Goal: Task Accomplishment & Management: Use online tool/utility

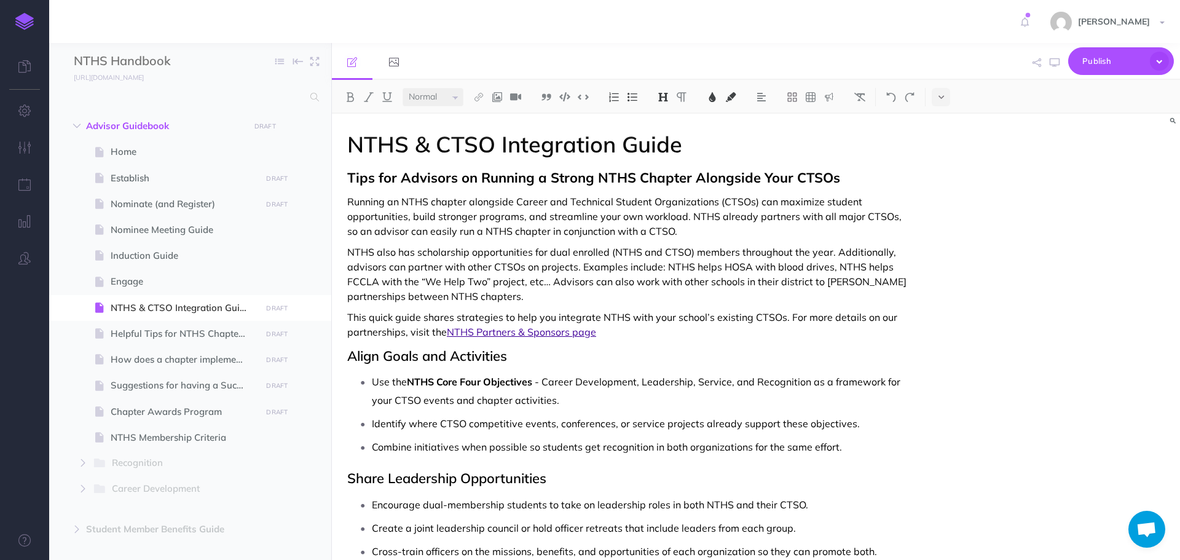
select select "null"
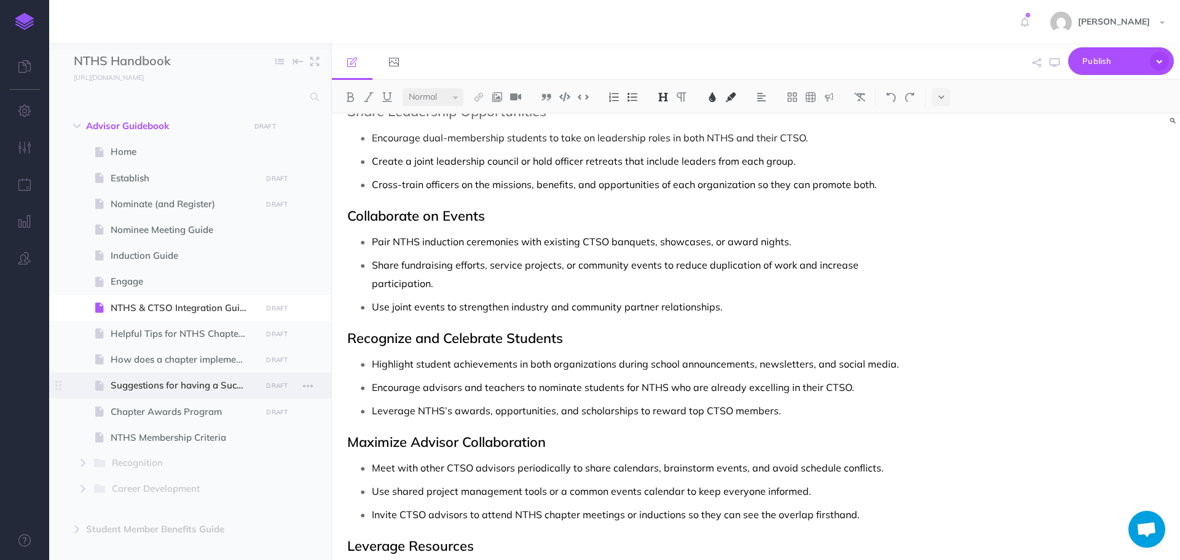
scroll to position [330, 0]
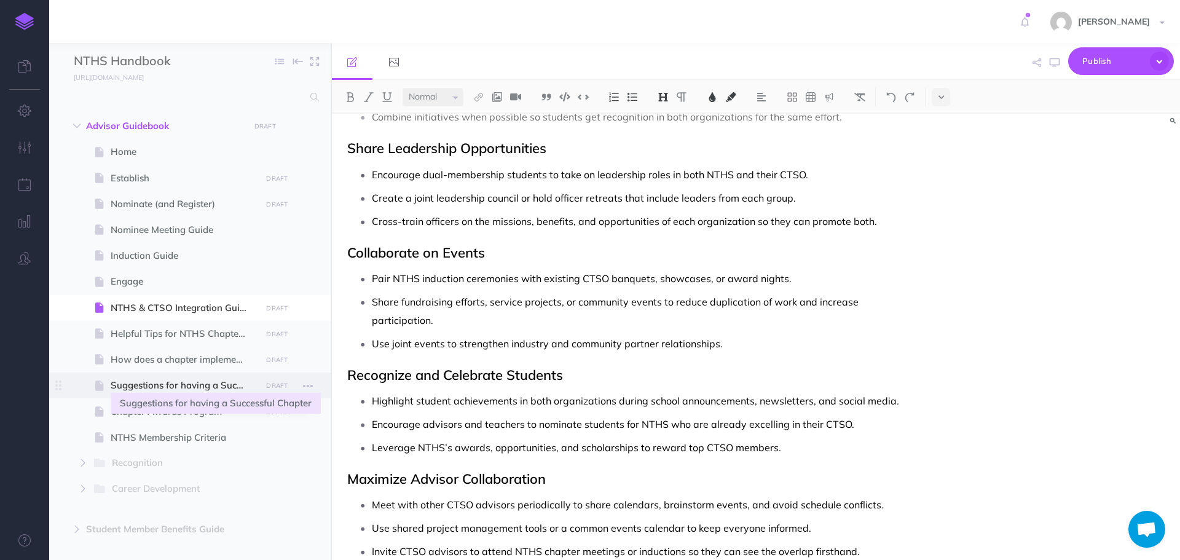
click at [188, 385] on span "Suggestions for having a Successful Chapter" at bounding box center [184, 385] width 147 height 15
select select "null"
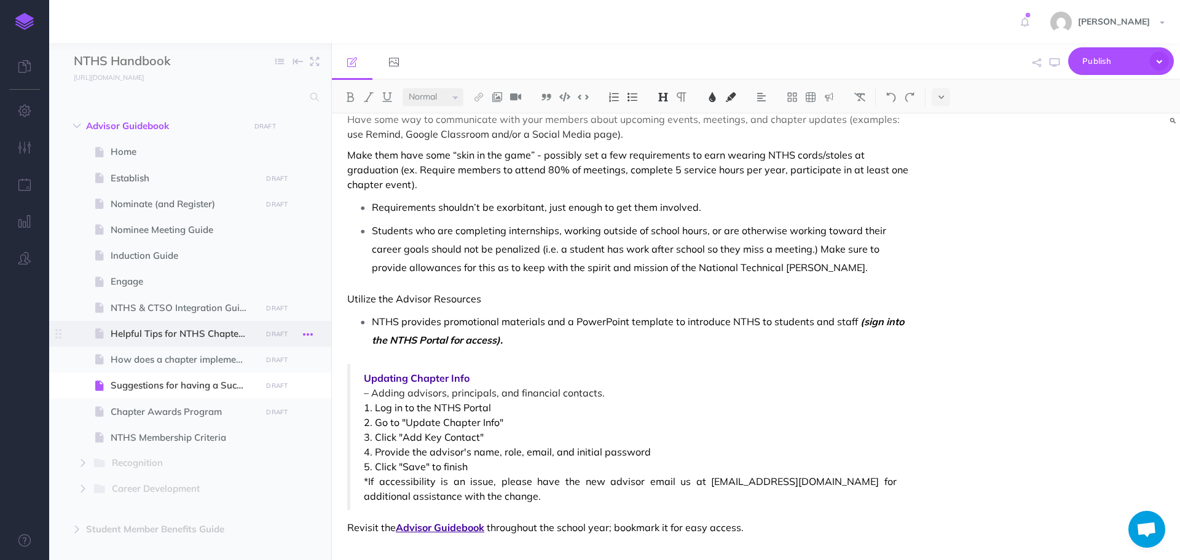
scroll to position [376, 0]
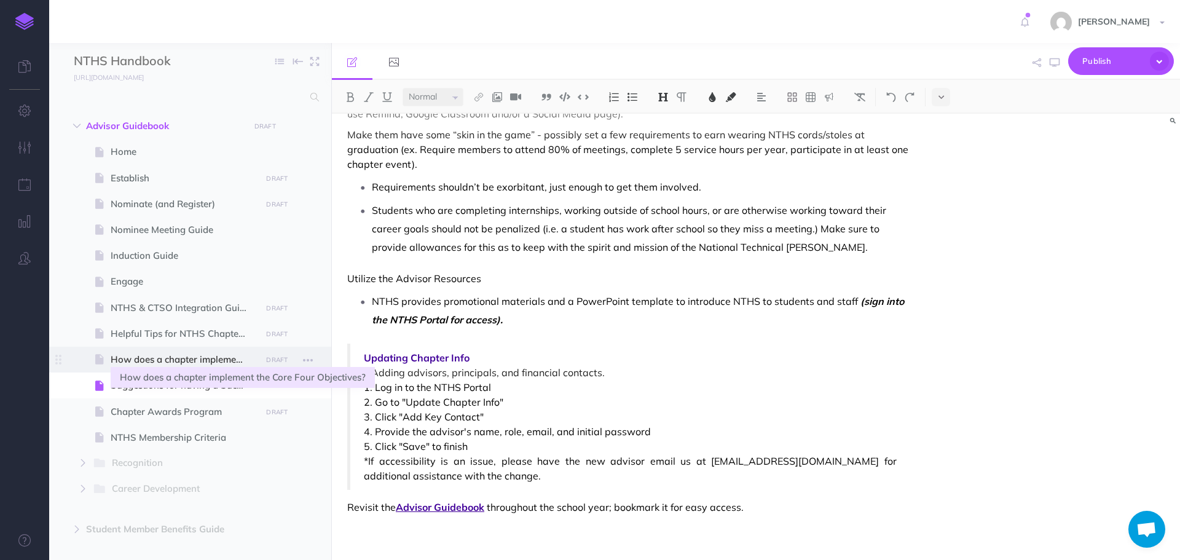
click at [173, 360] on span "How does a chapter implement the Core Four Objectives?" at bounding box center [184, 359] width 147 height 15
select select "null"
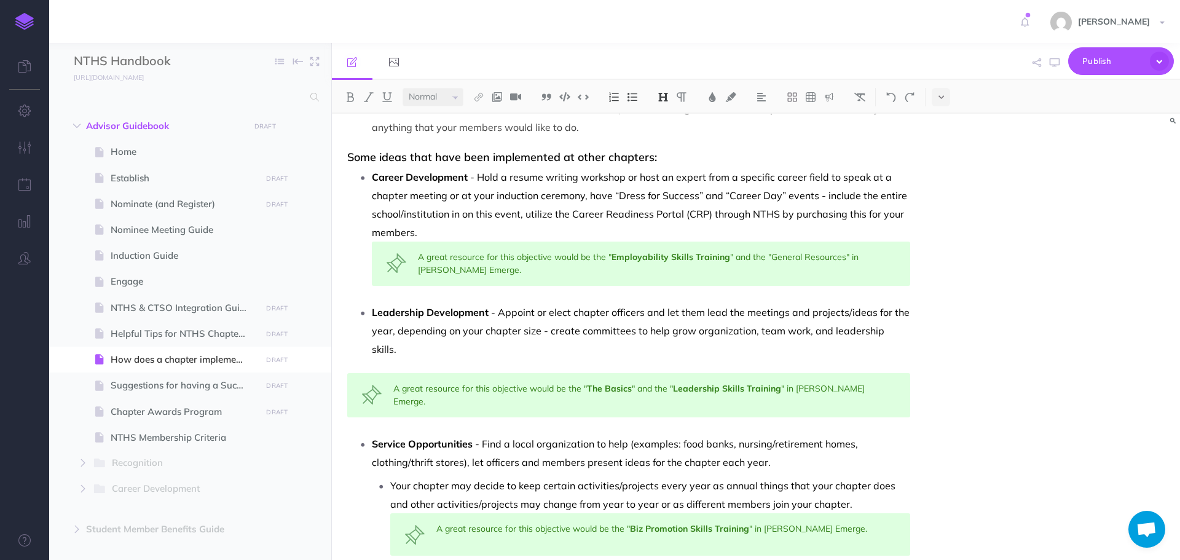
scroll to position [307, 0]
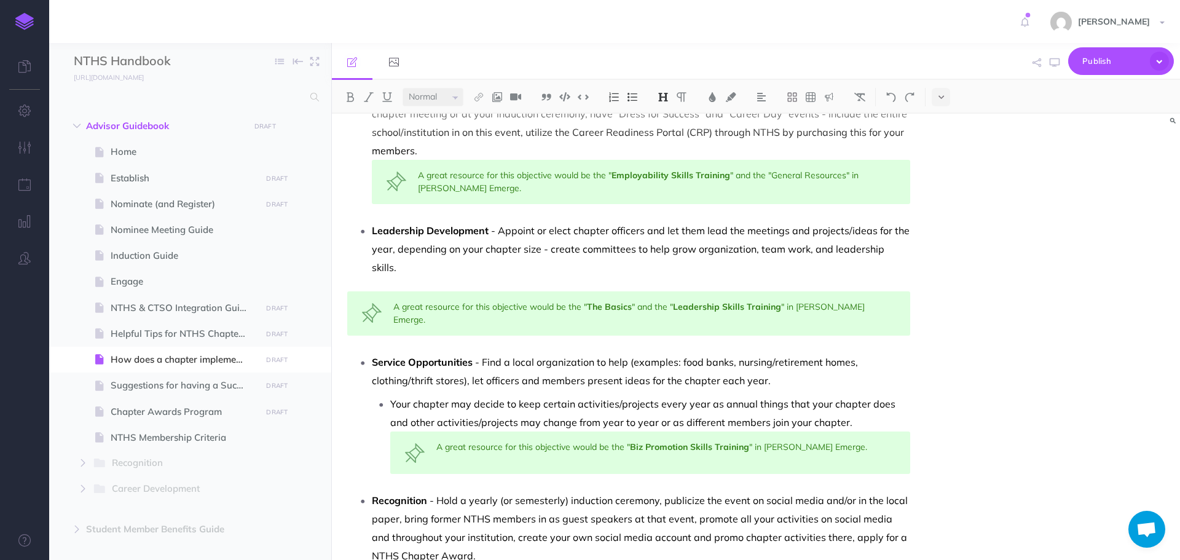
click at [609, 305] on div "A great resource for this objective would be the " The Basics " and the " Leade…" at bounding box center [628, 313] width 563 height 44
click at [397, 296] on div "A great resource for this objective would be the " The Basics " and the " Leade…" at bounding box center [628, 313] width 563 height 44
click at [351, 291] on div "A great resource for this objective would be the " The Basics " and the " Leade…" at bounding box center [628, 313] width 563 height 44
click at [1029, 24] on icon at bounding box center [1025, 22] width 8 height 22
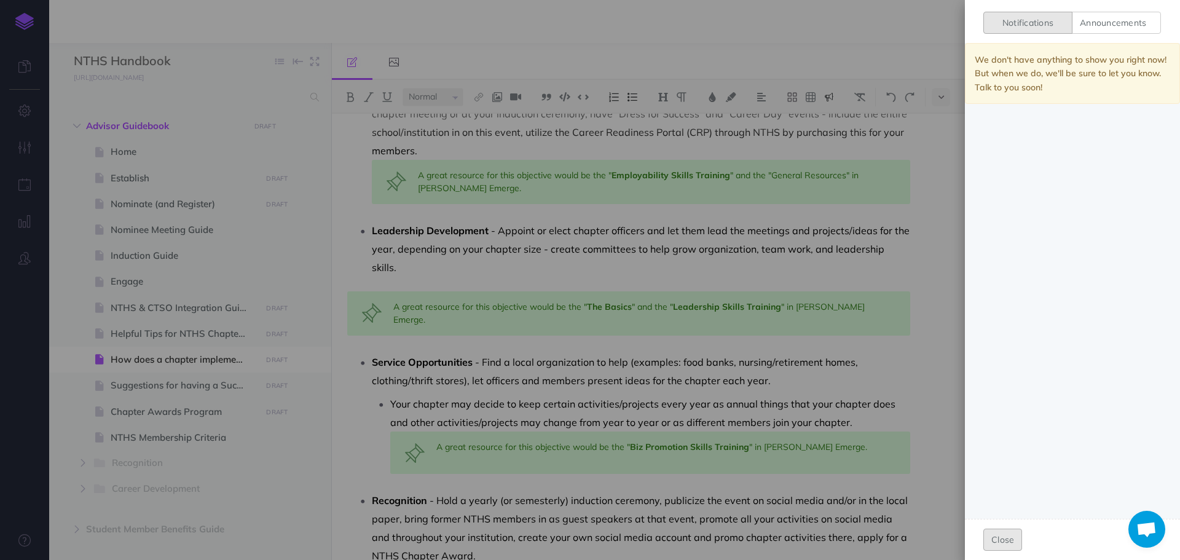
click at [1009, 530] on button "Close" at bounding box center [1002, 540] width 39 height 22
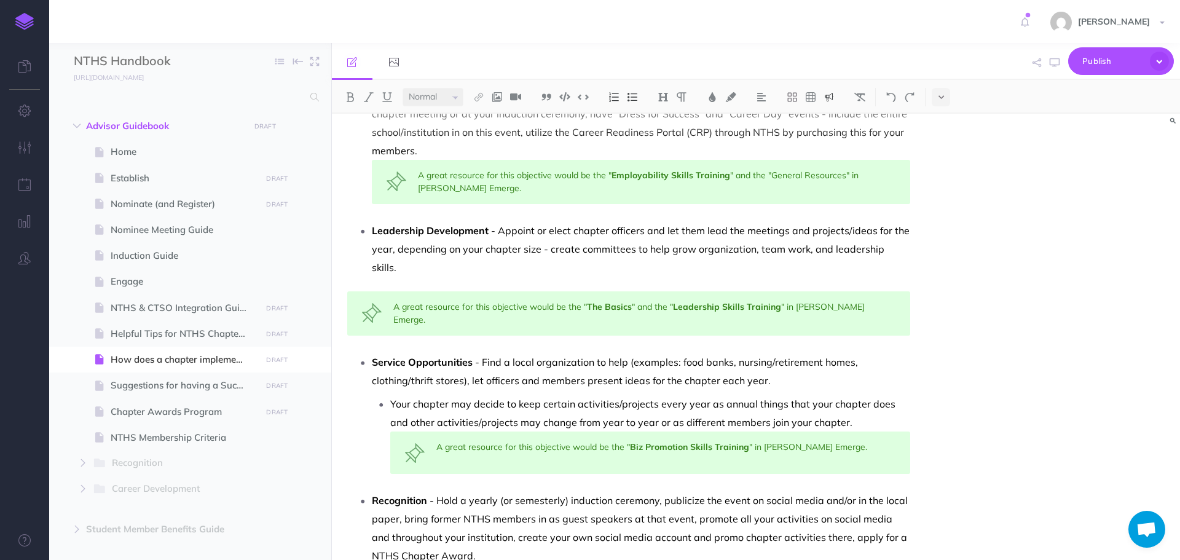
click at [588, 301] on div "A great resource for this objective would be the " The Basics " and the " Leade…" at bounding box center [628, 313] width 563 height 44
click at [909, 252] on p "Leadership Development - Appoint or elect chapter officers and let them lead th…" at bounding box center [641, 248] width 538 height 55
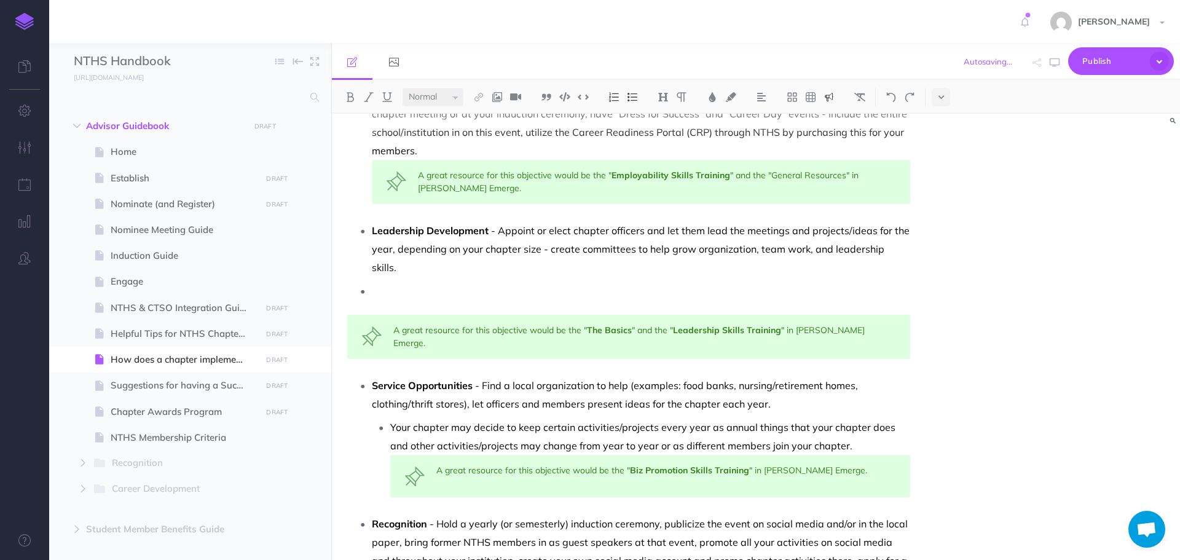
click at [353, 323] on div "A great resource for this objective would be the " The Basics " and the " Leade…" at bounding box center [628, 337] width 563 height 44
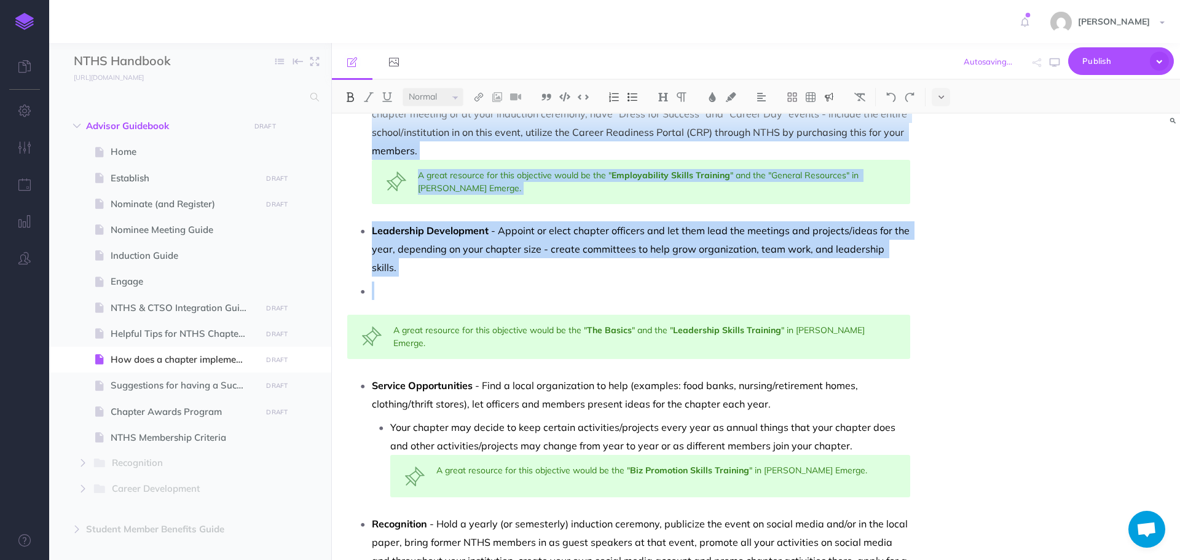
click at [720, 325] on strong "Leadership Skills Training" at bounding box center [727, 330] width 108 height 11
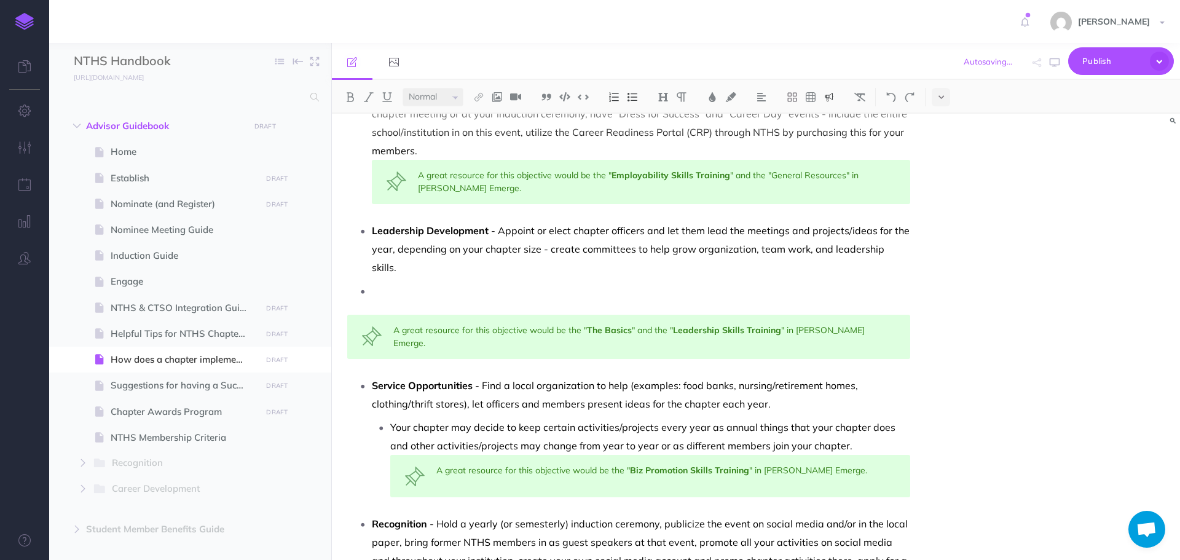
click at [359, 315] on div "A great resource for this objective would be the " The Basics " and the " Leade…" at bounding box center [628, 337] width 563 height 44
click at [833, 98] on img at bounding box center [829, 97] width 11 height 10
click at [833, 119] on img at bounding box center [829, 119] width 11 height 10
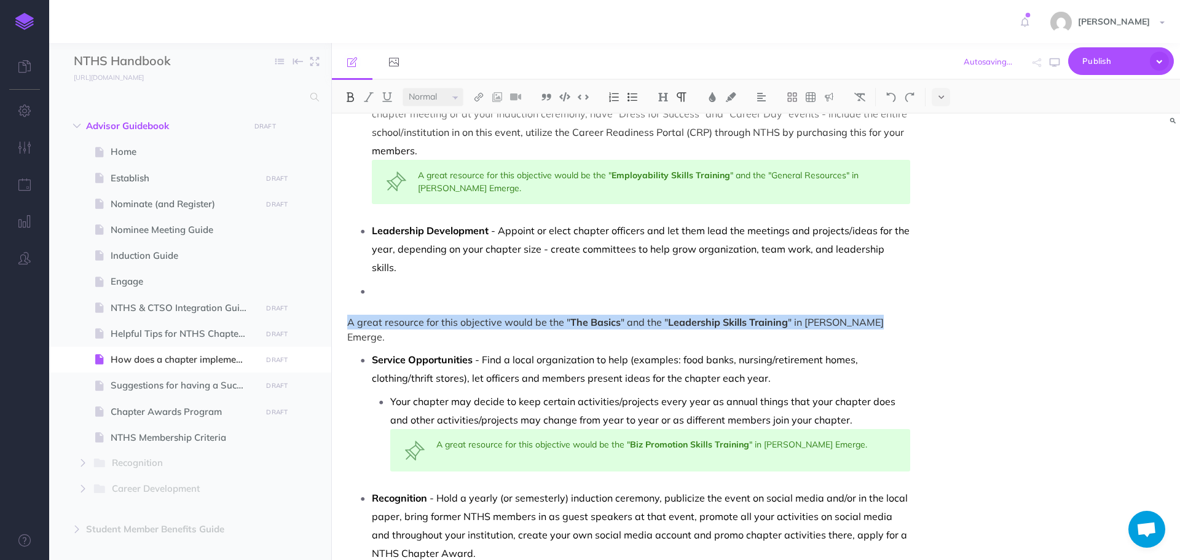
drag, startPoint x: 347, startPoint y: 302, endPoint x: 880, endPoint y: 304, distance: 533.5
click at [880, 304] on div "How does a chapter implement the Core Four Objectives? The Core Four Objectives…" at bounding box center [629, 229] width 594 height 846
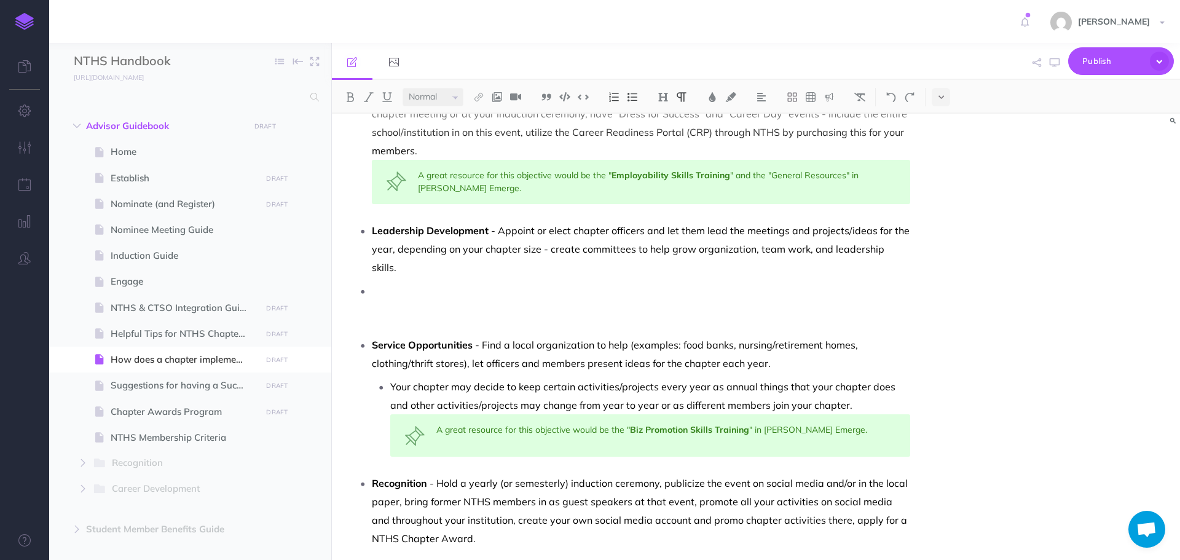
click at [436, 281] on p at bounding box center [641, 290] width 538 height 18
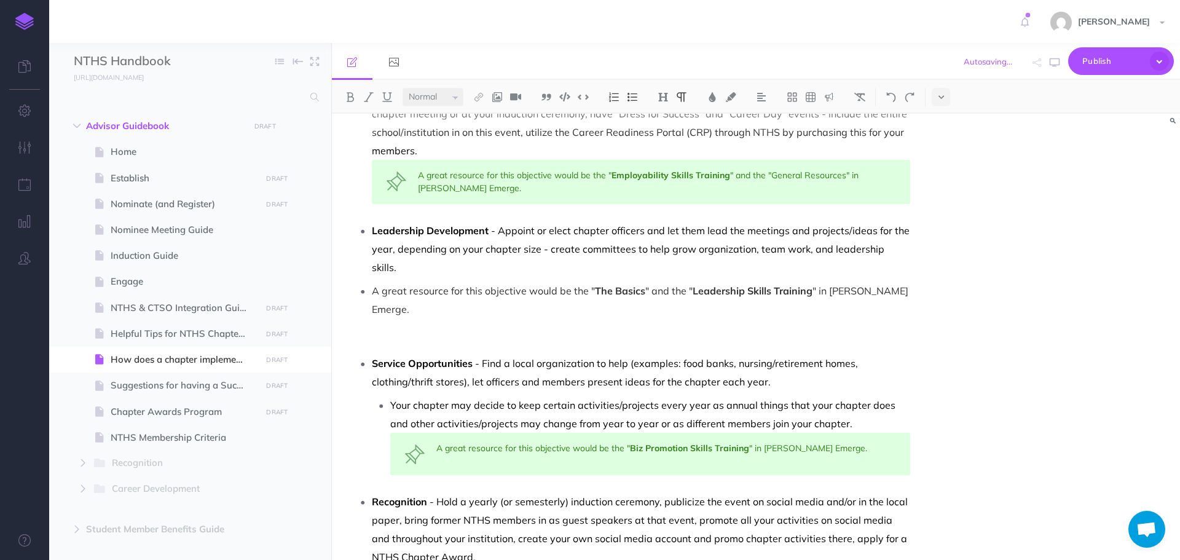
click at [372, 281] on p "A great resource for this objective would be the " The Basics " and the " Leade…" at bounding box center [641, 299] width 538 height 37
click at [832, 96] on img at bounding box center [829, 97] width 11 height 10
click at [827, 120] on img at bounding box center [829, 119] width 11 height 10
click at [832, 98] on img at bounding box center [829, 97] width 11 height 10
click at [372, 281] on li "A great resource for this objective would be the " The Basics " and the " Leade…" at bounding box center [641, 299] width 538 height 37
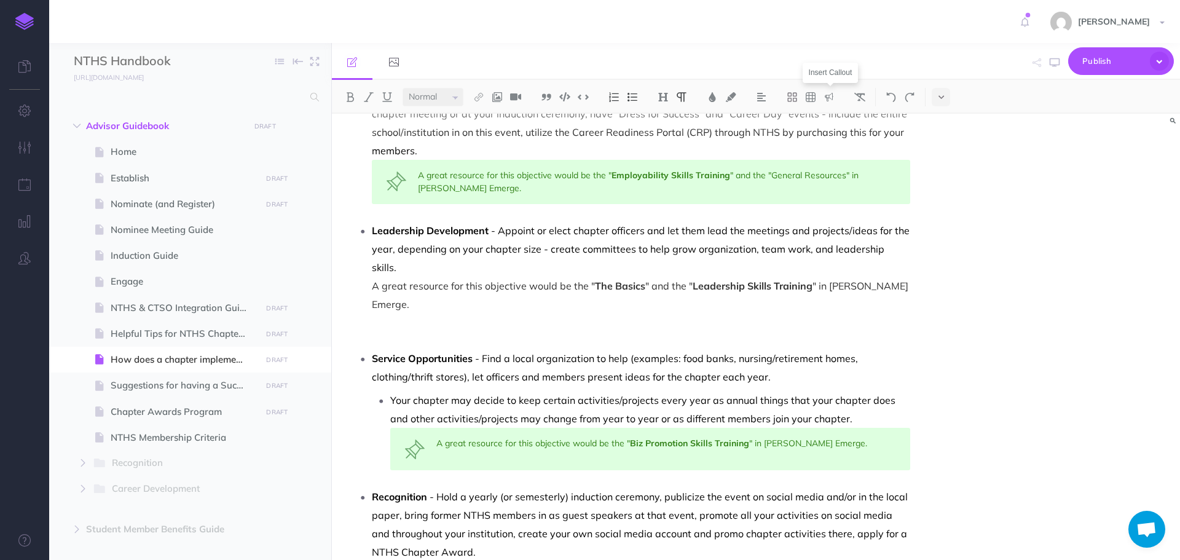
click at [832, 100] on img at bounding box center [829, 97] width 11 height 10
click at [830, 122] on img at bounding box center [829, 119] width 11 height 10
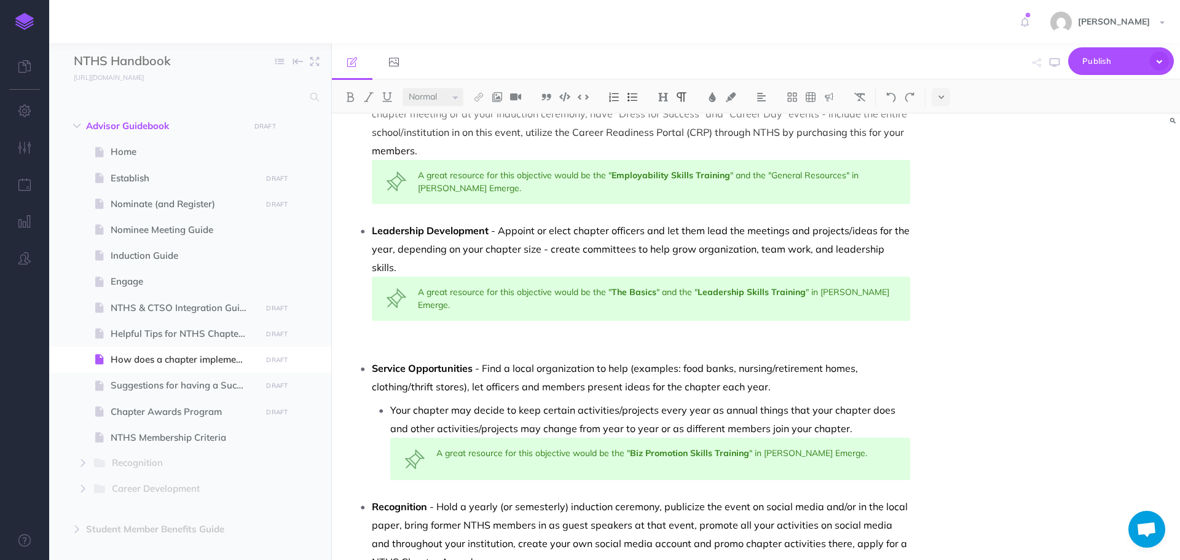
click at [477, 338] on p at bounding box center [628, 345] width 563 height 15
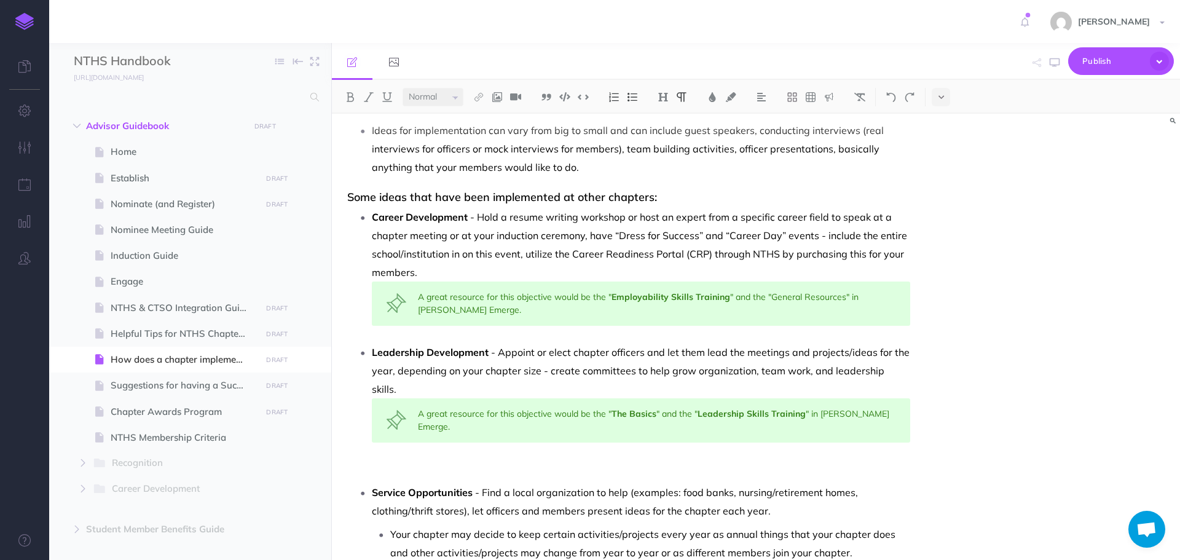
scroll to position [184, 0]
click at [539, 334] on ul "Career Development - Hold a resume writing workshop or host an expert from a sp…" at bounding box center [631, 452] width 557 height 487
click at [372, 352] on li "Leadership Development - Appoint or elect chapter officers and let them lead th…" at bounding box center [641, 411] width 538 height 135
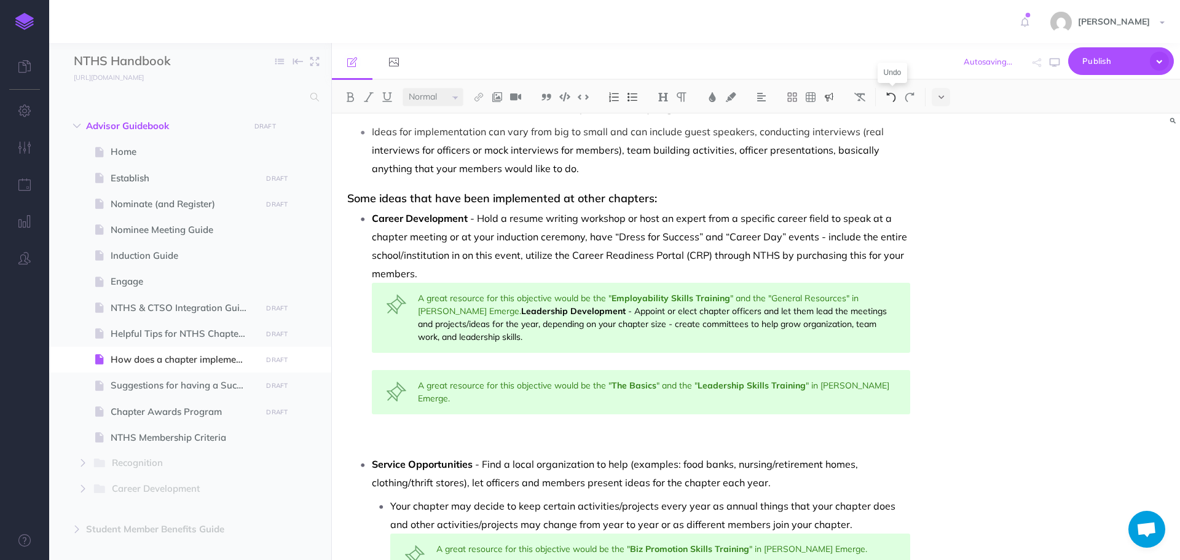
click at [886, 97] on button at bounding box center [891, 97] width 18 height 18
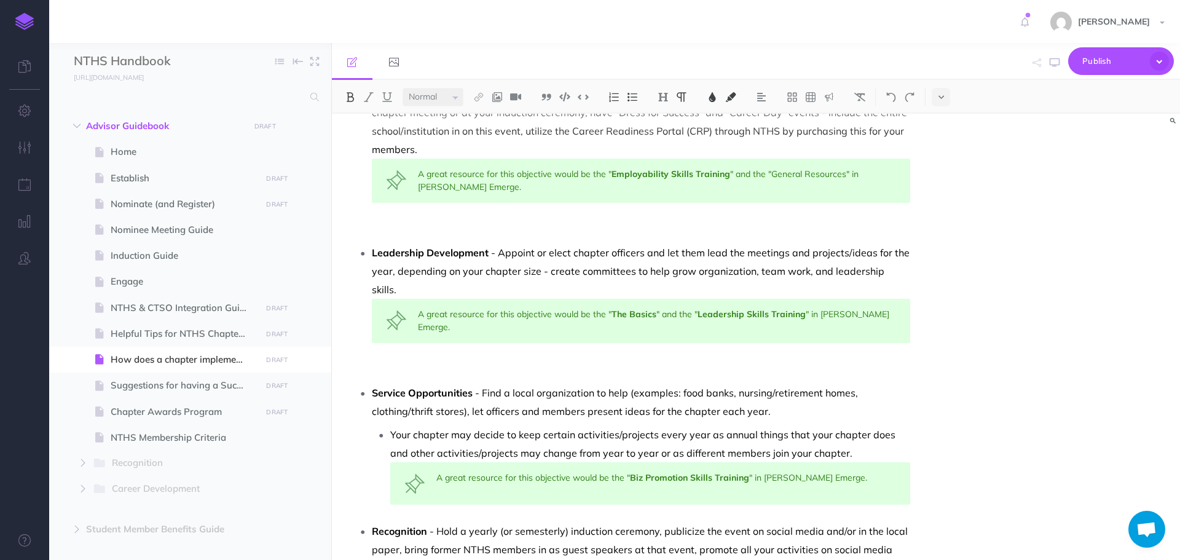
scroll to position [291, 0]
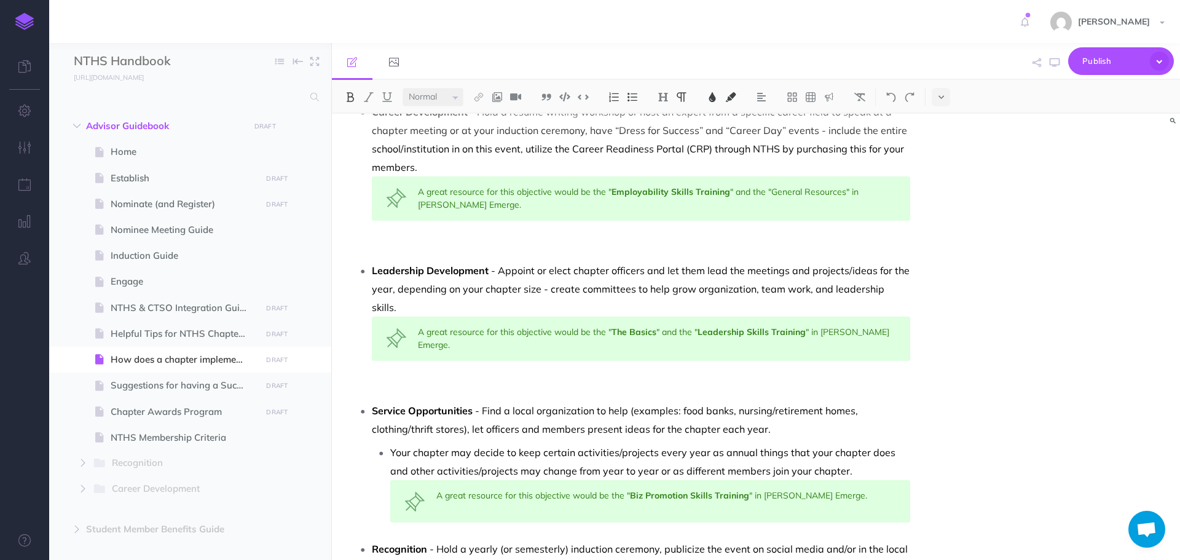
click at [646, 484] on div "A great resource for this objective would be the " Biz Promotion Skills Trainin…" at bounding box center [650, 501] width 520 height 42
click at [827, 95] on img at bounding box center [829, 97] width 11 height 10
click at [834, 119] on img at bounding box center [829, 119] width 11 height 10
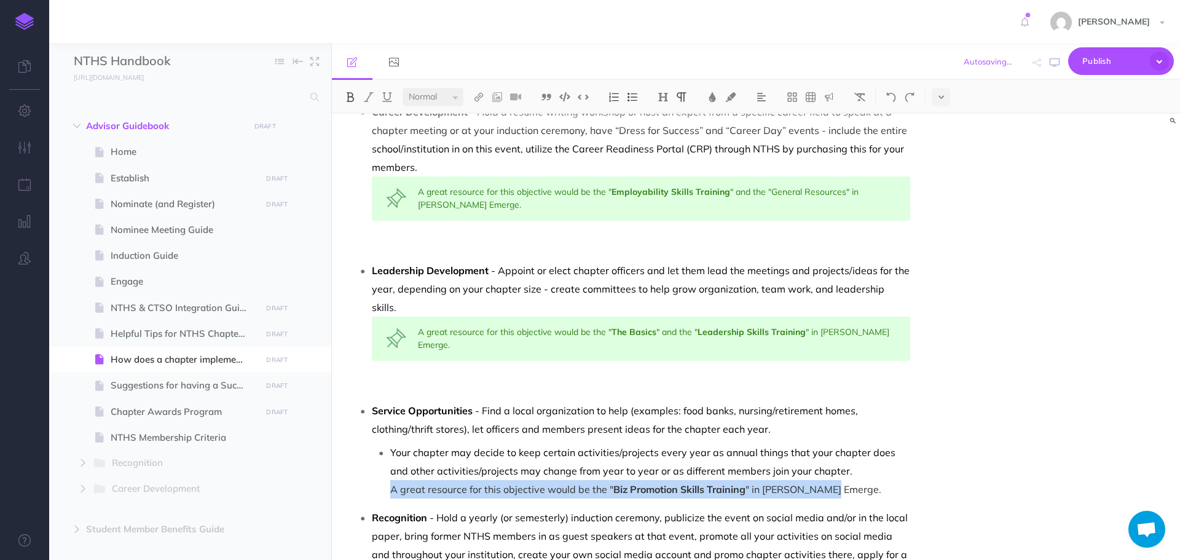
drag, startPoint x: 389, startPoint y: 466, endPoint x: 832, endPoint y: 466, distance: 443.1
click at [832, 466] on ul "Your chapter may decide to keep certain activities/projects every year as annua…" at bounding box center [641, 470] width 538 height 55
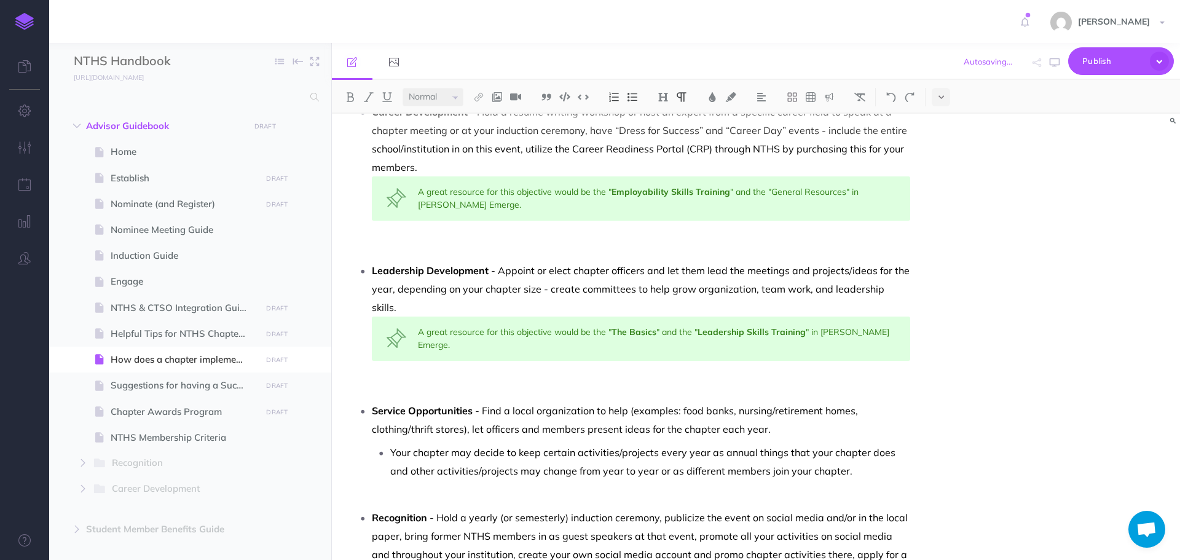
click at [392, 446] on span "Your chapter may decide to keep certain activities/projects every year as annua…" at bounding box center [644, 461] width 508 height 31
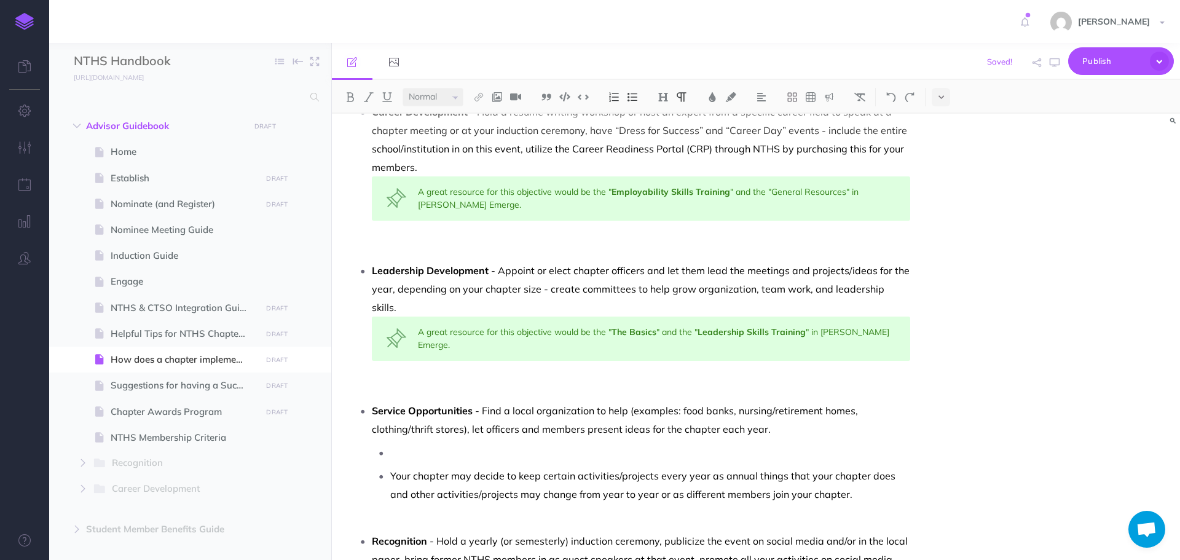
click at [403, 443] on p at bounding box center [650, 452] width 520 height 18
click at [638, 95] on img at bounding box center [632, 97] width 11 height 10
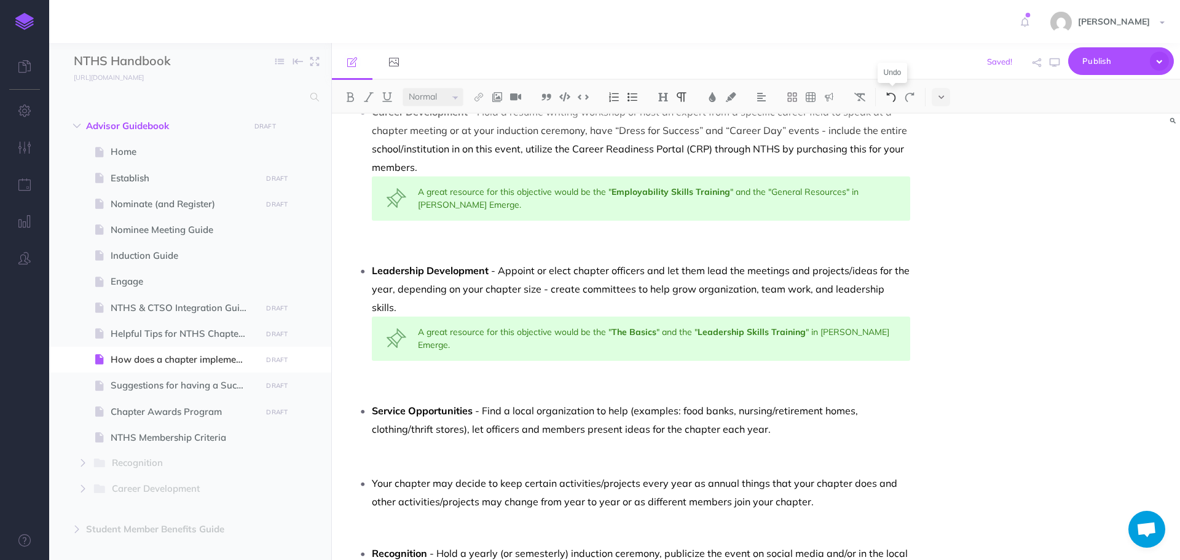
click at [897, 98] on img at bounding box center [891, 97] width 11 height 10
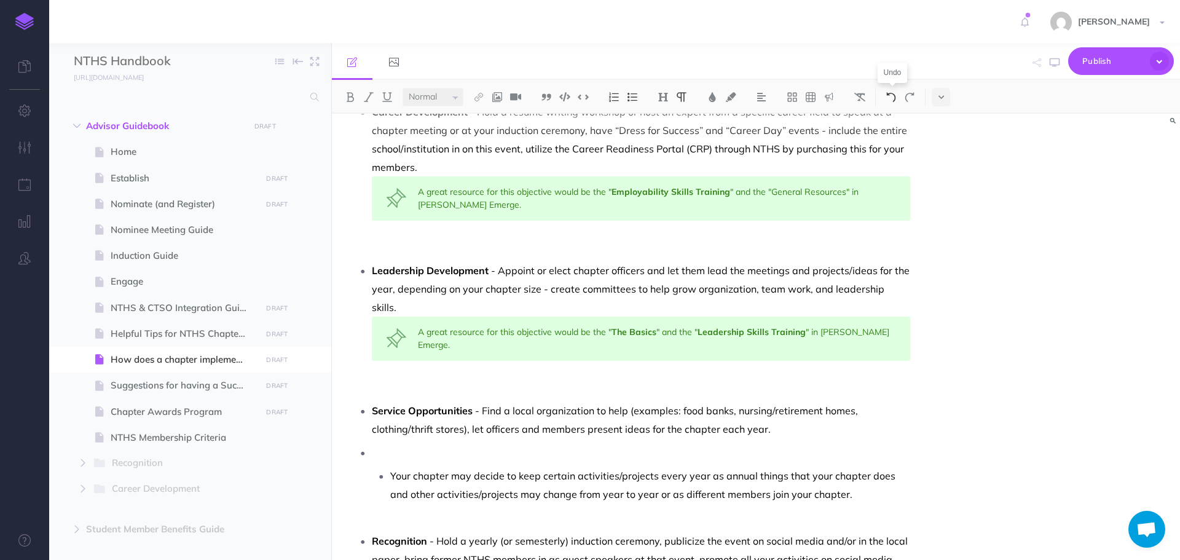
click at [897, 98] on img at bounding box center [891, 97] width 11 height 10
click at [390, 443] on li "A great resource for this objective would be the " Biz Promotion Skills Trainin…" at bounding box center [650, 452] width 520 height 18
click at [833, 97] on img at bounding box center [829, 97] width 11 height 10
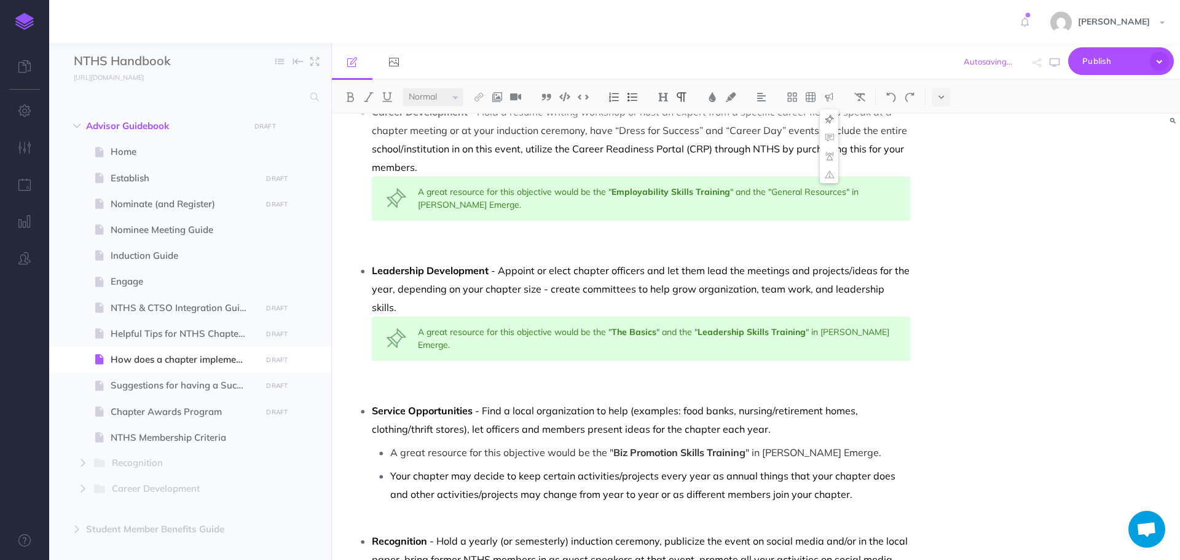
click at [830, 123] on img at bounding box center [829, 119] width 11 height 10
click at [637, 100] on img at bounding box center [632, 97] width 11 height 10
click at [888, 94] on img at bounding box center [891, 97] width 11 height 10
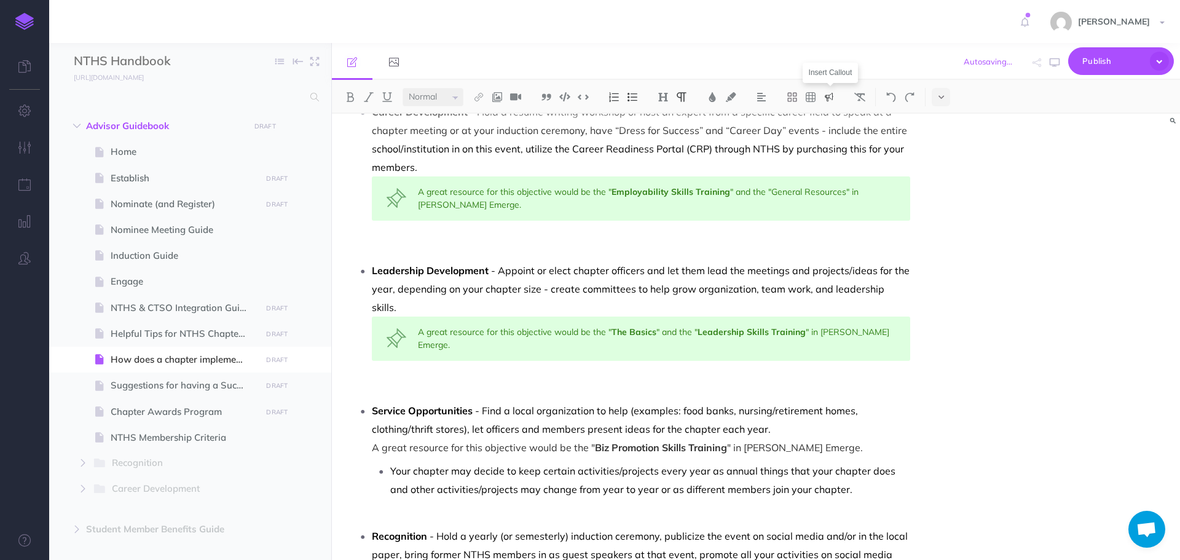
click at [833, 95] on img at bounding box center [829, 97] width 11 height 10
click at [830, 122] on img at bounding box center [829, 119] width 11 height 10
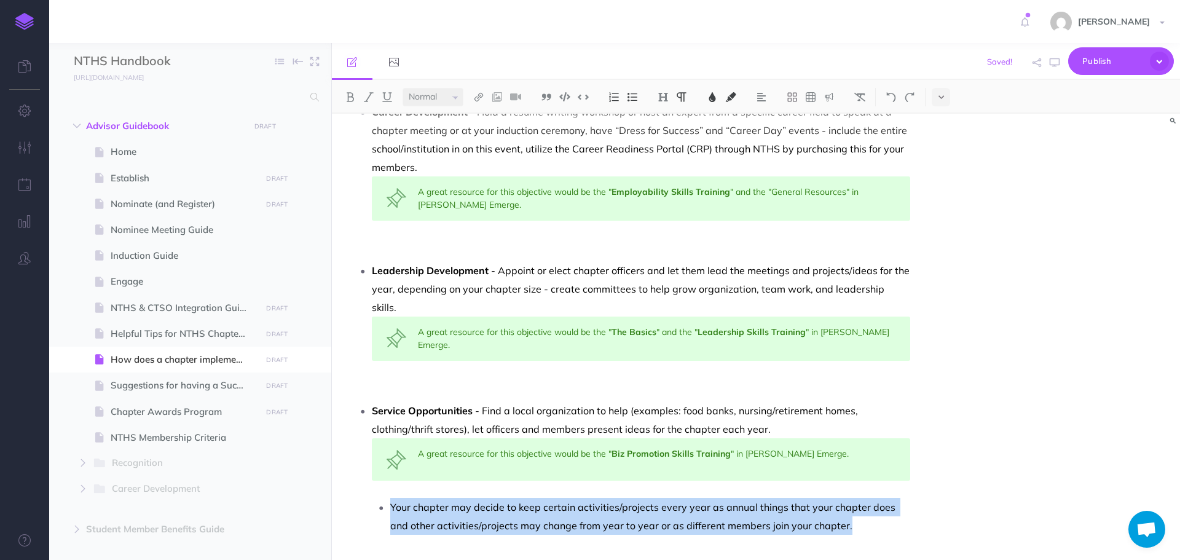
drag, startPoint x: 391, startPoint y: 482, endPoint x: 857, endPoint y: 511, distance: 467.3
click at [857, 511] on p "Your chapter may decide to keep certain activities/projects every year as annua…" at bounding box center [650, 516] width 520 height 37
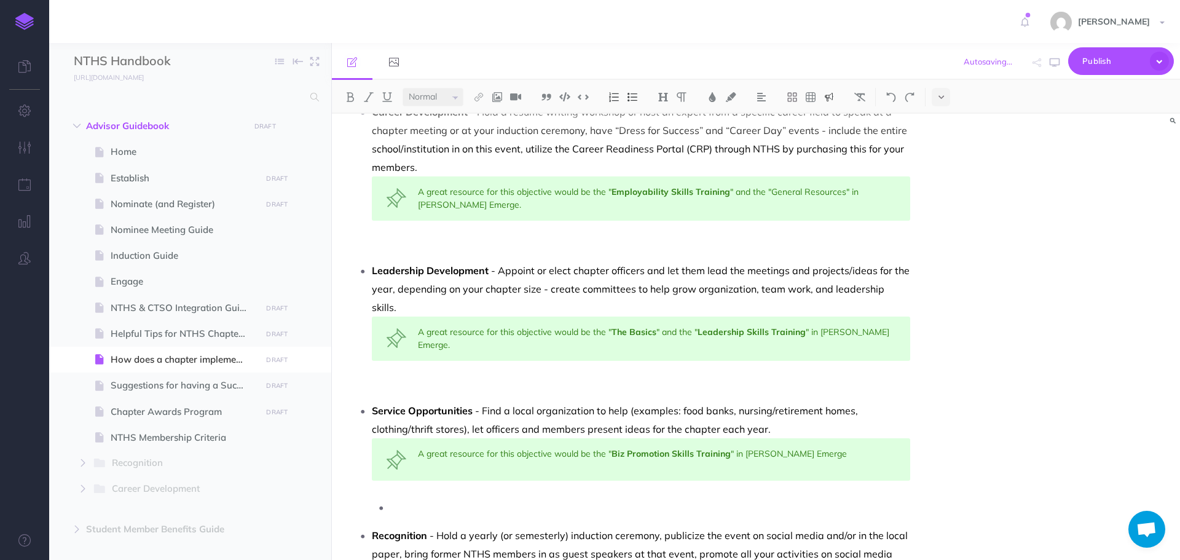
click at [404, 498] on p at bounding box center [650, 507] width 520 height 18
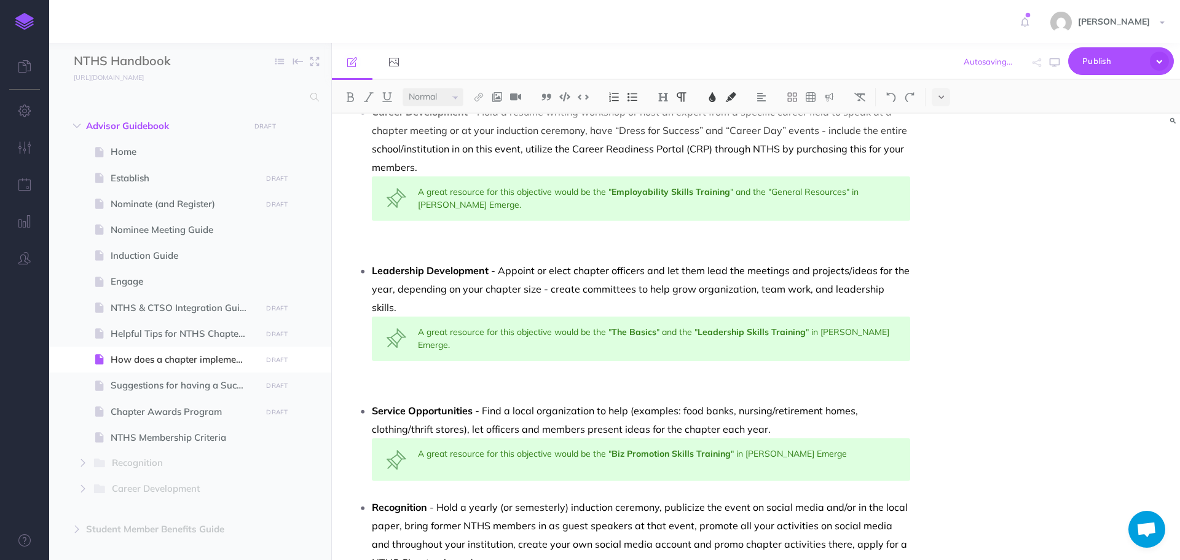
click at [791, 409] on p "Service Opportunities - Find a local organization to help (examples: food banks…" at bounding box center [641, 419] width 538 height 37
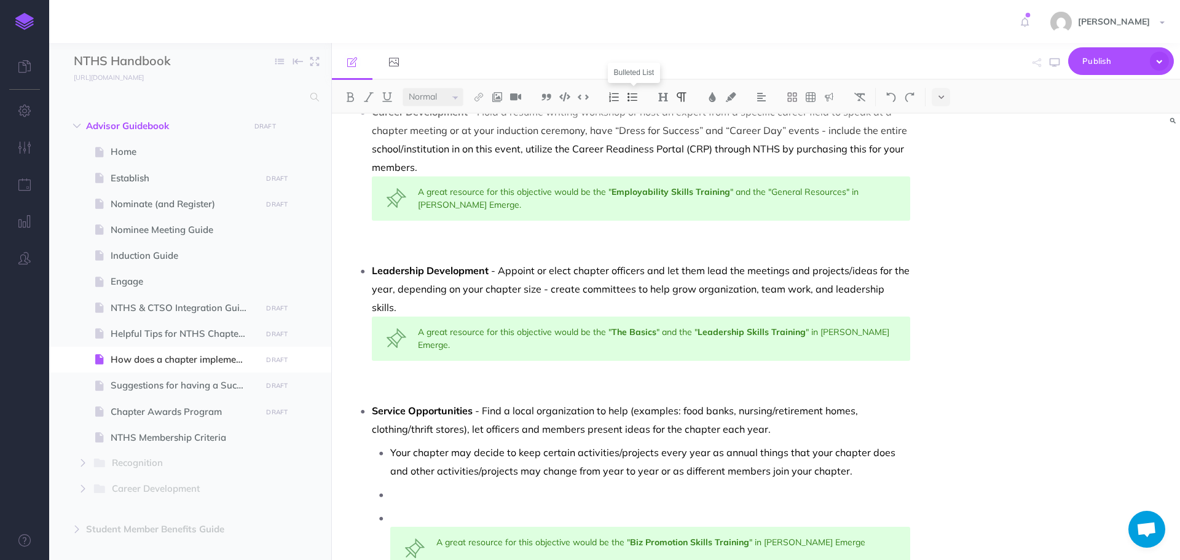
click at [629, 96] on img at bounding box center [632, 97] width 11 height 10
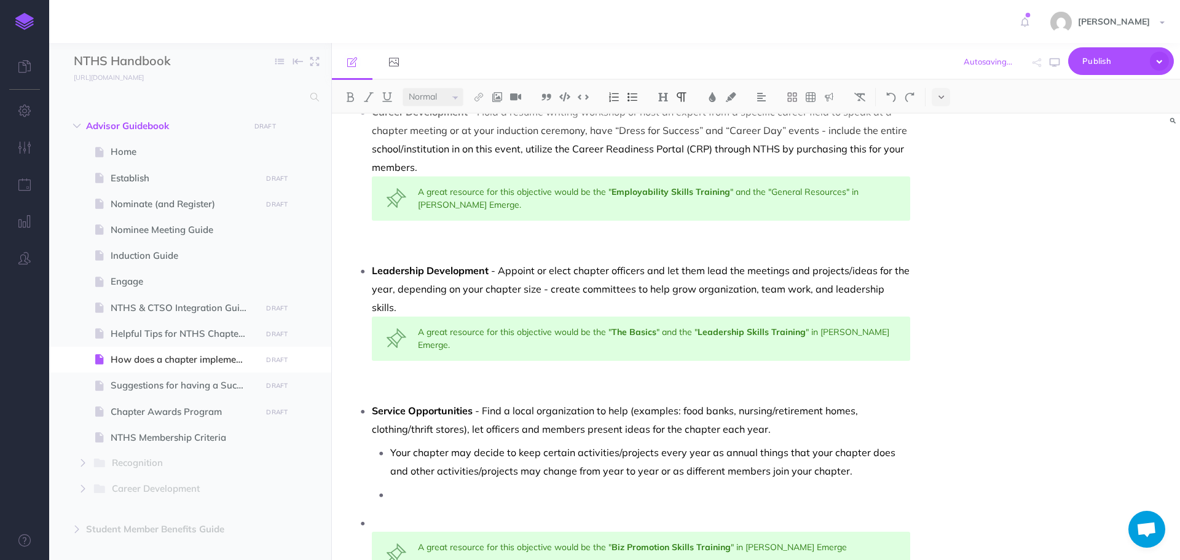
click at [413, 485] on p at bounding box center [650, 494] width 520 height 18
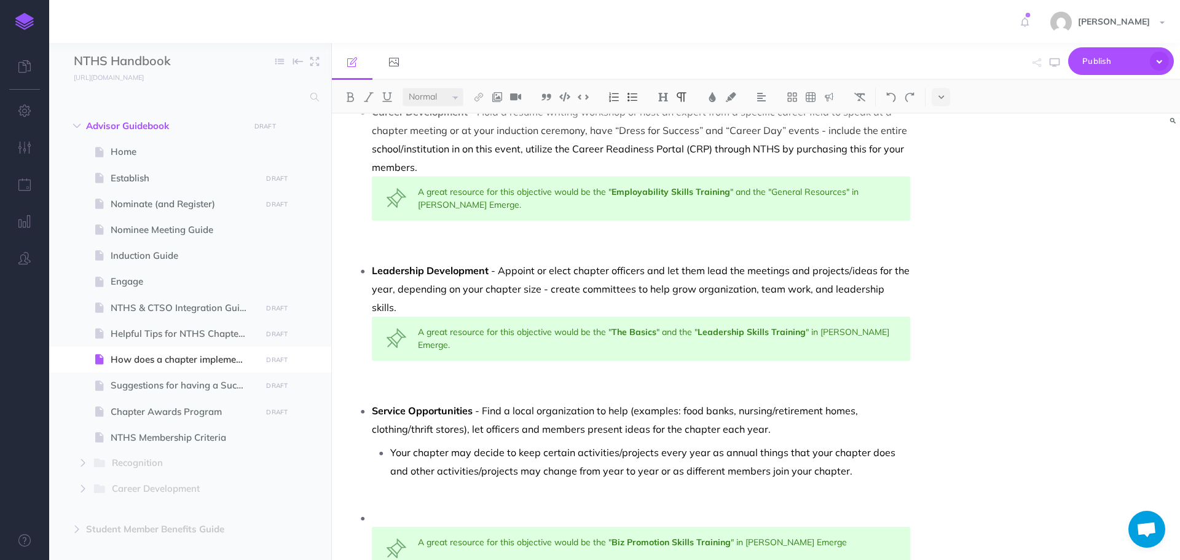
click at [380, 508] on p at bounding box center [641, 517] width 538 height 18
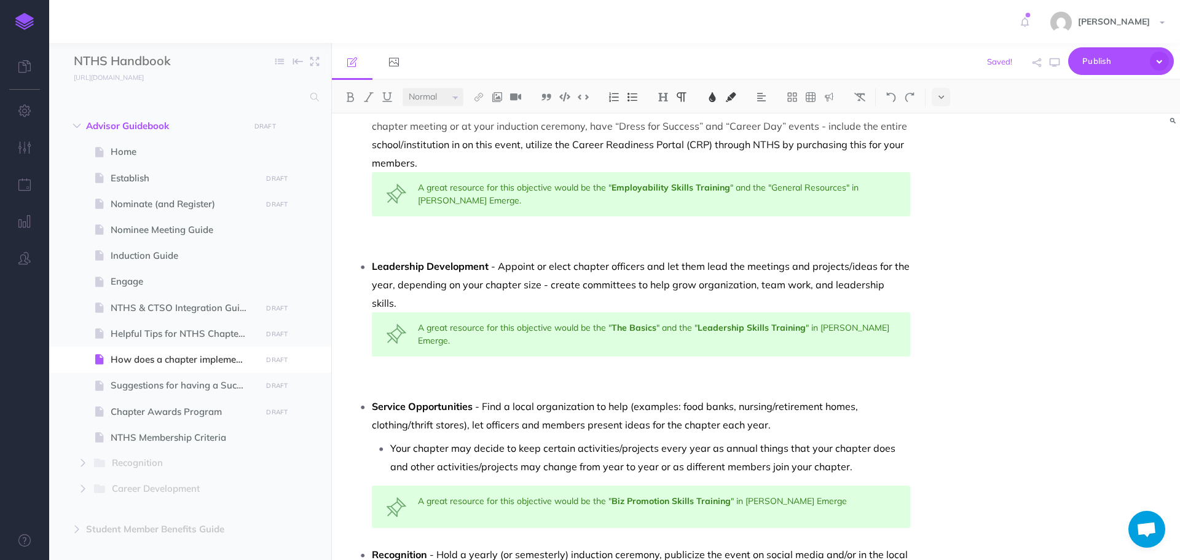
scroll to position [239, 0]
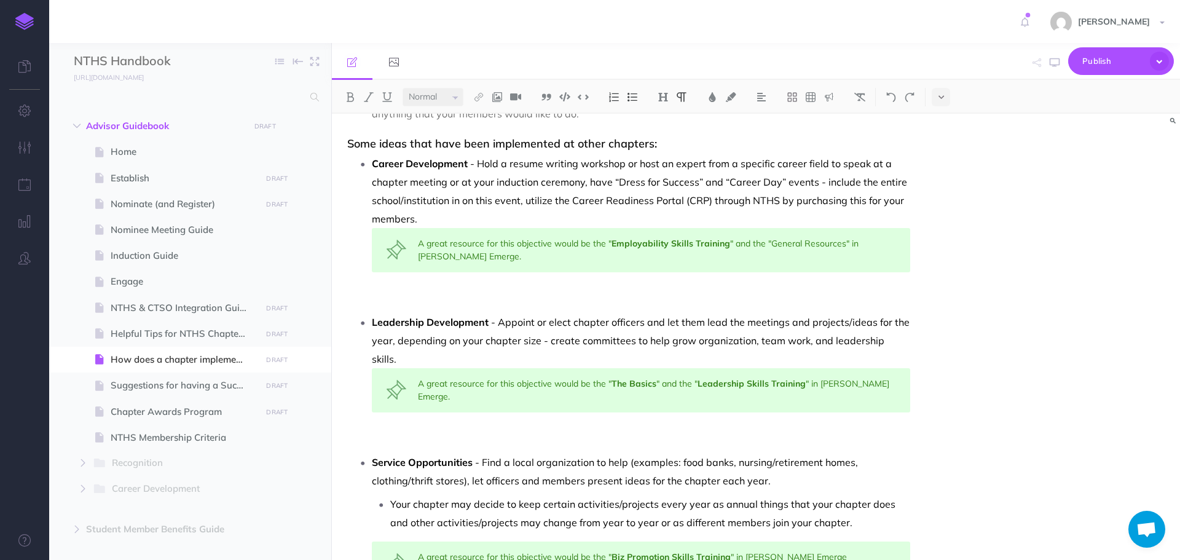
click at [513, 430] on p at bounding box center [641, 439] width 538 height 18
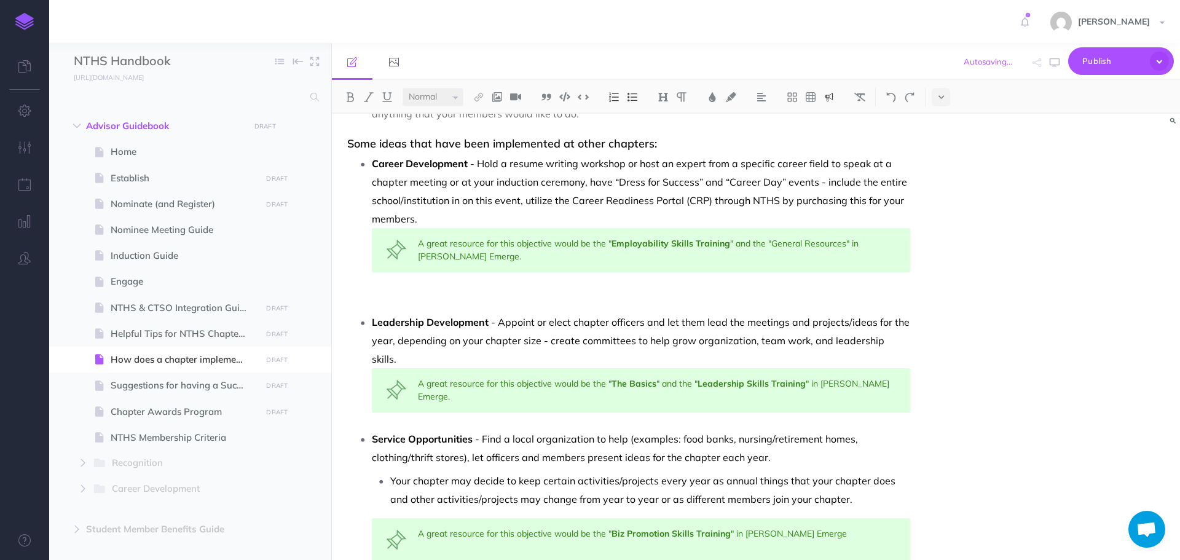
click at [451, 289] on li "Career Development - Hold a resume writing workshop or host an expert from a sp…" at bounding box center [641, 231] width 538 height 154
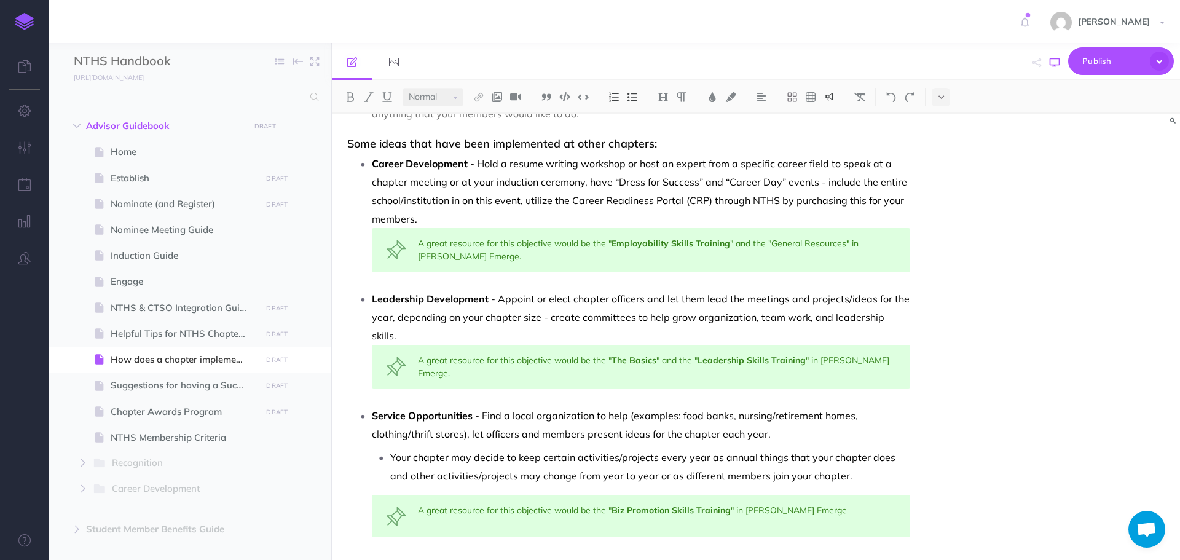
click at [1056, 63] on icon "button" at bounding box center [1055, 63] width 10 height 10
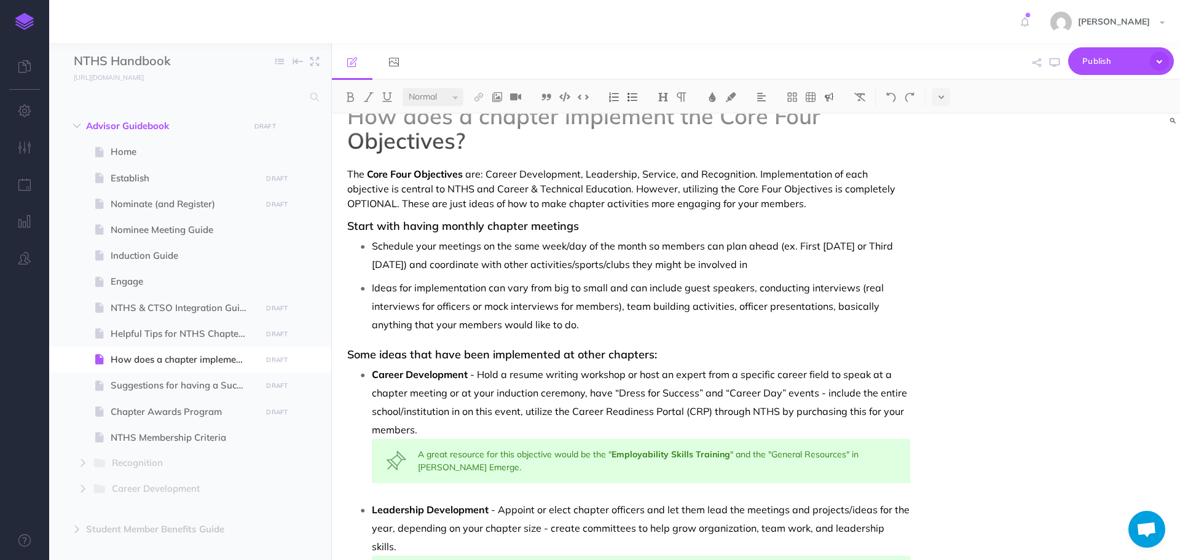
scroll to position [0, 0]
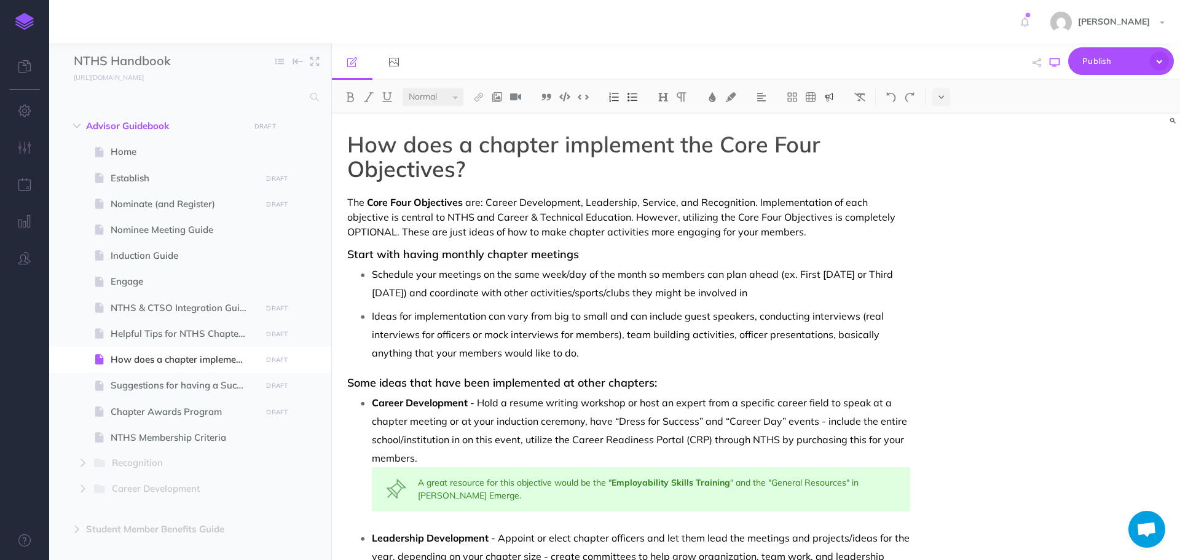
click at [1060, 61] on button "button" at bounding box center [1055, 63] width 16 height 36
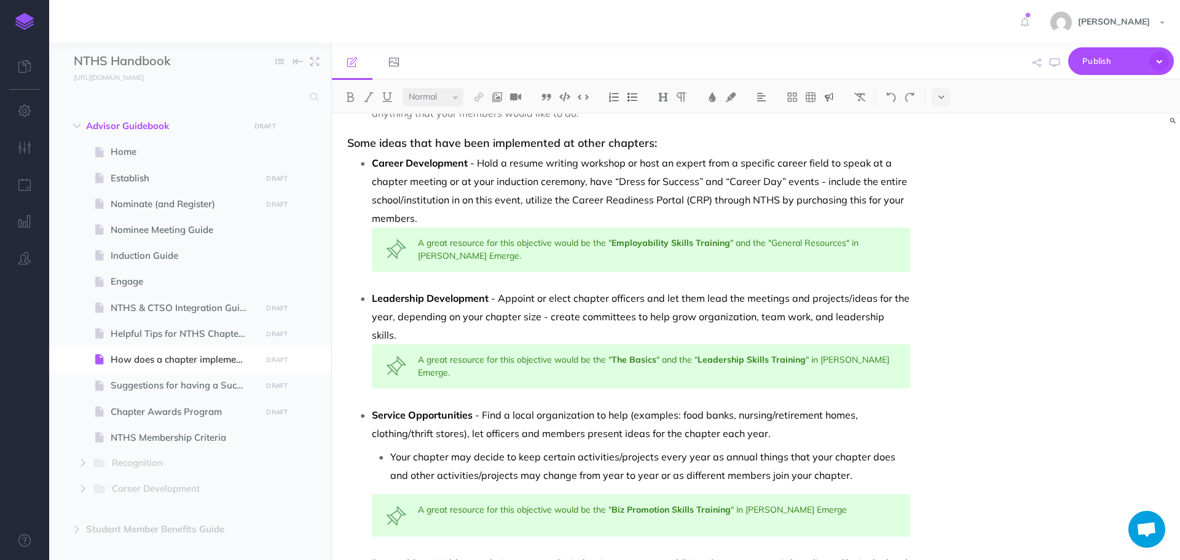
scroll to position [369, 0]
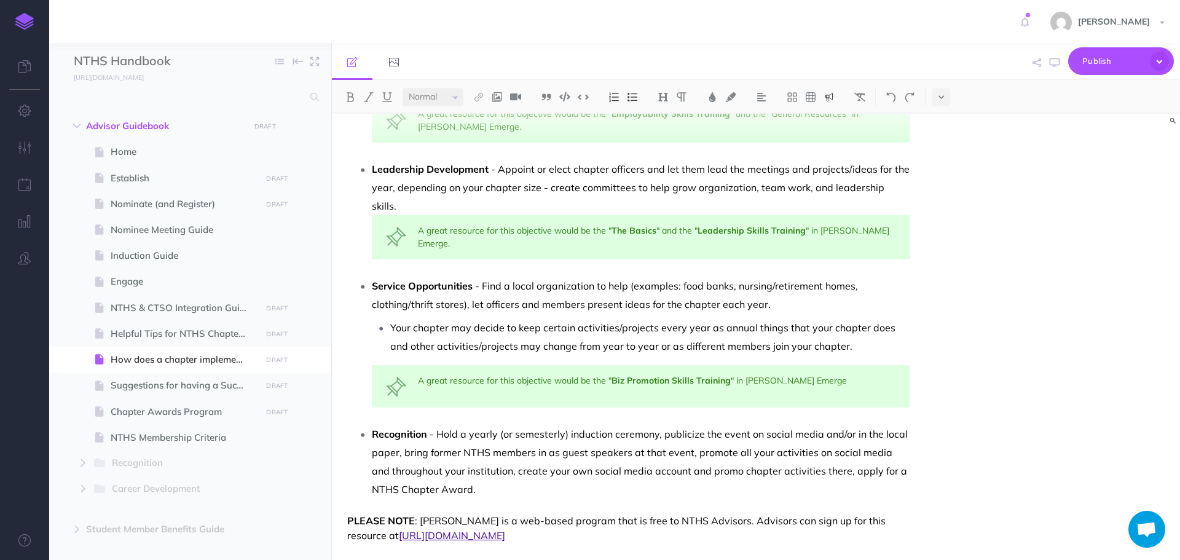
click at [819, 365] on div "A great resource for this objective would be the " Biz Promotion Skills Trainin…" at bounding box center [641, 386] width 538 height 42
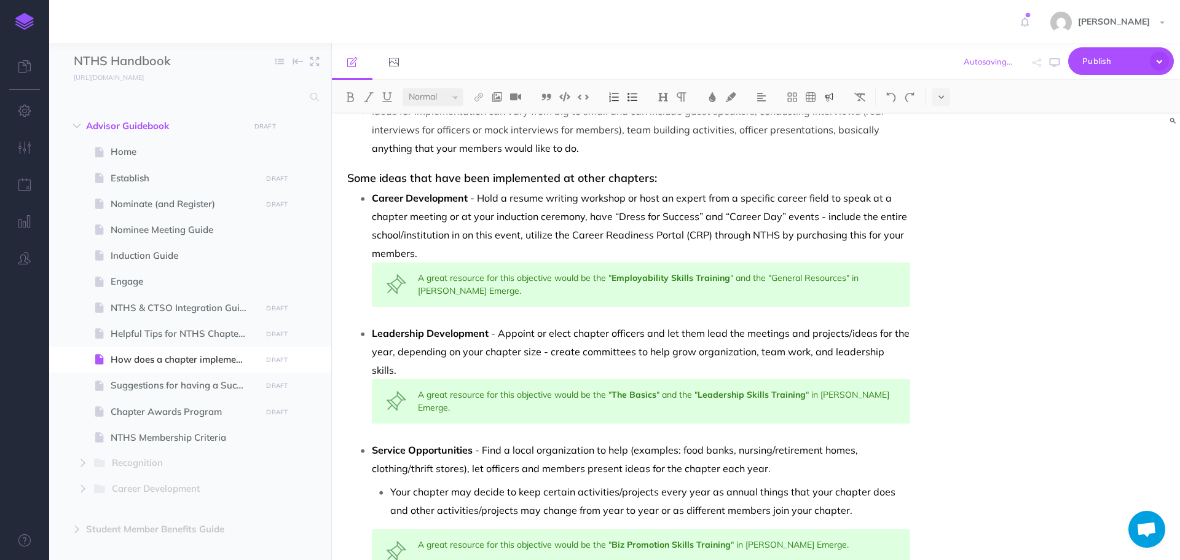
scroll to position [192, 0]
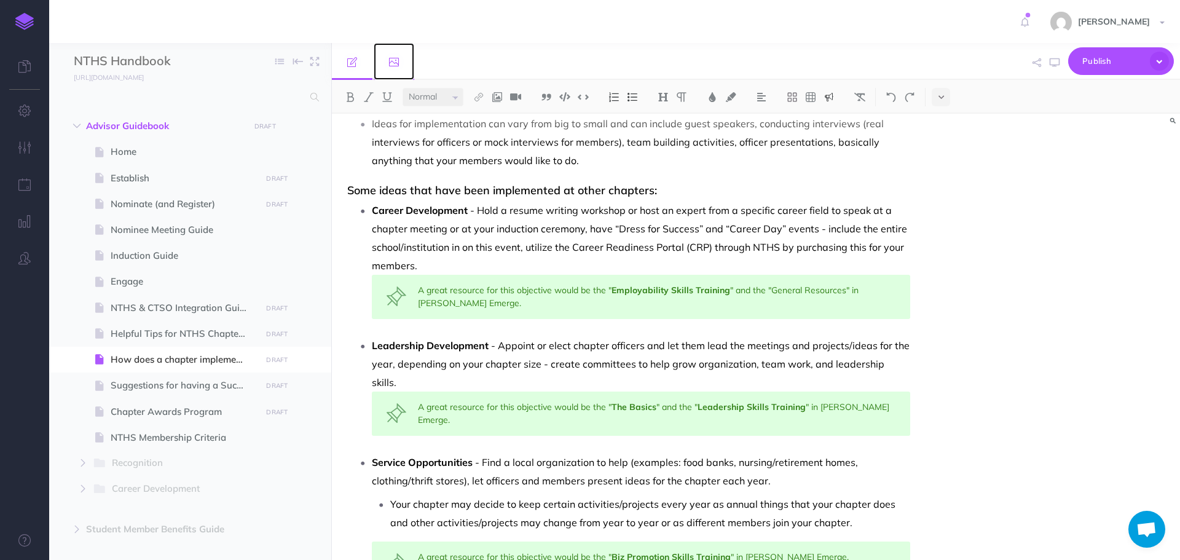
click at [397, 61] on icon at bounding box center [394, 62] width 10 height 10
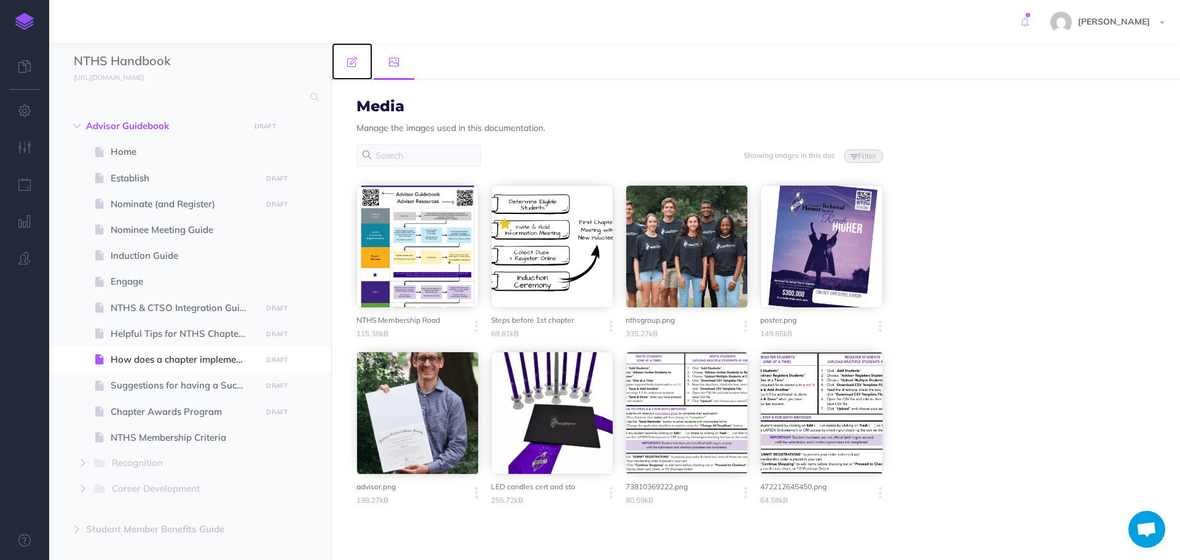
click at [347, 69] on link at bounding box center [352, 61] width 41 height 37
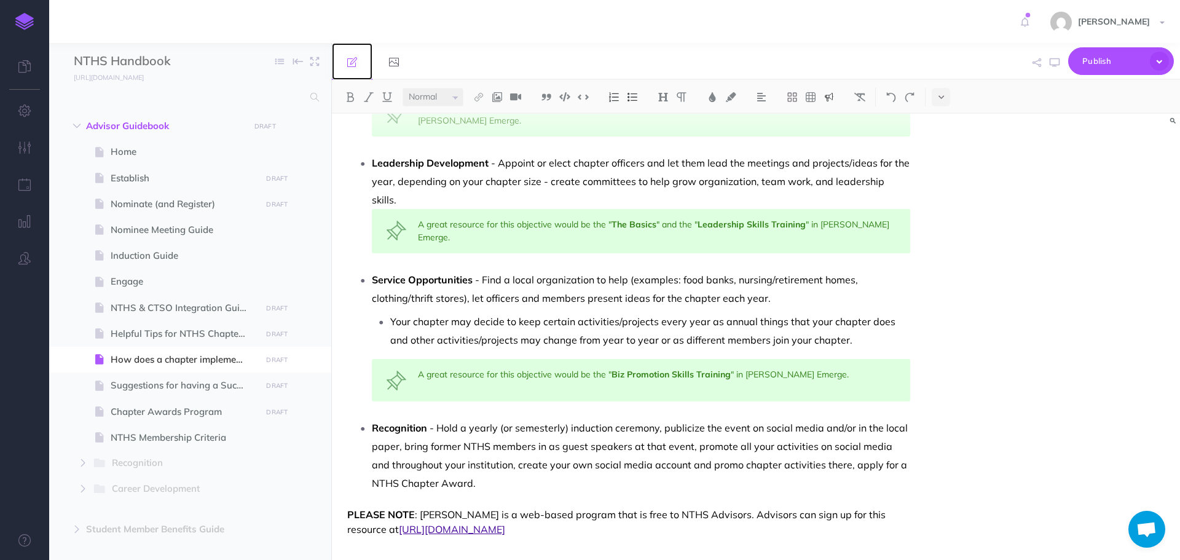
scroll to position [377, 0]
click at [642, 511] on p "PLEASE NOTE : [PERSON_NAME] is a web-based program that is free to NTHS Advisor…" at bounding box center [628, 520] width 563 height 30
click at [502, 101] on img at bounding box center [497, 97] width 11 height 10
click at [500, 118] on icon at bounding box center [497, 118] width 10 height 9
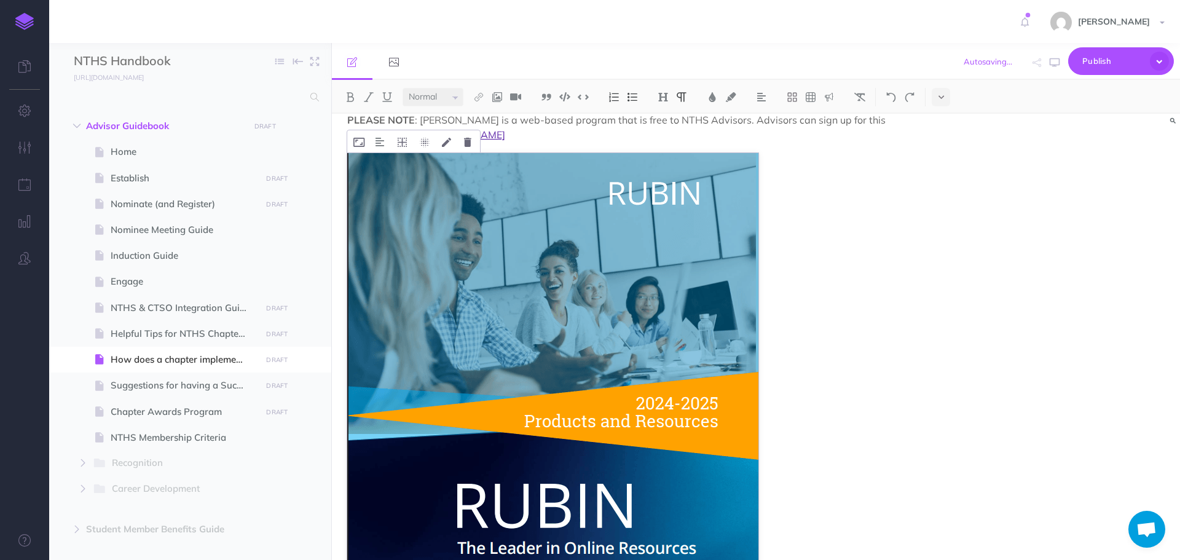
scroll to position [766, 0]
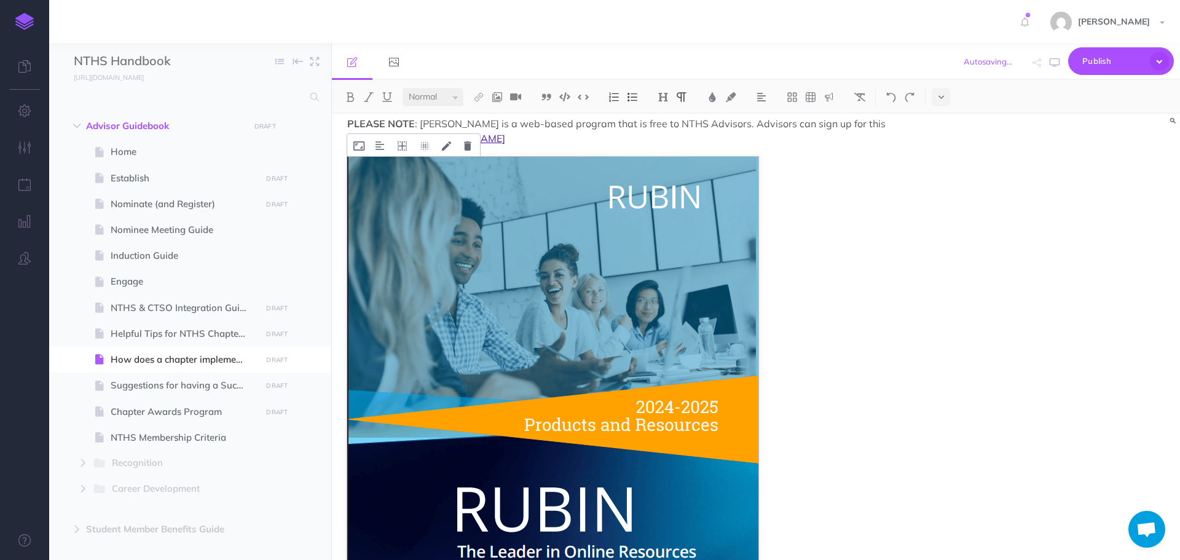
click at [593, 376] on img at bounding box center [552, 388] width 411 height 462
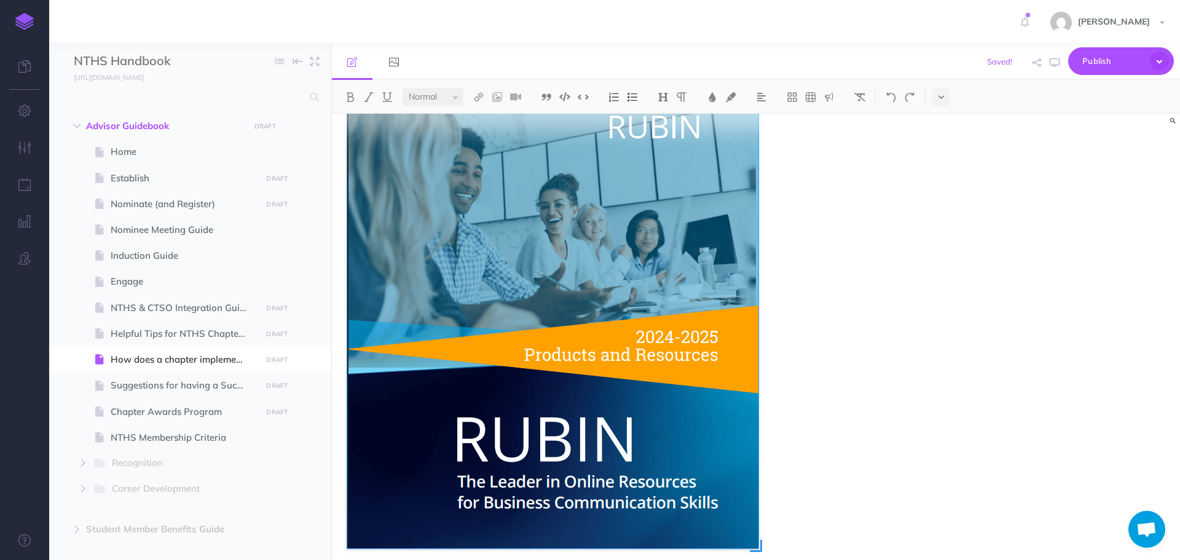
scroll to position [704, 0]
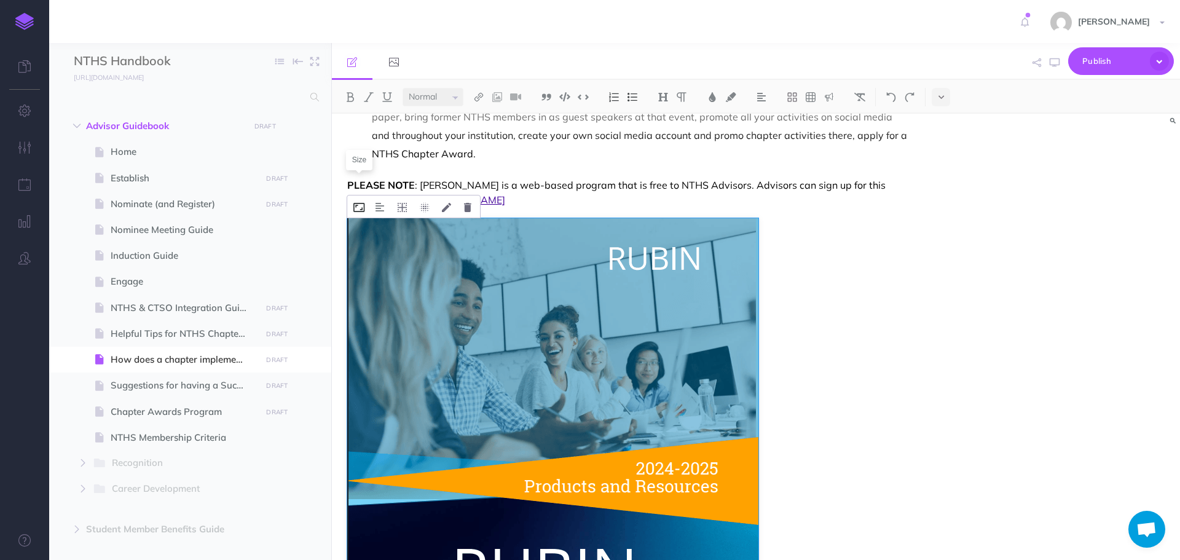
click at [355, 203] on icon at bounding box center [358, 207] width 11 height 9
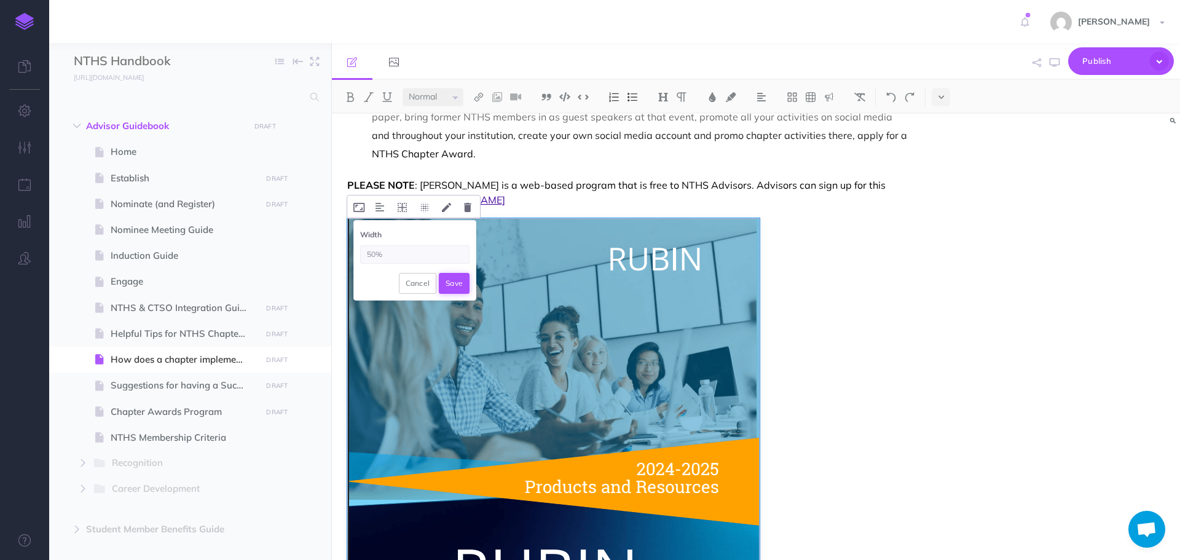
type input "50%"
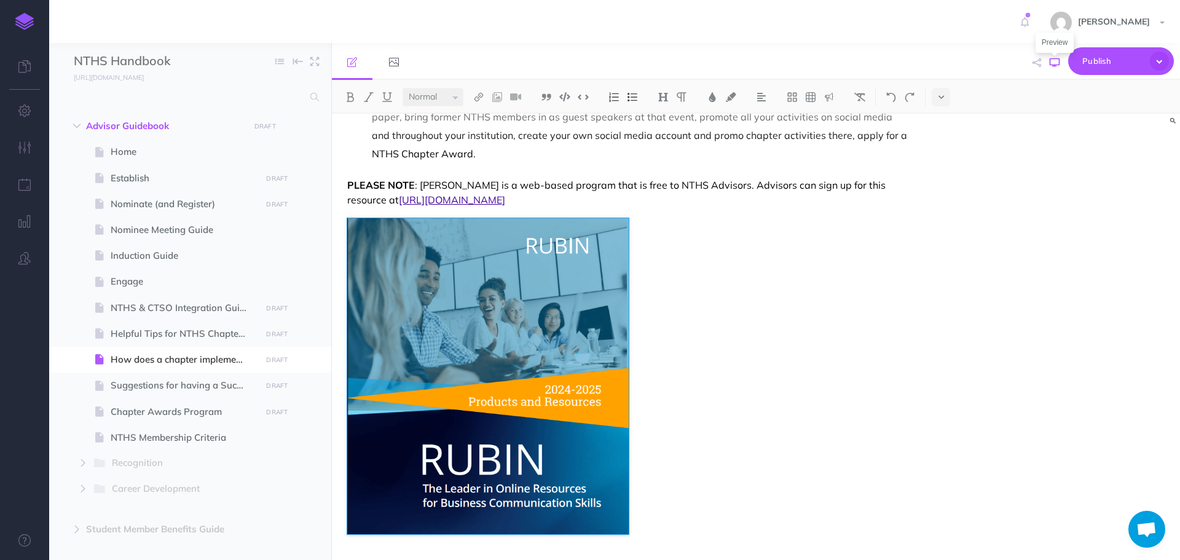
click at [1060, 61] on icon "button" at bounding box center [1055, 63] width 10 height 10
click at [191, 334] on span "Helpful Tips for NTHS Chapter Officers" at bounding box center [184, 333] width 147 height 15
select select "null"
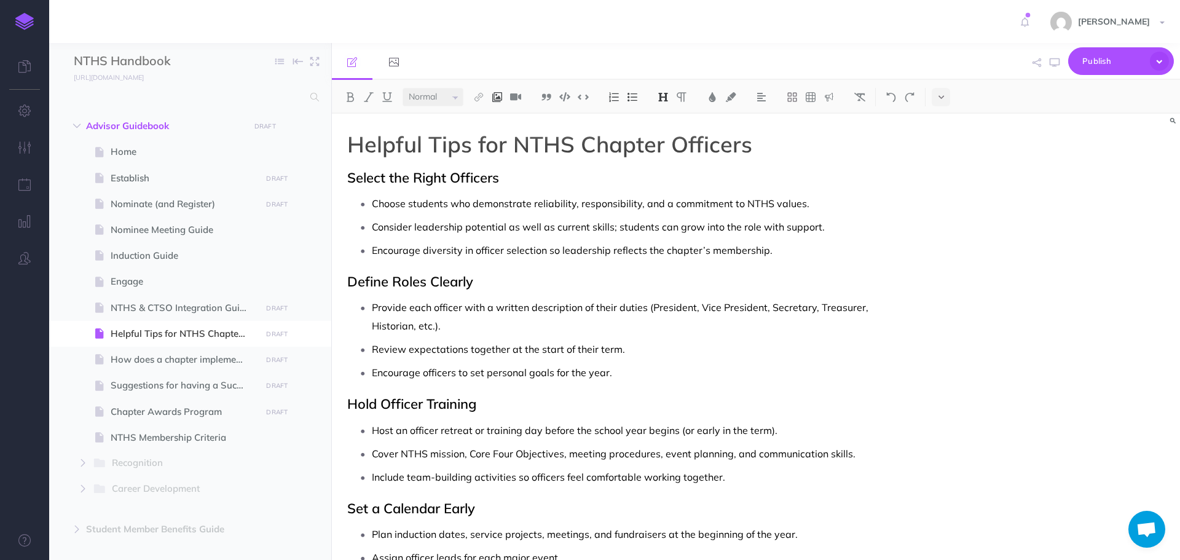
click at [497, 96] on img at bounding box center [497, 97] width 11 height 10
click at [501, 135] on icon at bounding box center [498, 137] width 12 height 9
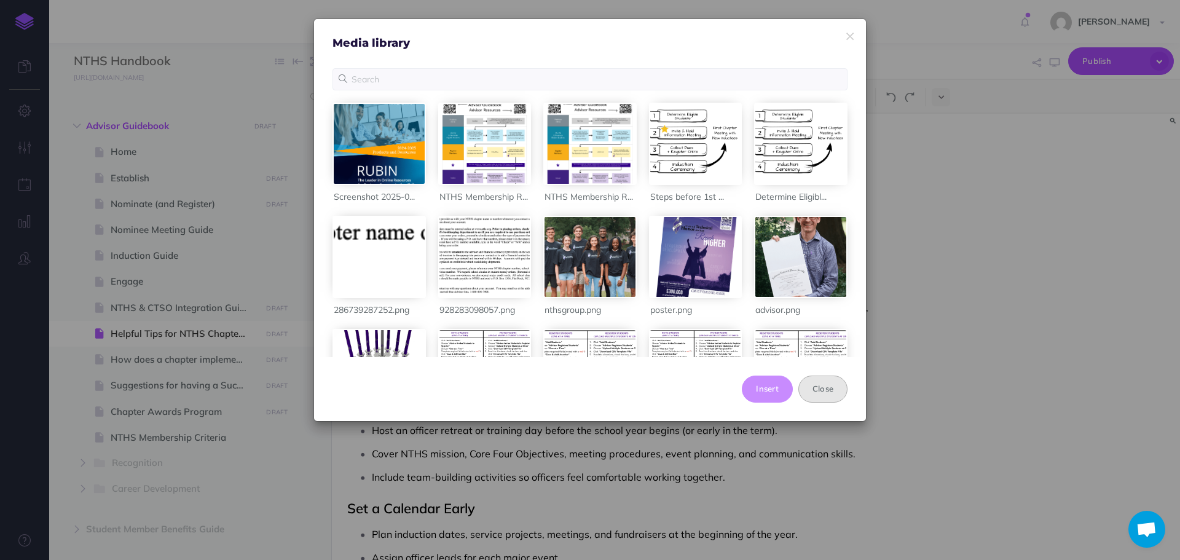
click at [820, 385] on button "Close" at bounding box center [822, 389] width 49 height 27
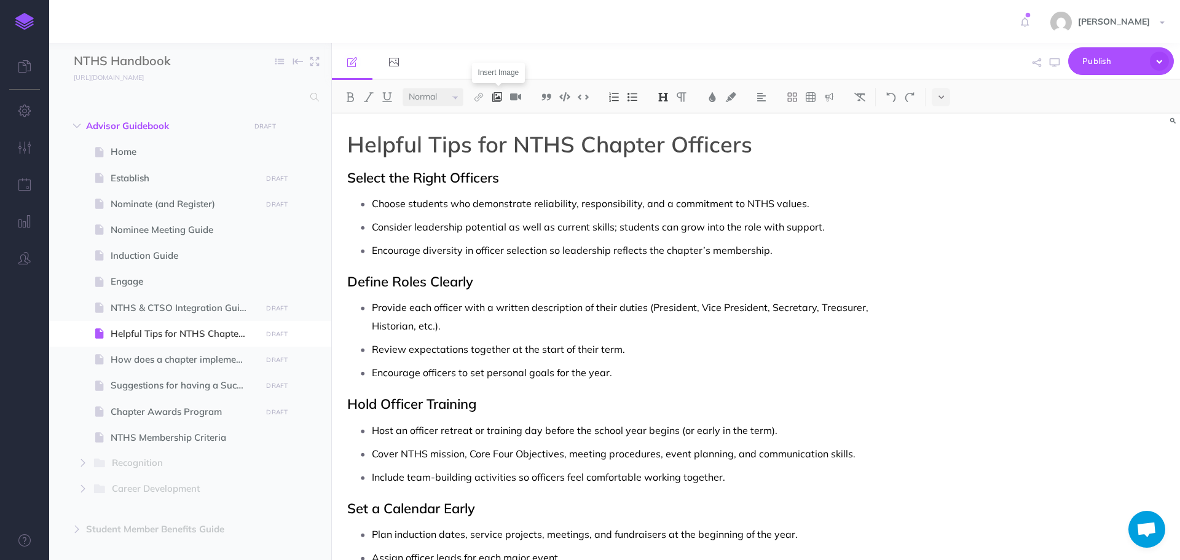
click at [503, 98] on img at bounding box center [497, 97] width 11 height 10
click at [502, 122] on icon at bounding box center [497, 118] width 10 height 9
click at [1147, 148] on button "button" at bounding box center [1150, 147] width 12 height 20
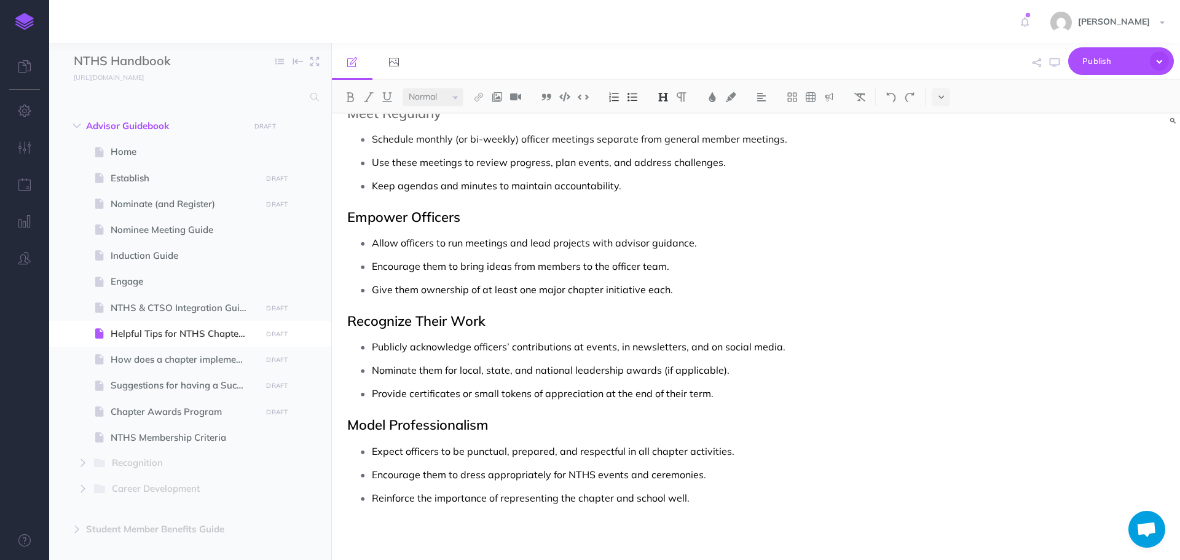
scroll to position [500, 0]
click at [686, 292] on p "Give them ownership of at least one major chapter initiative each." at bounding box center [641, 288] width 538 height 18
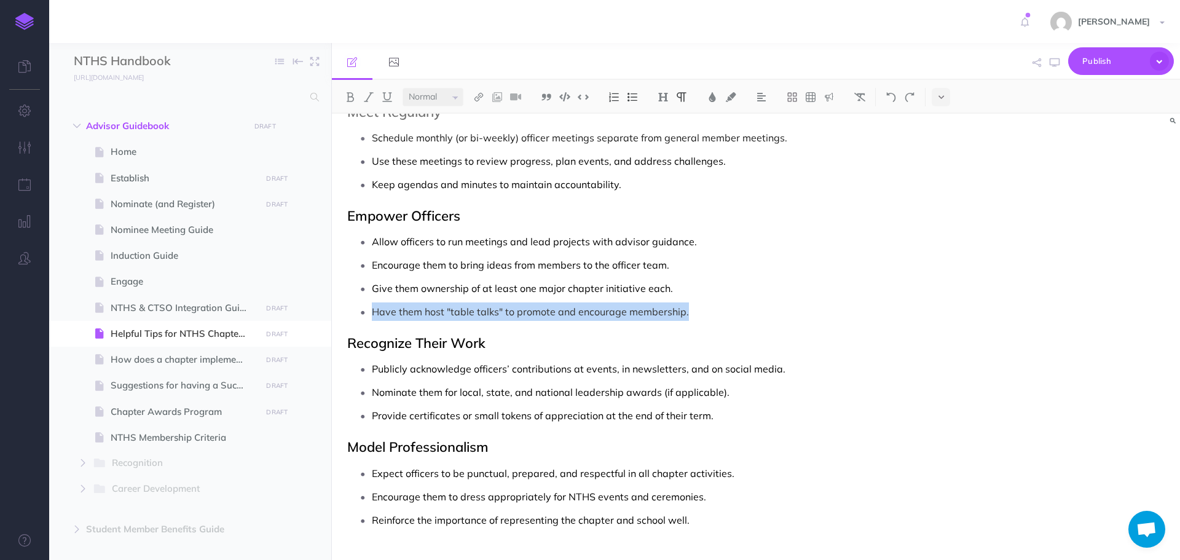
drag, startPoint x: 372, startPoint y: 311, endPoint x: 717, endPoint y: 312, distance: 344.2
click at [717, 312] on p "Have them host "table talks" to promote and encourage membership." at bounding box center [641, 311] width 538 height 18
click at [708, 98] on button at bounding box center [712, 97] width 18 height 18
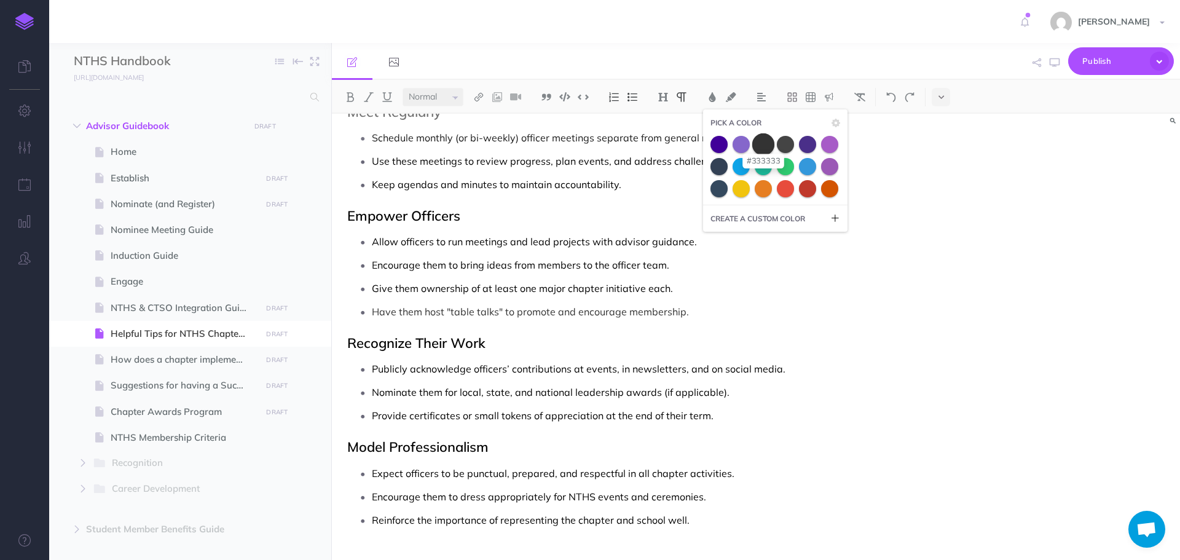
click at [764, 145] on span at bounding box center [763, 144] width 22 height 22
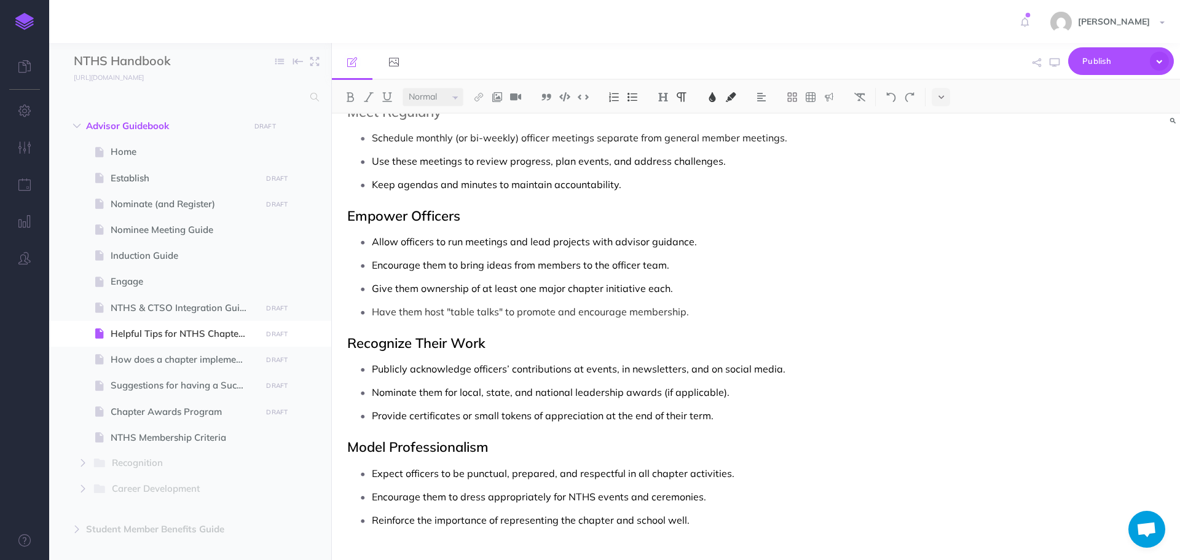
click at [533, 285] on span "Give them ownership of at least one major chapter initiative each." at bounding box center [522, 288] width 301 height 12
click at [380, 288] on span "Give them ownership of at least one major chapter initiative each." at bounding box center [522, 288] width 301 height 12
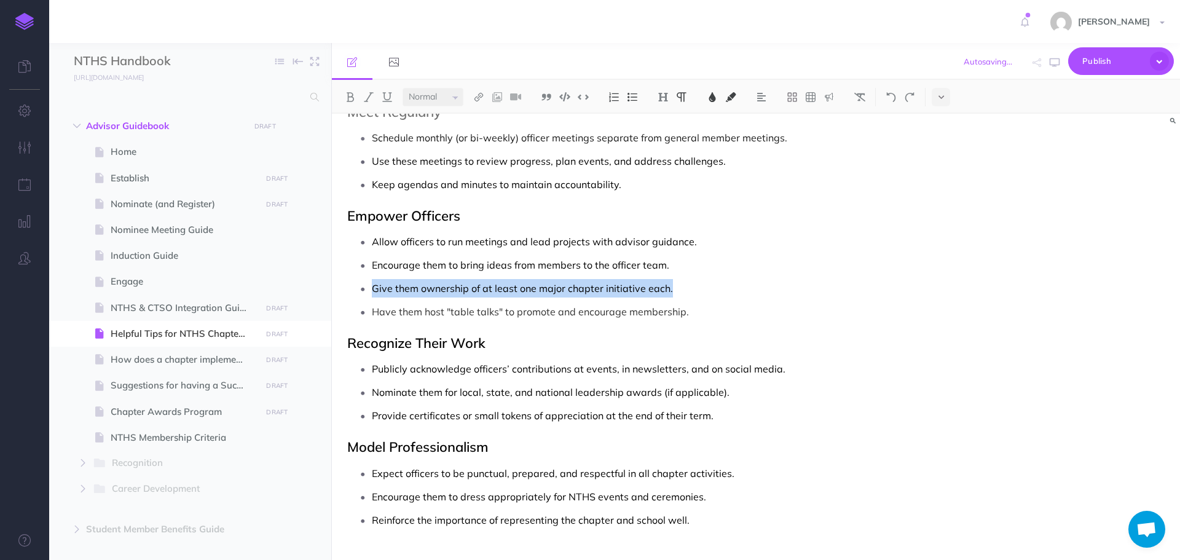
drag, startPoint x: 372, startPoint y: 288, endPoint x: 687, endPoint y: 288, distance: 314.7
click at [687, 288] on p "Give them ownership of at least one major chapter initiative each." at bounding box center [641, 288] width 538 height 18
click at [715, 98] on img at bounding box center [712, 97] width 11 height 10
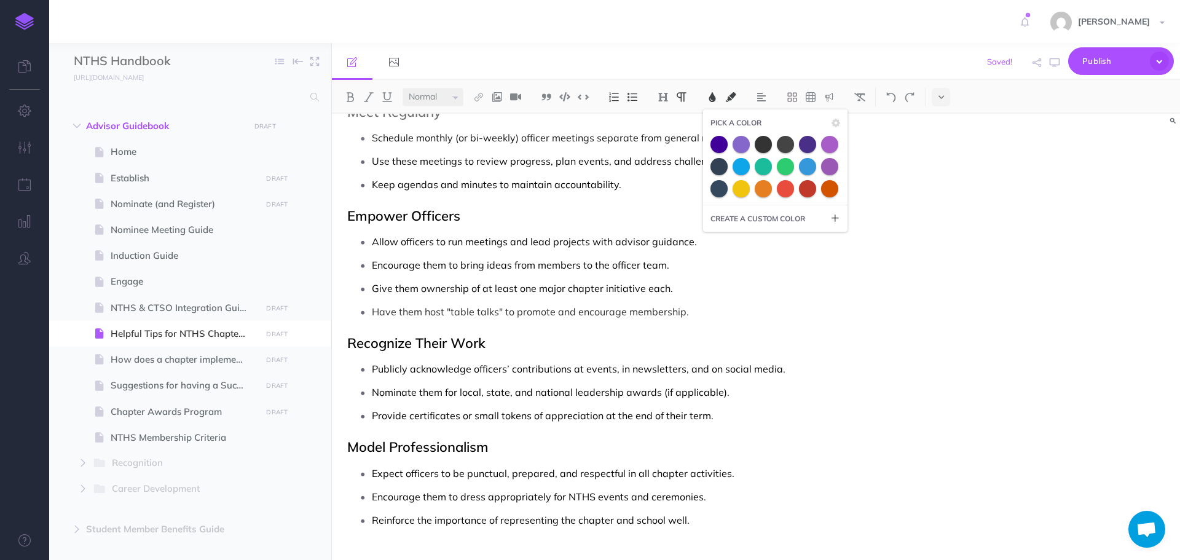
click at [609, 238] on span "Allow officers to run meetings and lead projects with advisor guidance." at bounding box center [534, 241] width 325 height 12
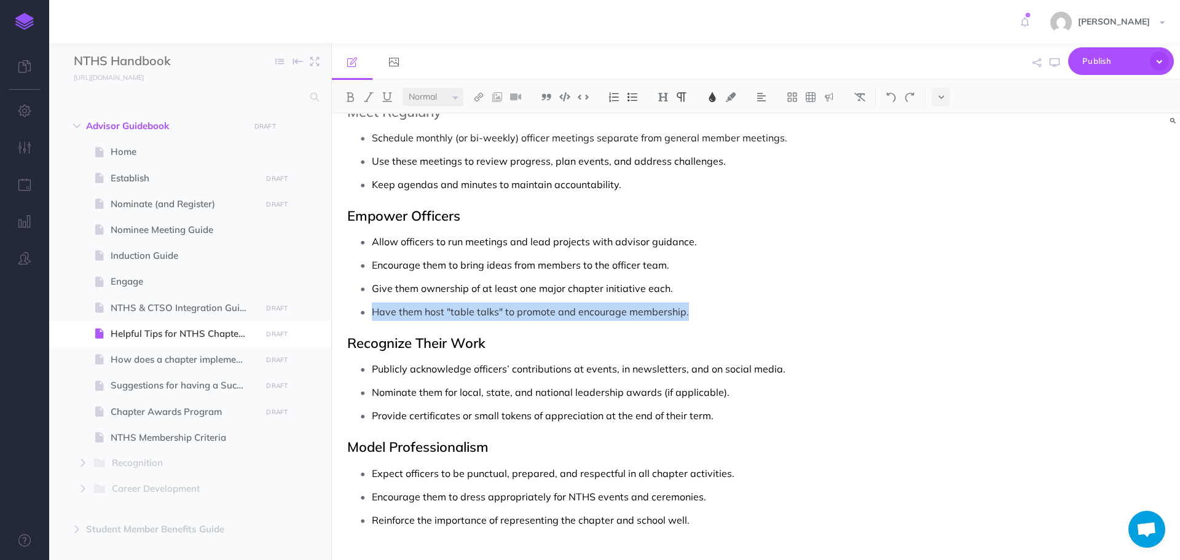
drag, startPoint x: 373, startPoint y: 310, endPoint x: 710, endPoint y: 302, distance: 336.9
click at [707, 318] on p "Have them host "table talks" to promote and encourage membership." at bounding box center [641, 311] width 538 height 18
click at [374, 317] on span "Have them host "table talks" to promote and encourage membership." at bounding box center [530, 311] width 317 height 12
drag, startPoint x: 374, startPoint y: 312, endPoint x: 713, endPoint y: 313, distance: 339.3
click at [713, 313] on p "Have them host "table talks" to promote and encourage membership." at bounding box center [641, 311] width 538 height 18
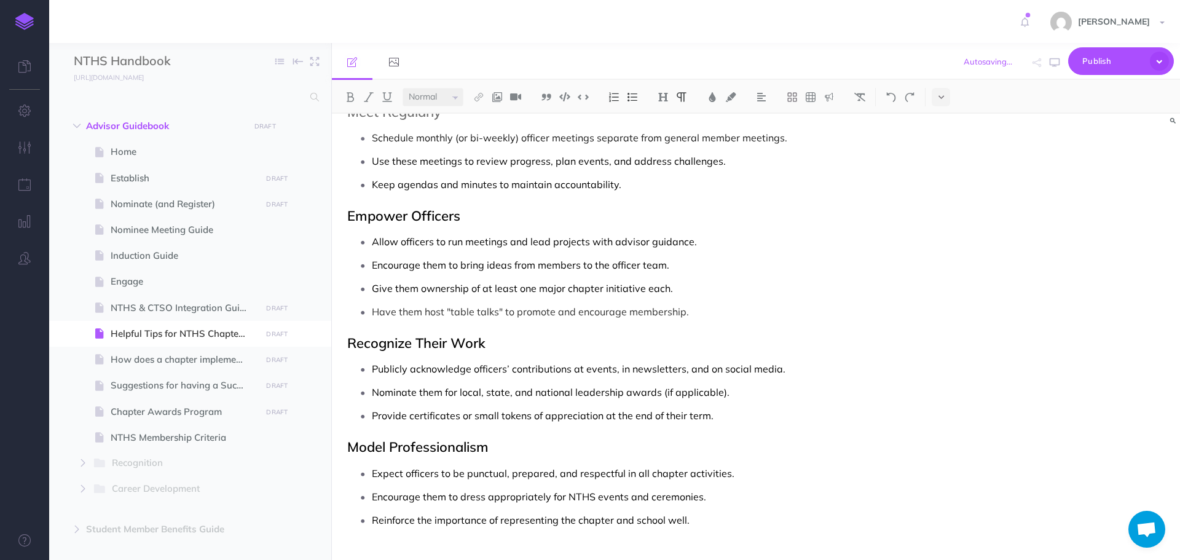
click at [569, 267] on span "Encourage them to bring ideas from members to the officer team." at bounding box center [520, 265] width 297 height 12
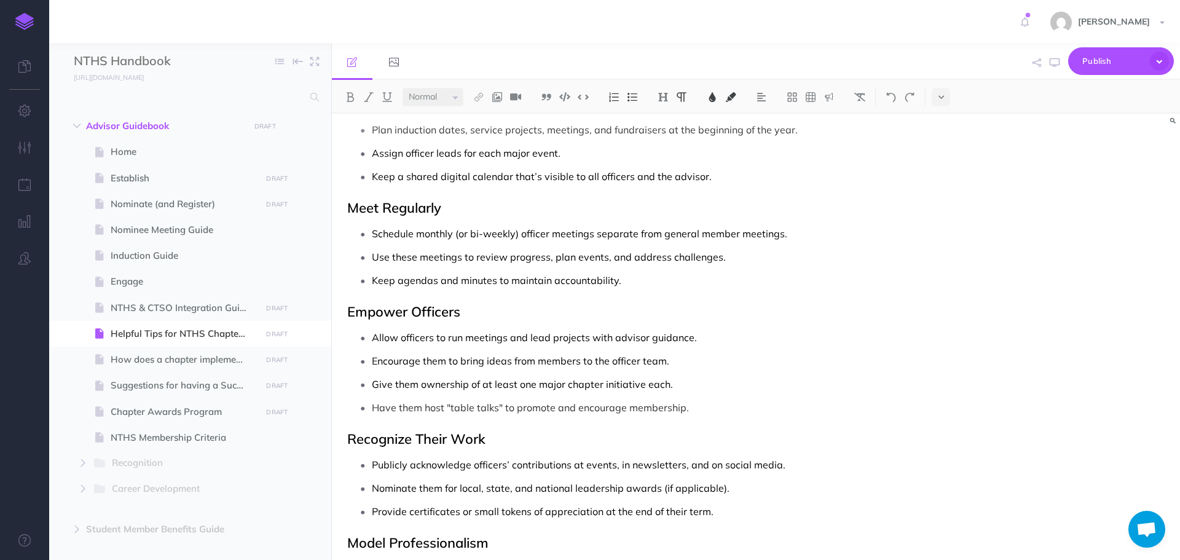
scroll to position [401, 0]
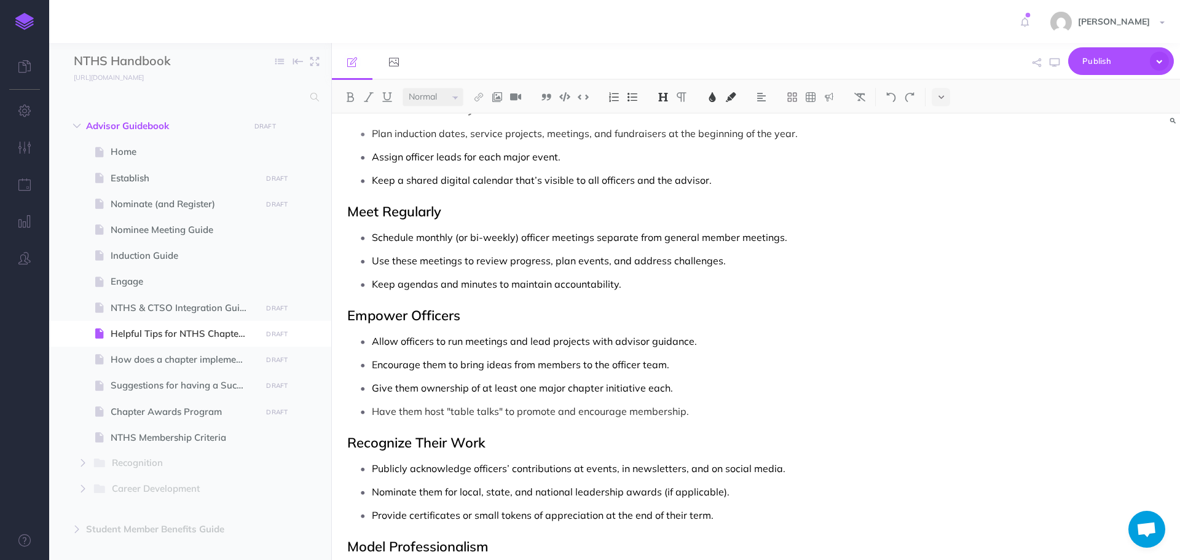
click at [806, 307] on div "Helpful Tips for NTHS Chapter Officers Select the Right Officers Choose student…" at bounding box center [629, 198] width 594 height 970
click at [769, 313] on h2 "Empower Officers" at bounding box center [628, 315] width 563 height 15
click at [496, 92] on img at bounding box center [497, 97] width 11 height 10
click at [497, 114] on icon at bounding box center [497, 118] width 10 height 9
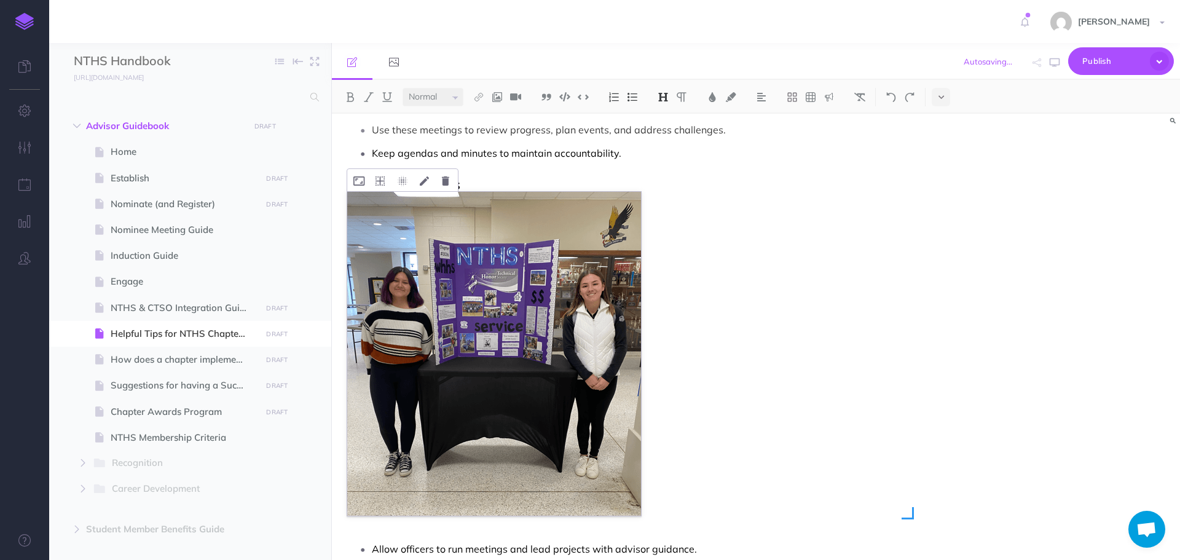
scroll to position [462, 0]
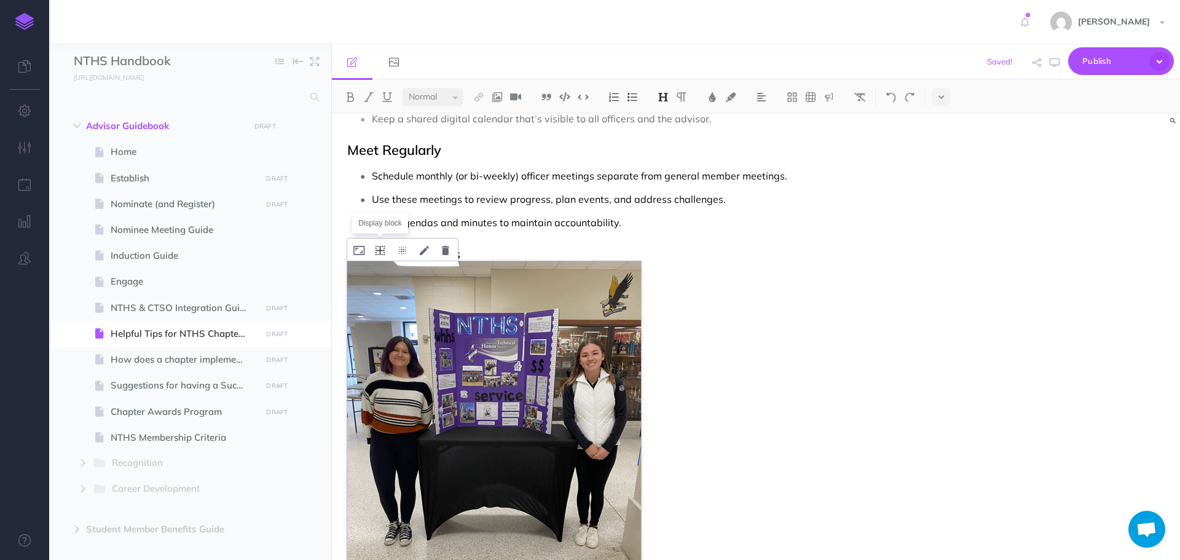
click at [378, 249] on icon at bounding box center [380, 250] width 9 height 9
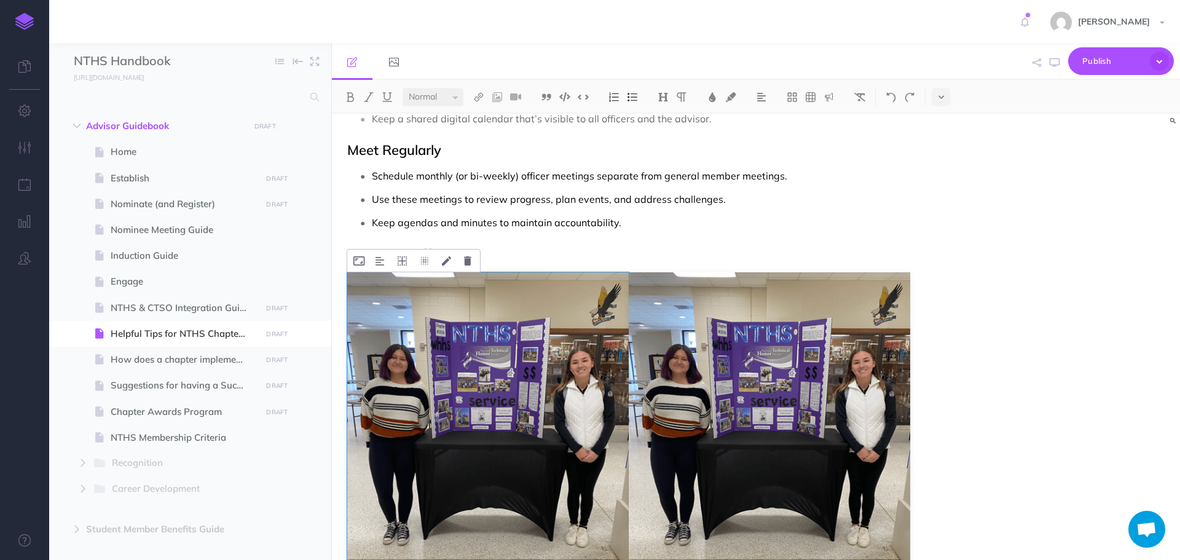
click at [423, 337] on img at bounding box center [487, 427] width 281 height 310
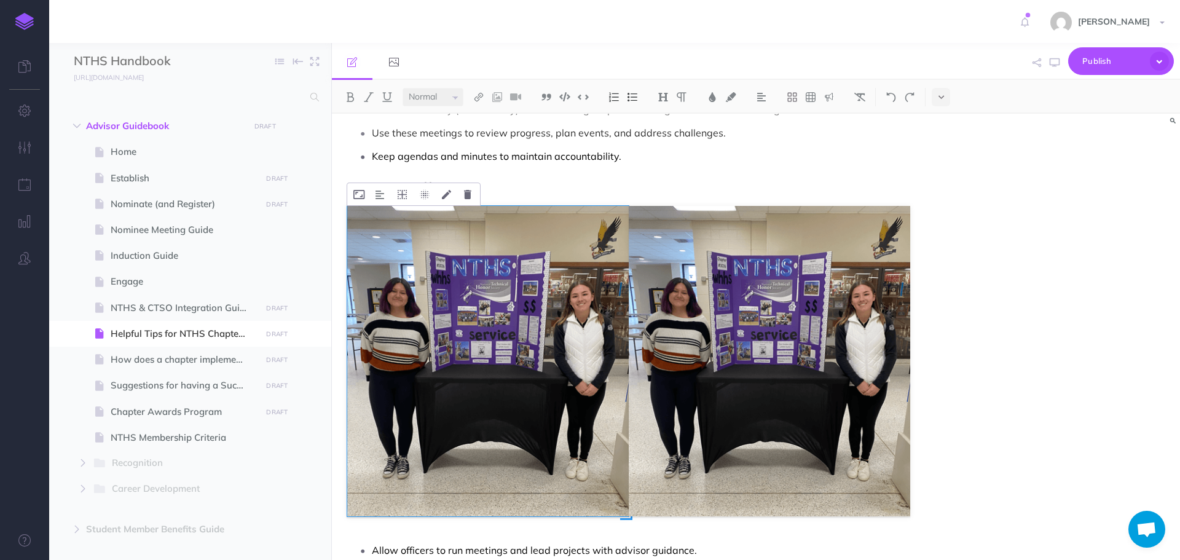
scroll to position [524, 0]
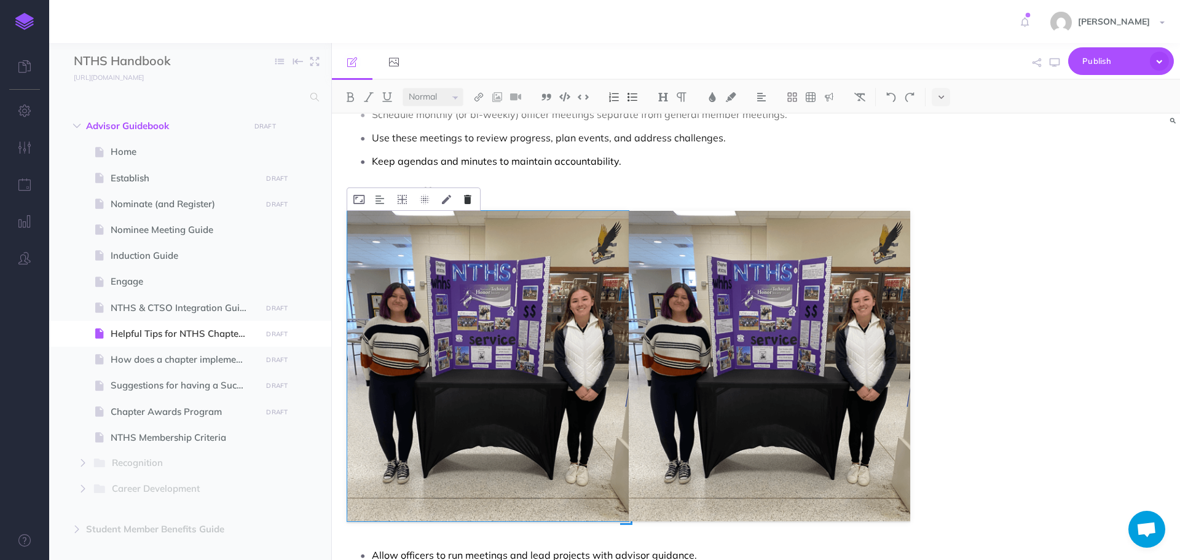
click at [465, 199] on icon at bounding box center [467, 199] width 7 height 9
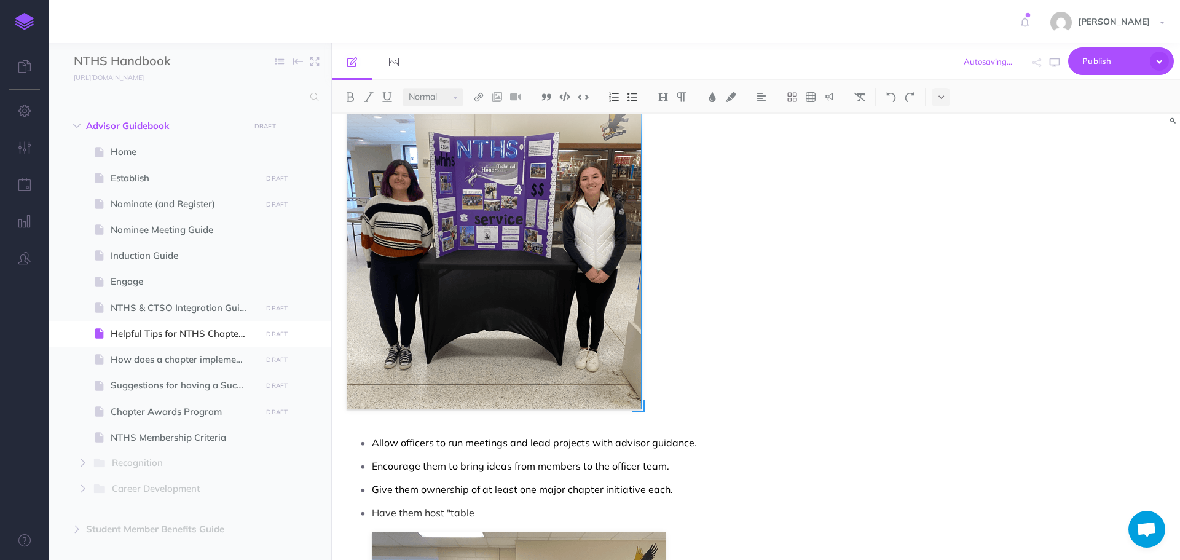
scroll to position [585, 0]
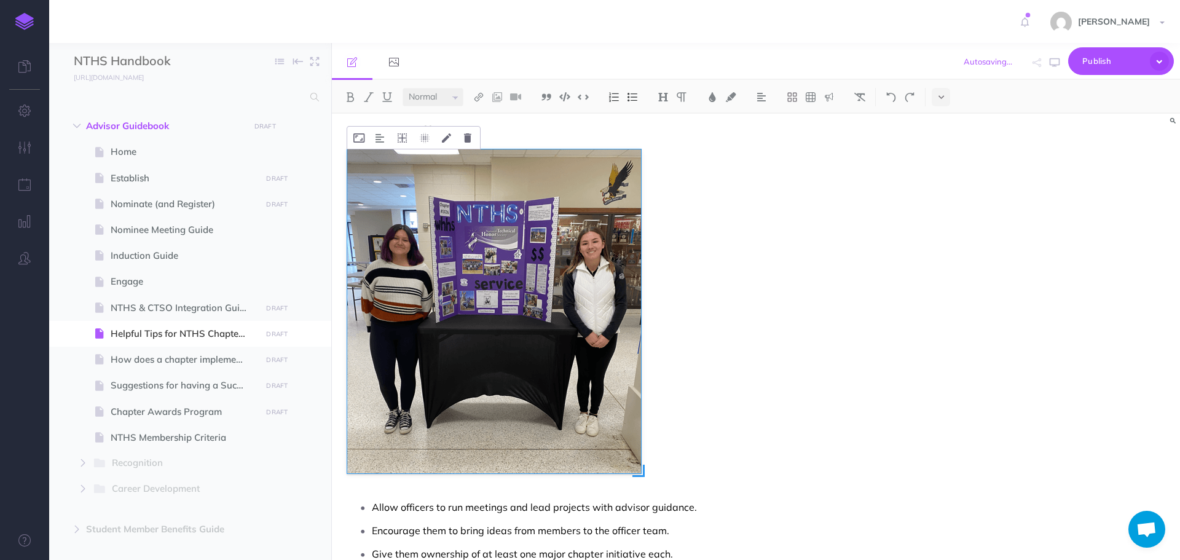
click at [570, 315] on img at bounding box center [494, 311] width 294 height 324
click at [467, 136] on icon at bounding box center [467, 137] width 7 height 9
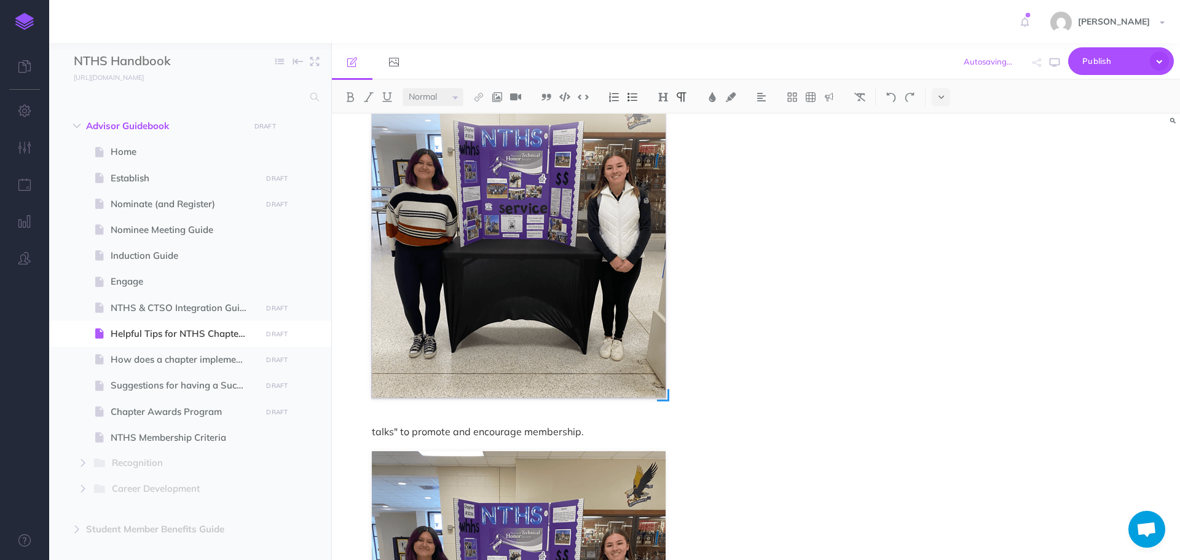
scroll to position [769, 0]
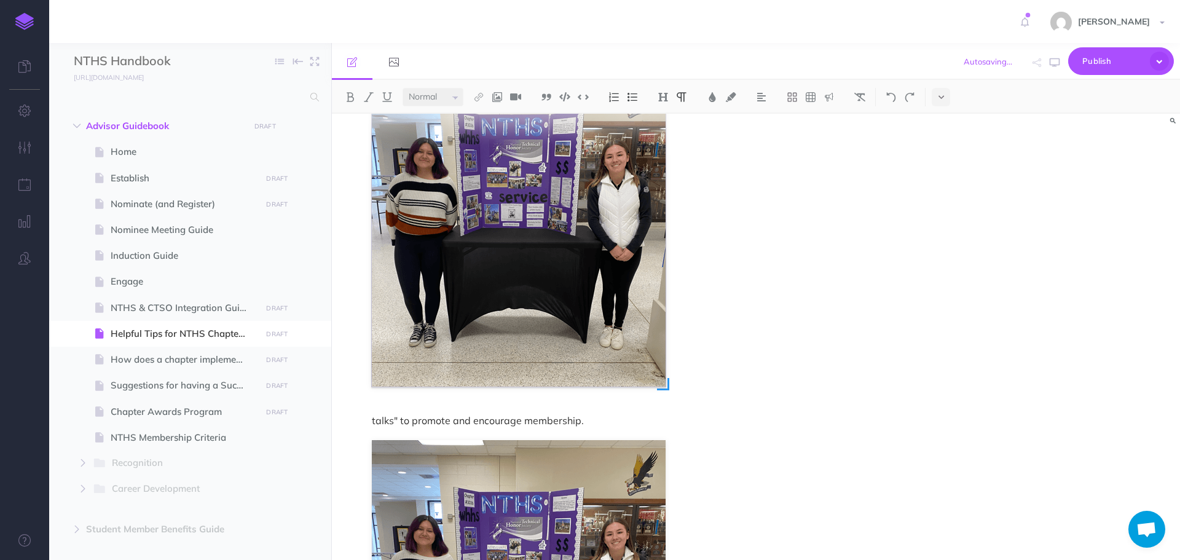
click at [537, 342] on img at bounding box center [519, 225] width 294 height 324
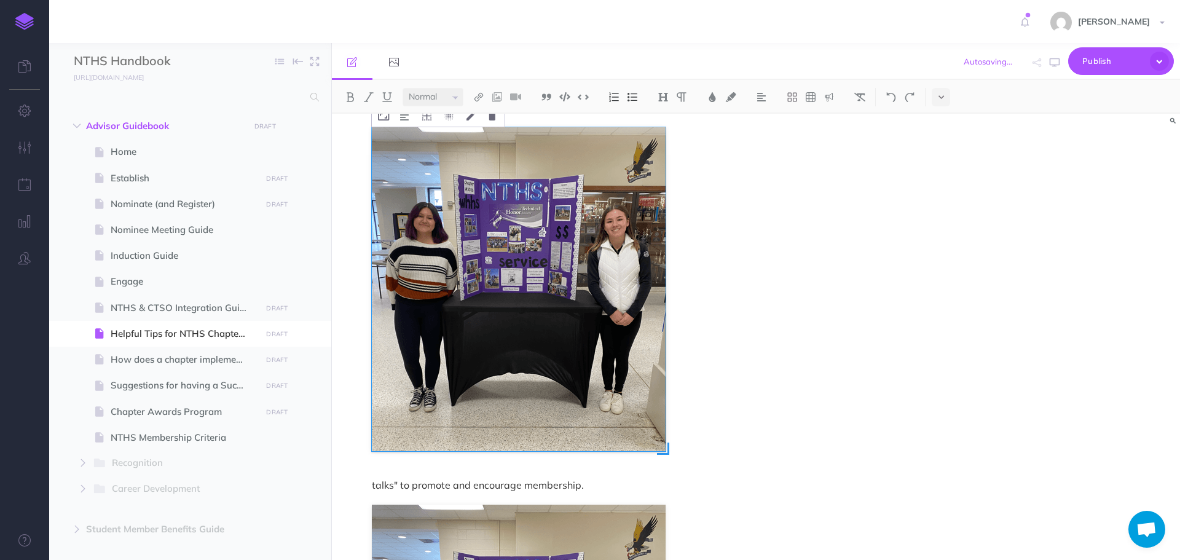
scroll to position [647, 0]
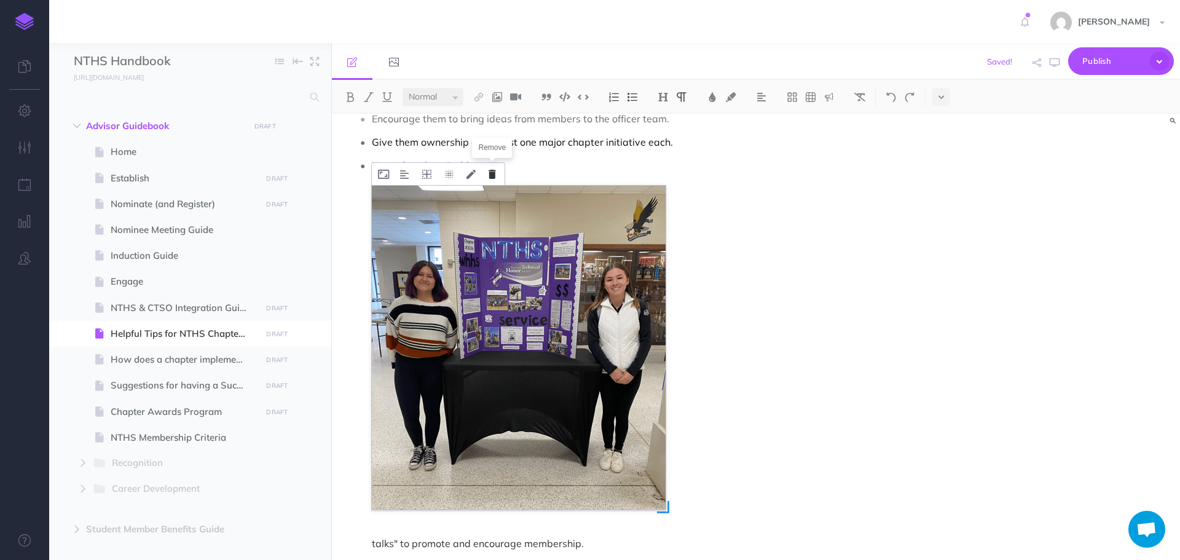
click at [490, 167] on button at bounding box center [492, 174] width 20 height 22
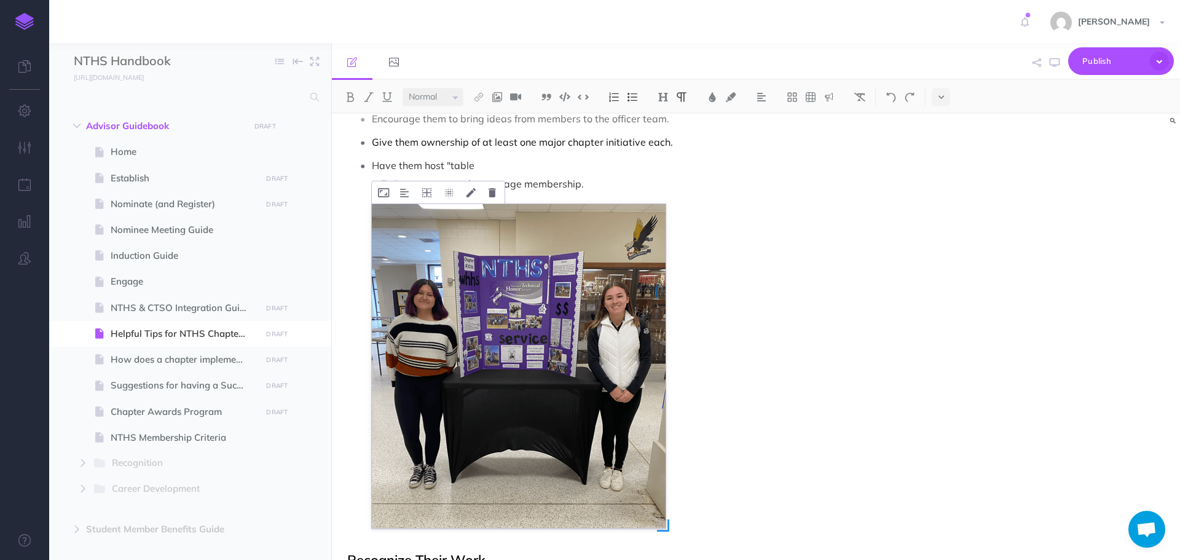
click at [612, 268] on img at bounding box center [519, 366] width 294 height 324
click at [371, 186] on ul "Allow officers to run meetings and lead projects with advisor guidance. Encoura…" at bounding box center [631, 307] width 557 height 442
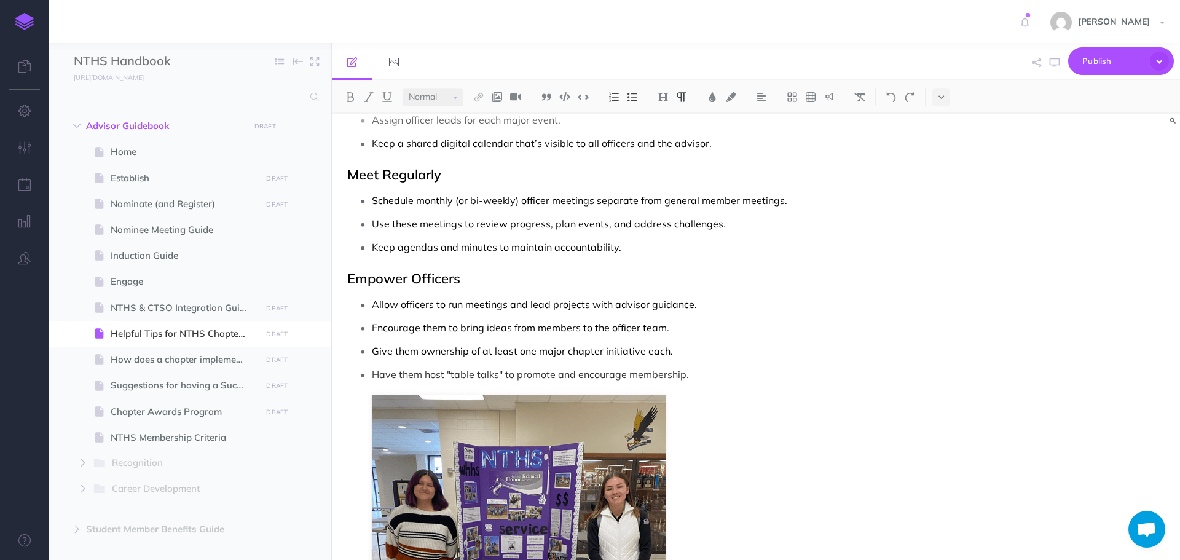
scroll to position [253, 0]
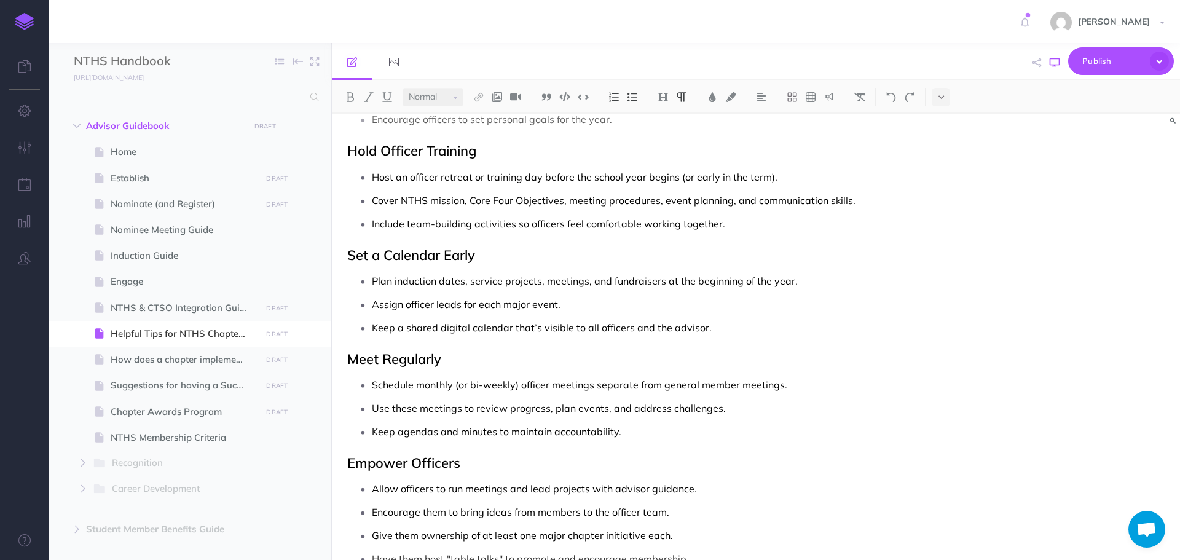
click at [1060, 62] on icon "button" at bounding box center [1055, 63] width 10 height 10
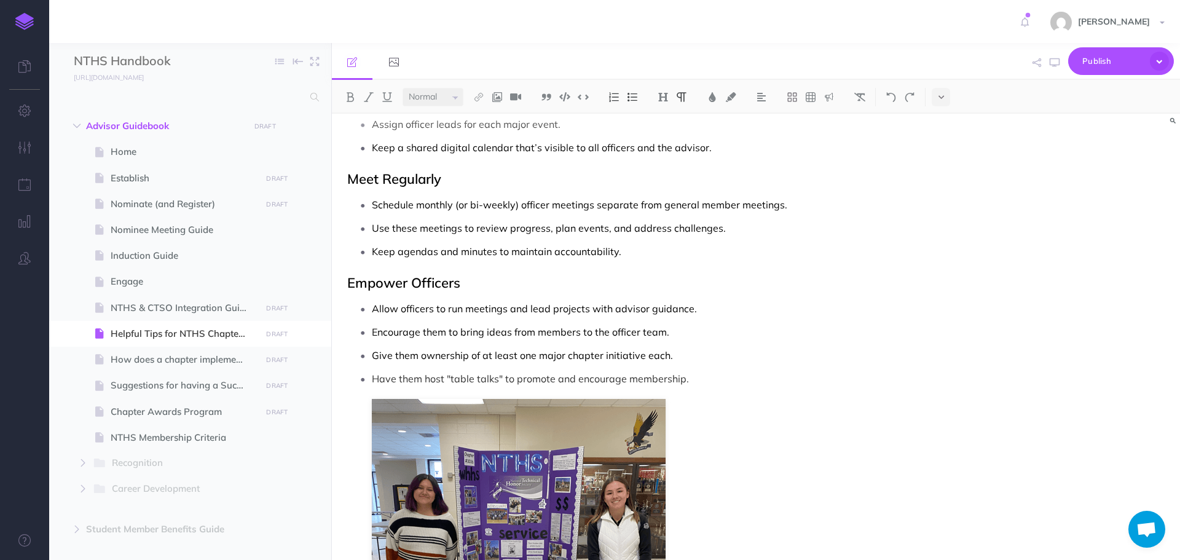
scroll to position [438, 0]
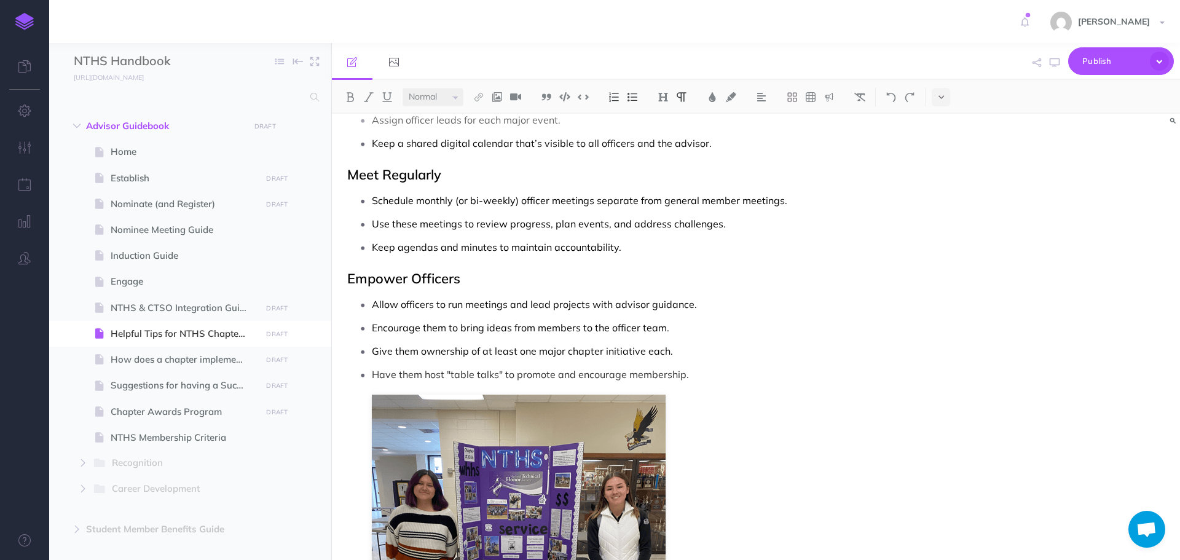
click at [372, 376] on li "Have them host "table talks" to promote and encourage membership." at bounding box center [641, 541] width 538 height 353
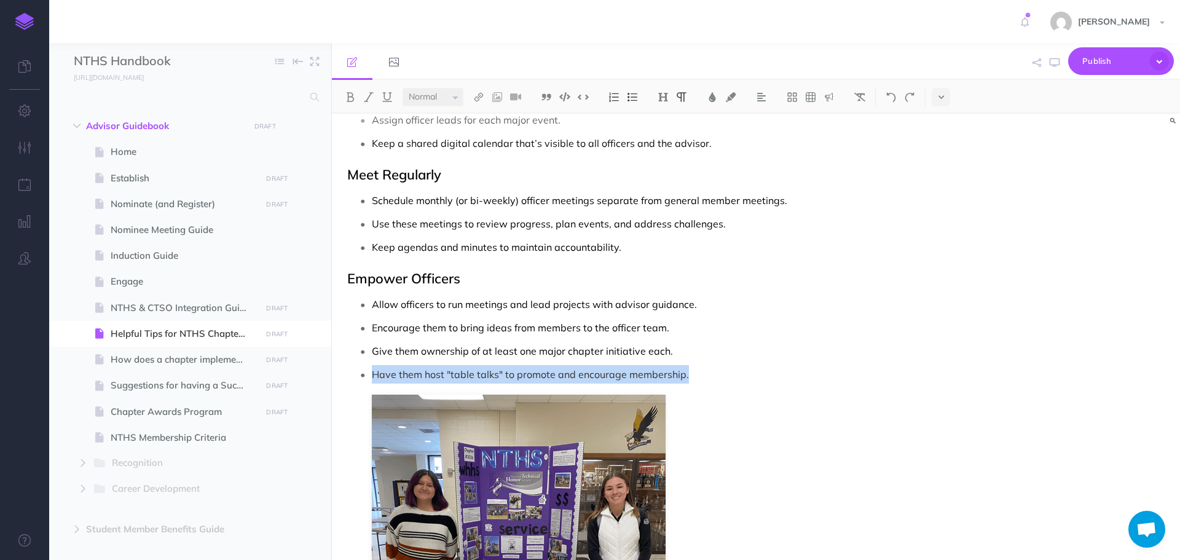
drag, startPoint x: 374, startPoint y: 374, endPoint x: 701, endPoint y: 382, distance: 327.1
click at [701, 382] on p "Have them host "table talks" to promote and encourage membership." at bounding box center [641, 374] width 538 height 18
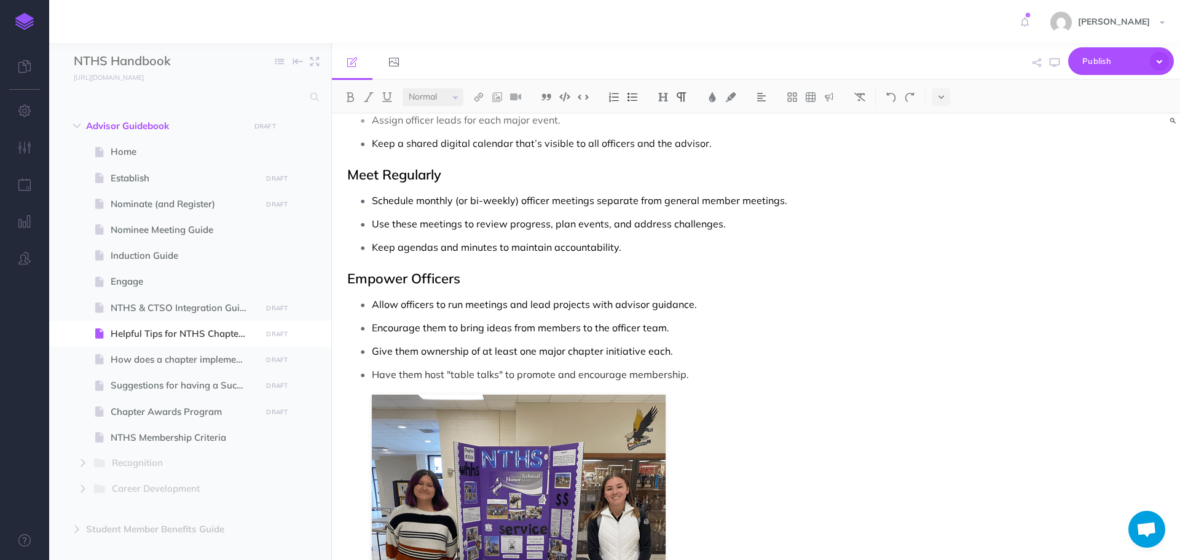
drag, startPoint x: 643, startPoint y: 369, endPoint x: 1004, endPoint y: 171, distance: 411.2
click at [1053, 181] on div "Helpful Tips for NTHS Chapter Officers Select the Right Officers Choose student…" at bounding box center [756, 337] width 848 height 446
click at [508, 354] on span "Give them ownership of at least one major chapter initiative each." at bounding box center [522, 351] width 301 height 12
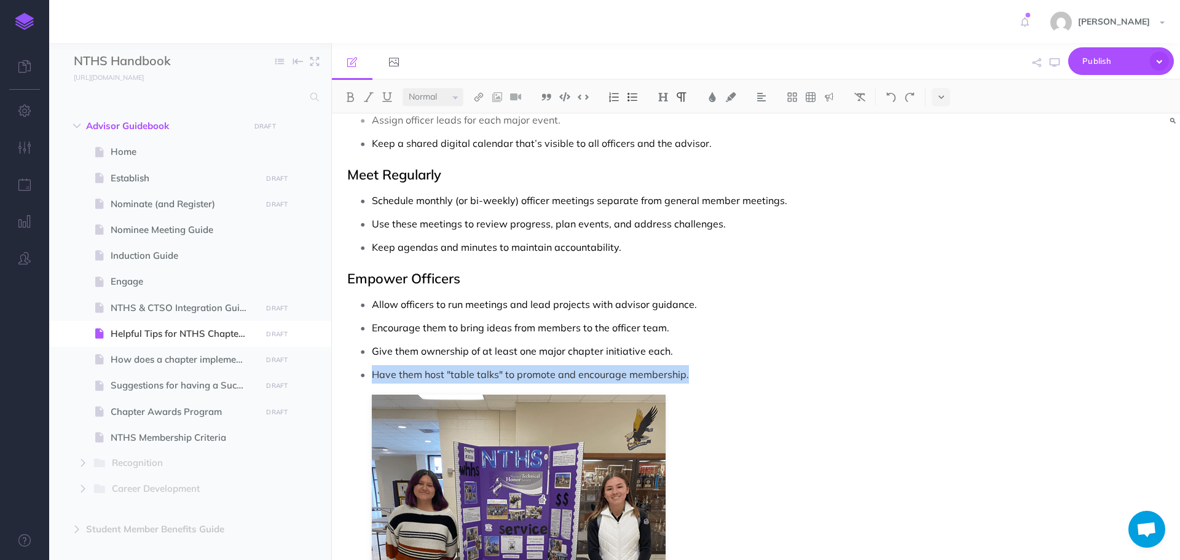
drag, startPoint x: 372, startPoint y: 374, endPoint x: 716, endPoint y: 363, distance: 343.7
click at [715, 384] on li "Have them host "table talks" to promote and encourage membership." at bounding box center [641, 541] width 538 height 353
click at [711, 95] on img at bounding box center [712, 97] width 11 height 10
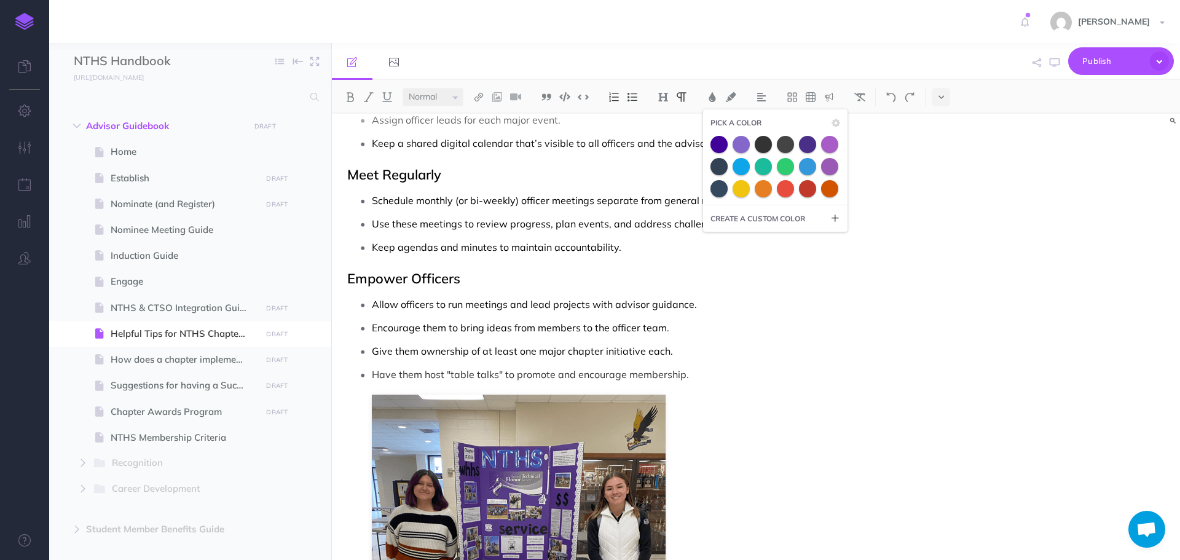
click at [831, 216] on span "CREATE A CUSTOM COLOR" at bounding box center [775, 219] width 130 height 12
drag, startPoint x: 769, startPoint y: 240, endPoint x: 730, endPoint y: 239, distance: 40.0
click at [730, 239] on div "# 333333 #" at bounding box center [775, 241] width 130 height 18
click at [834, 217] on icon at bounding box center [835, 218] width 10 height 10
click at [773, 234] on input at bounding box center [784, 241] width 111 height 18
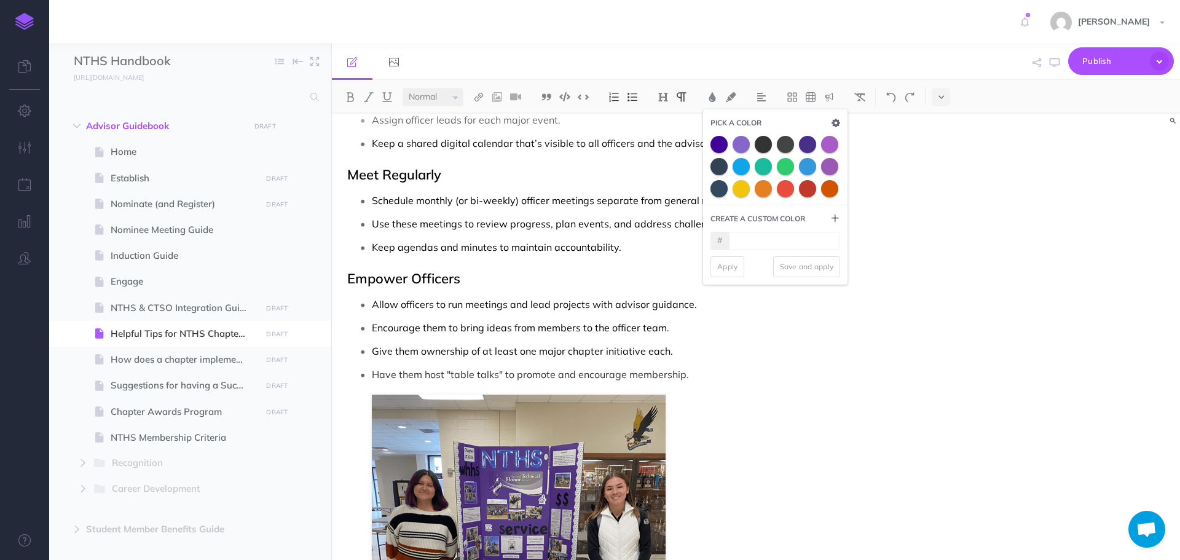
click at [840, 122] on icon "button" at bounding box center [836, 123] width 9 height 9
click at [891, 266] on div "Helpful Tips for NTHS Chapter Officers Select the Right Officers Choose student…" at bounding box center [629, 333] width 594 height 1314
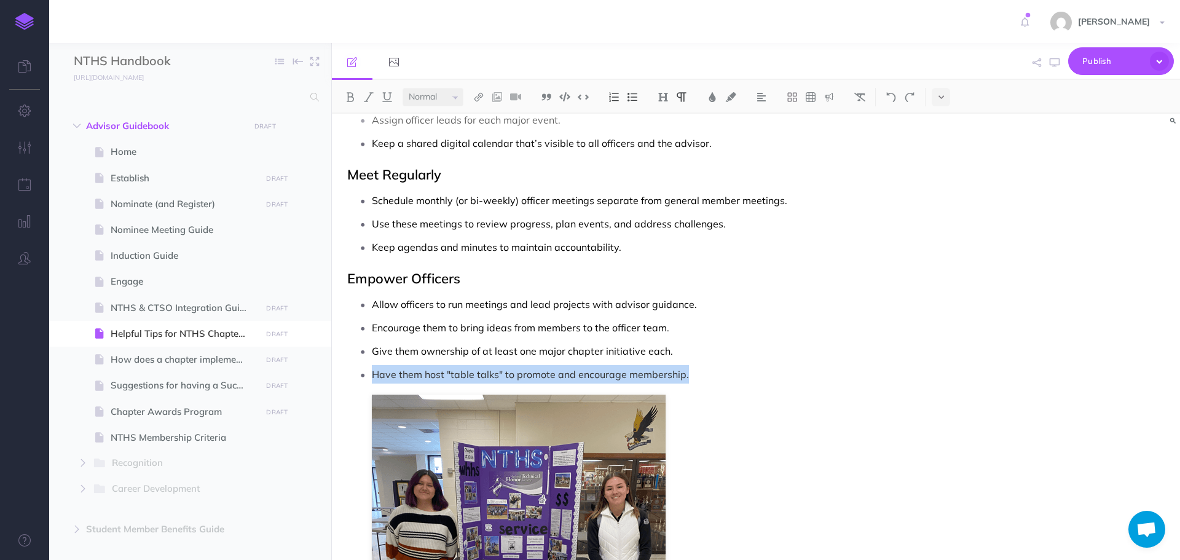
drag, startPoint x: 374, startPoint y: 371, endPoint x: 668, endPoint y: 384, distance: 294.1
click at [668, 384] on li "Have them host "table talks" to promote and encourage membership." at bounding box center [641, 541] width 538 height 353
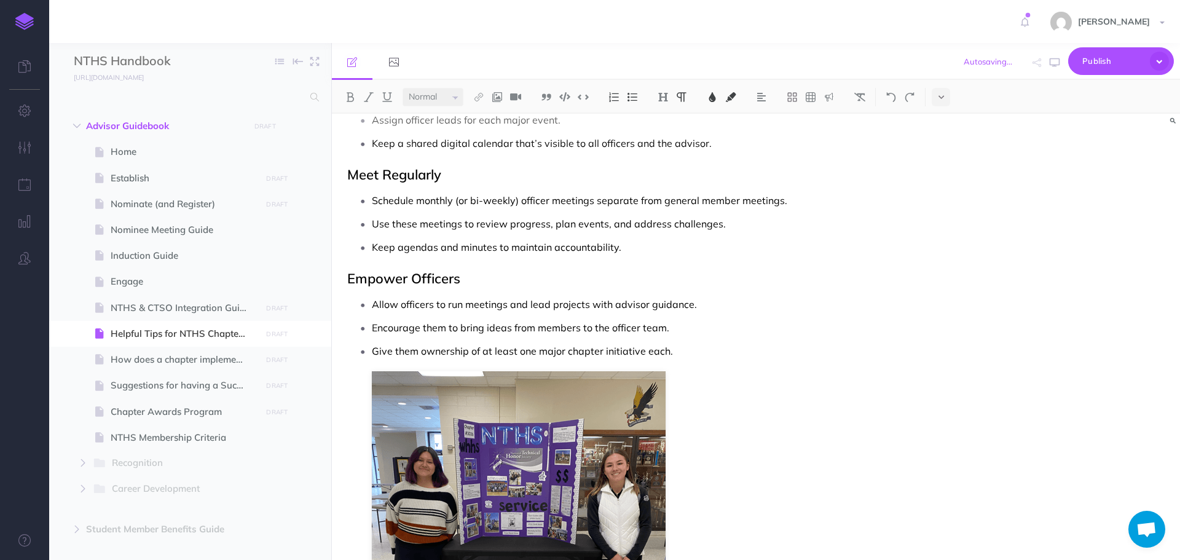
click at [680, 325] on p "Encourage them to bring ideas from members to the officer team." at bounding box center [641, 327] width 538 height 18
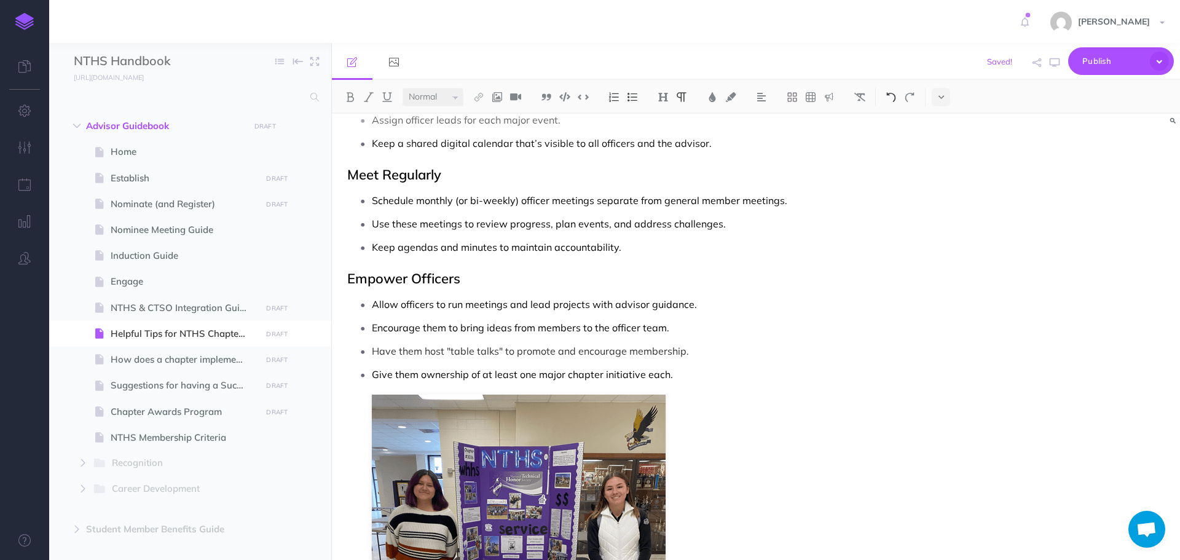
click at [895, 98] on img at bounding box center [891, 97] width 11 height 10
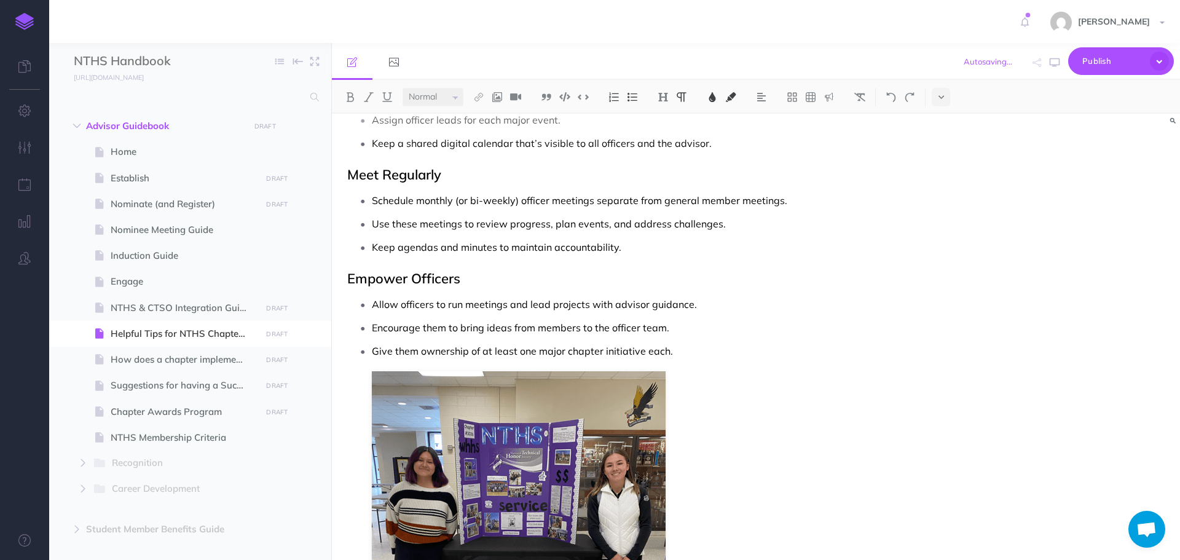
click at [687, 348] on p "Give them ownership of at least one major chapter initiative each." at bounding box center [641, 351] width 538 height 18
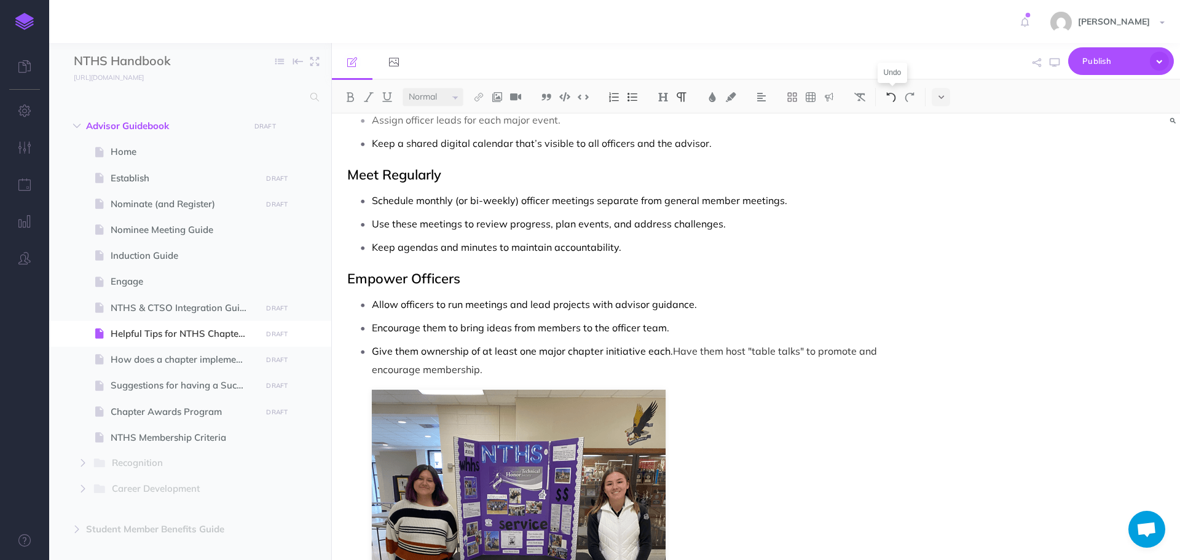
click at [893, 94] on img at bounding box center [891, 97] width 11 height 10
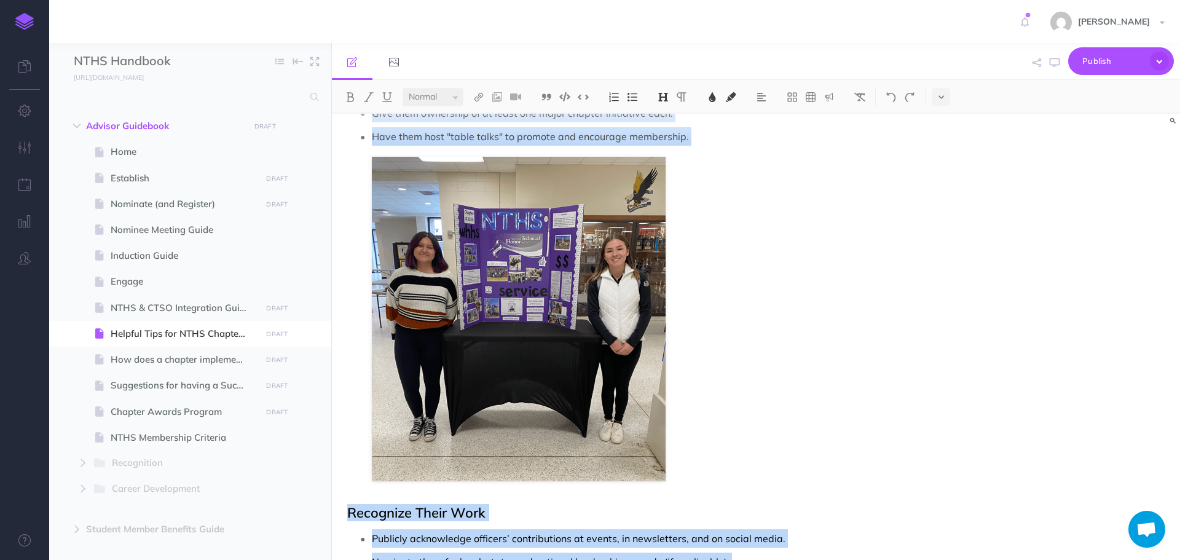
scroll to position [868, 0]
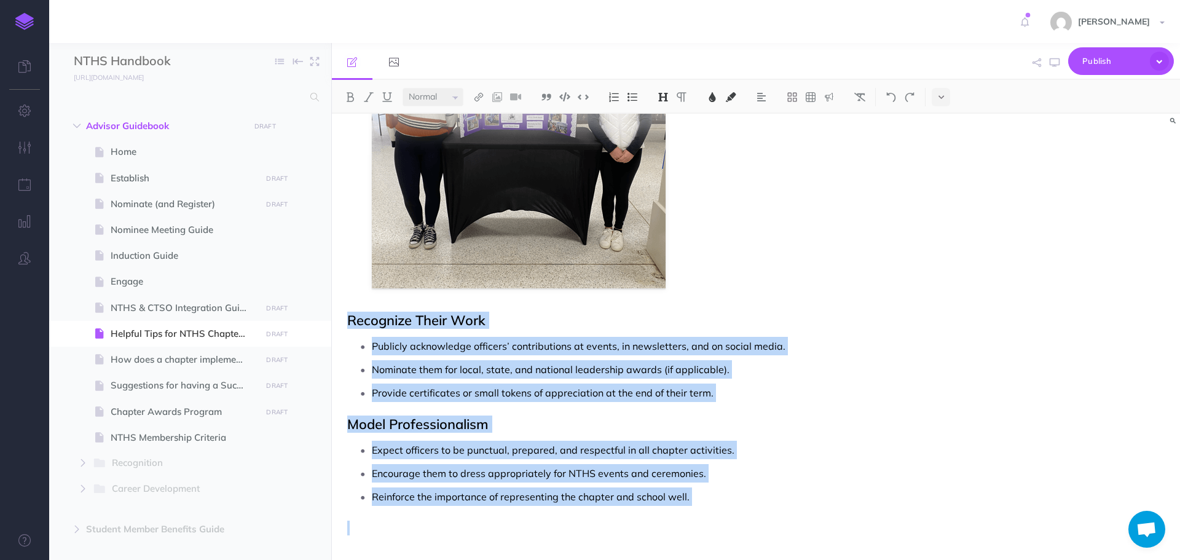
drag, startPoint x: 350, startPoint y: 149, endPoint x: 613, endPoint y: 589, distance: 511.8
click at [613, 559] on html "Toggle Navigation [PERSON_NAME] Settings Account Settings Teams Create Team Sup…" at bounding box center [590, 280] width 1180 height 560
click at [30, 107] on icon "button" at bounding box center [24, 110] width 13 height 12
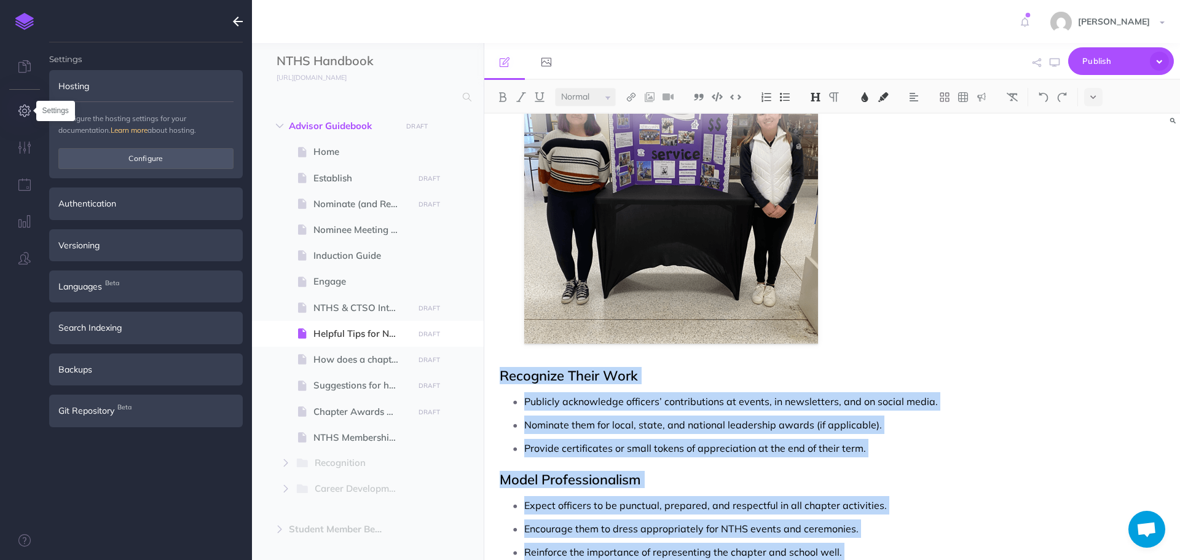
scroll to position [905, 0]
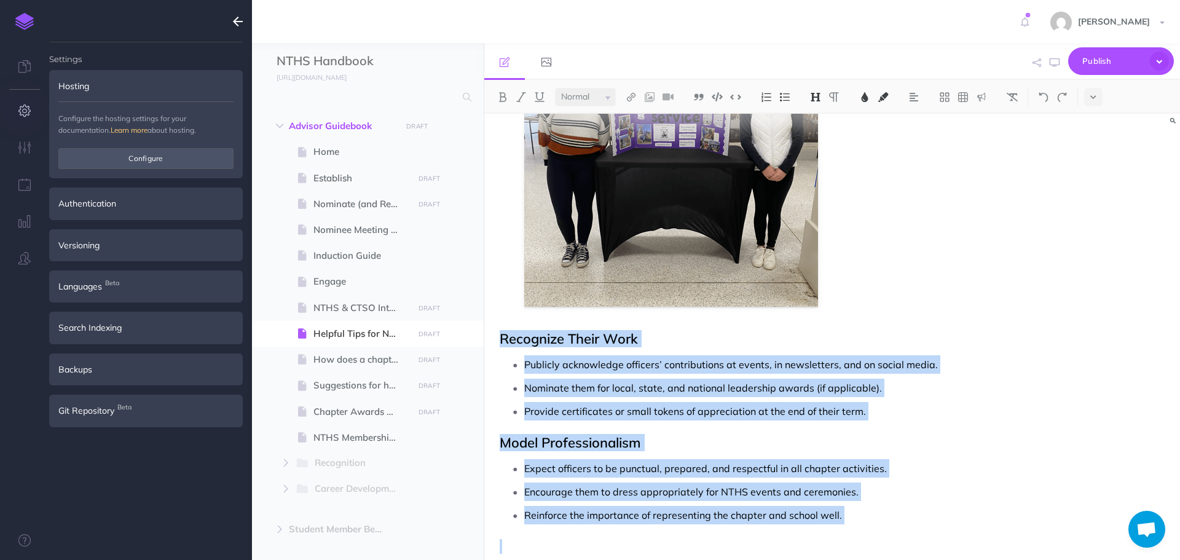
click at [237, 25] on icon "button" at bounding box center [238, 21] width 10 height 15
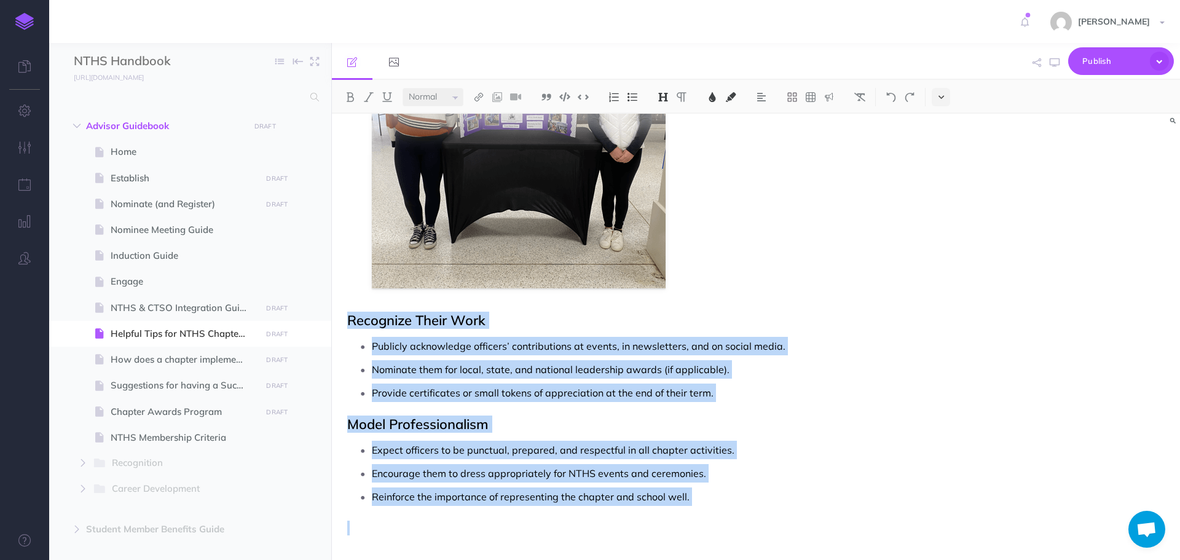
click at [941, 95] on icon at bounding box center [941, 97] width 6 height 9
click at [718, 96] on img at bounding box center [712, 97] width 11 height 10
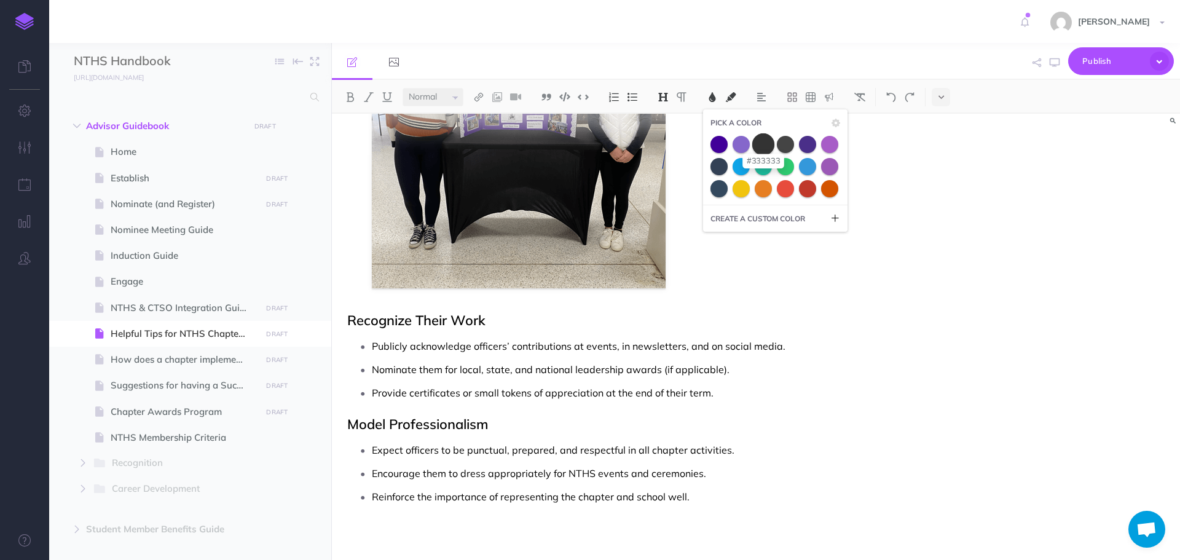
click at [765, 146] on span at bounding box center [763, 144] width 22 height 22
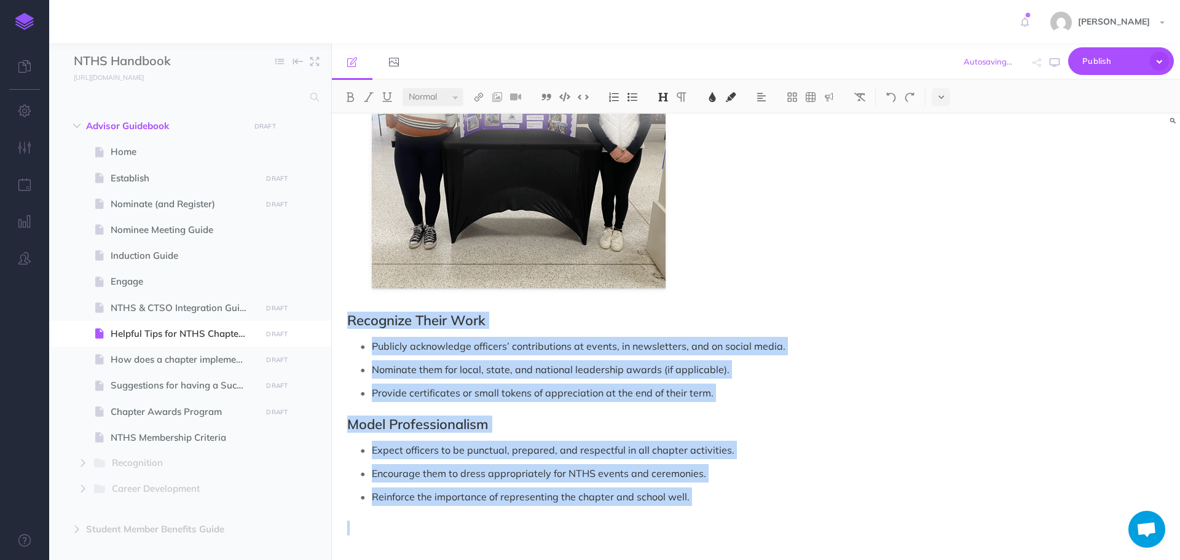
click at [759, 229] on figure at bounding box center [641, 126] width 538 height 324
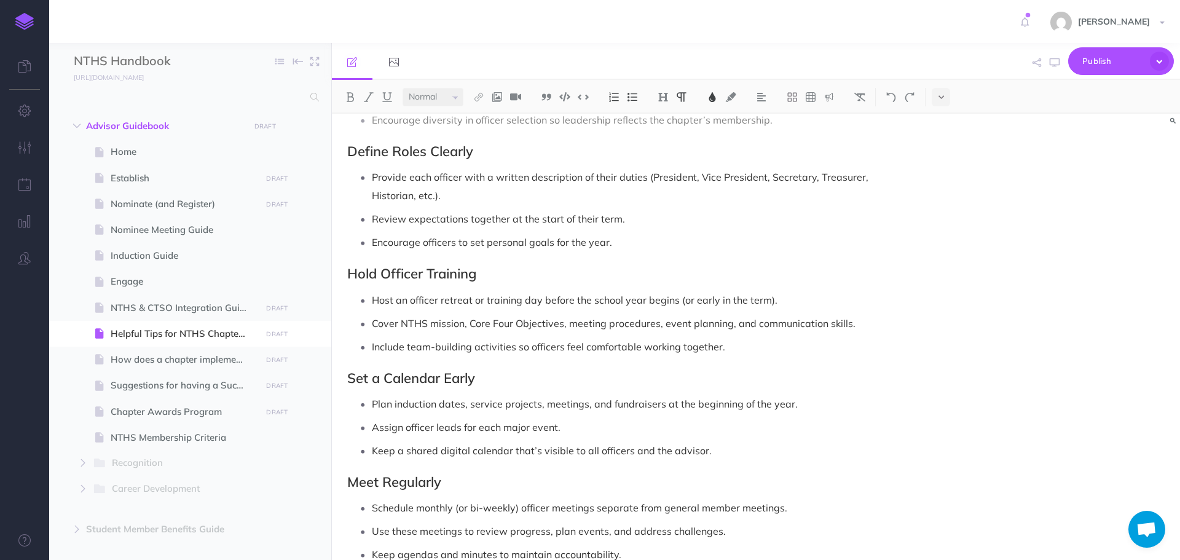
scroll to position [0, 0]
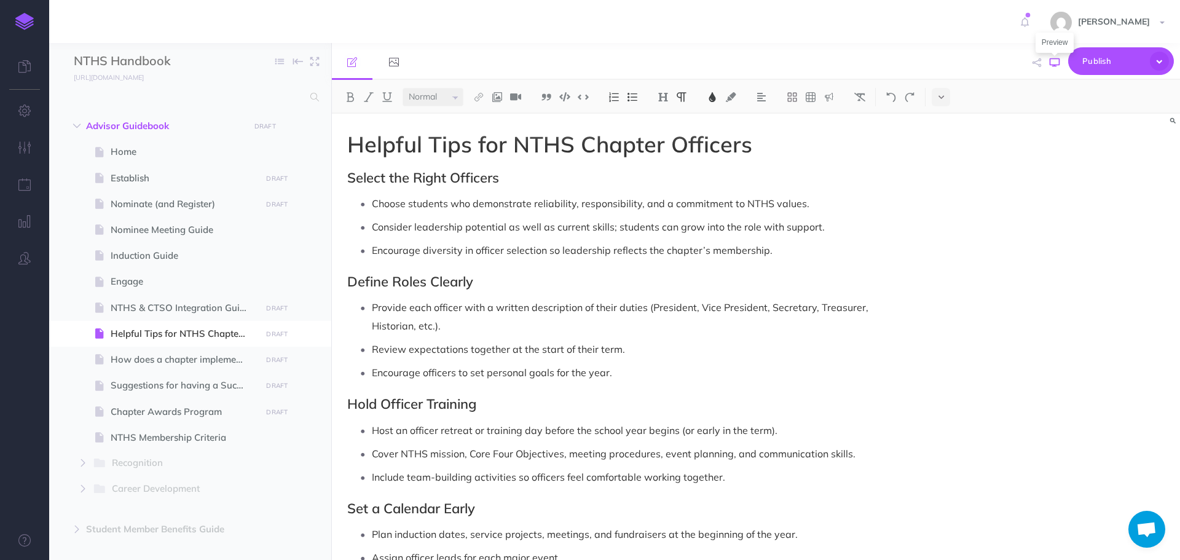
click at [1054, 63] on icon "button" at bounding box center [1055, 63] width 10 height 10
click at [155, 411] on span "Chapter Awards Program" at bounding box center [184, 411] width 147 height 15
select select "null"
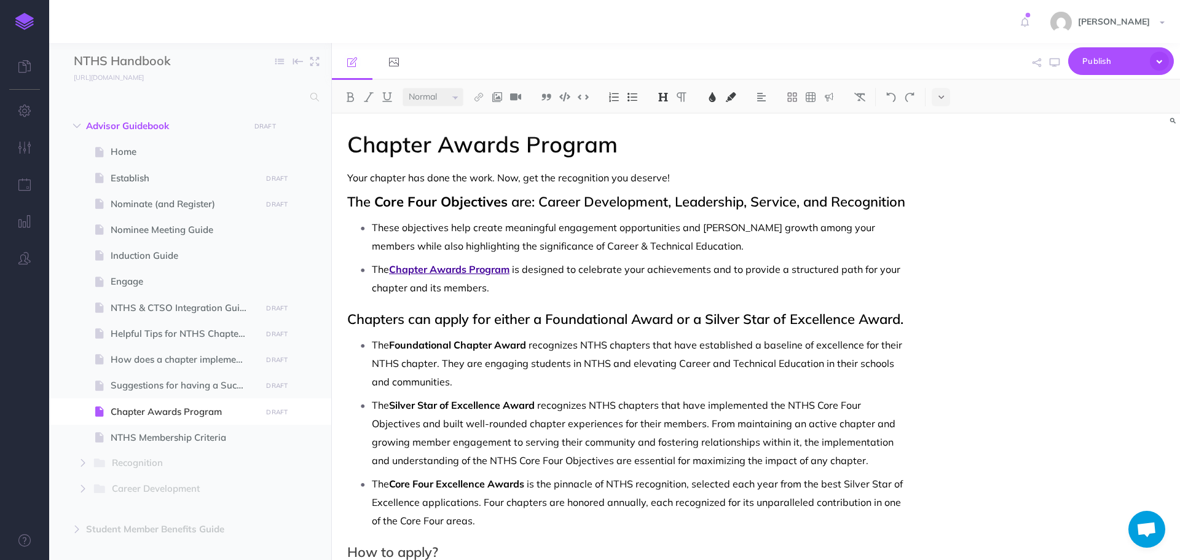
click at [702, 146] on h1 "Chapter Awards Program" at bounding box center [628, 144] width 563 height 25
click at [495, 94] on img at bounding box center [497, 97] width 11 height 10
click at [498, 121] on icon at bounding box center [497, 118] width 10 height 9
click at [1089, 293] on div "Chapter Awards Program Your chapter has done the work. Now, get the recognition…" at bounding box center [756, 337] width 848 height 446
click at [698, 146] on h1 "Chapter Awards Program" at bounding box center [628, 144] width 563 height 25
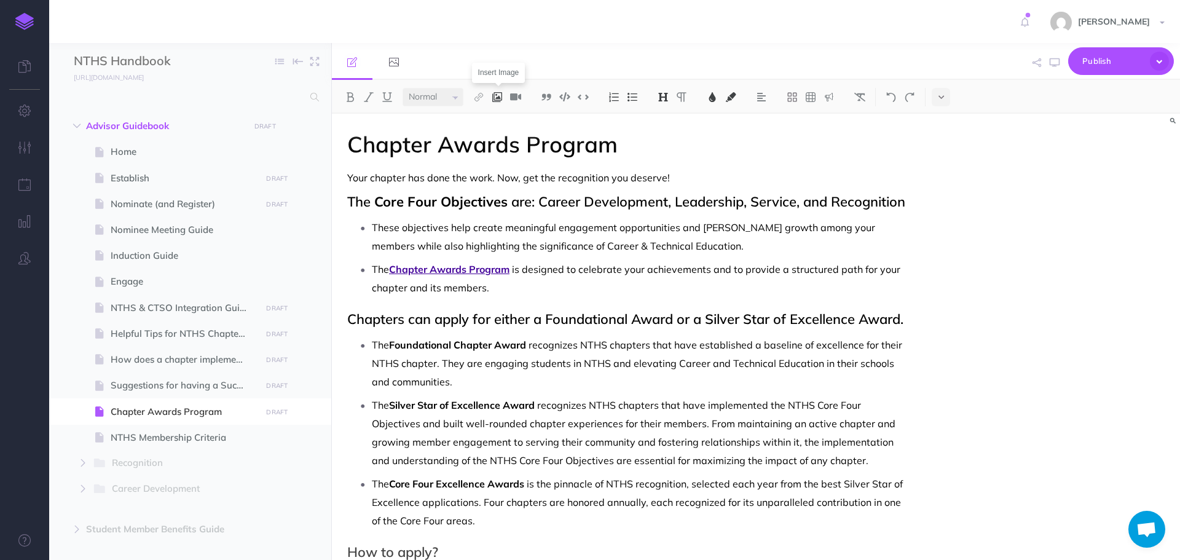
click at [498, 96] on img at bounding box center [497, 97] width 11 height 10
click at [496, 119] on icon at bounding box center [497, 118] width 10 height 9
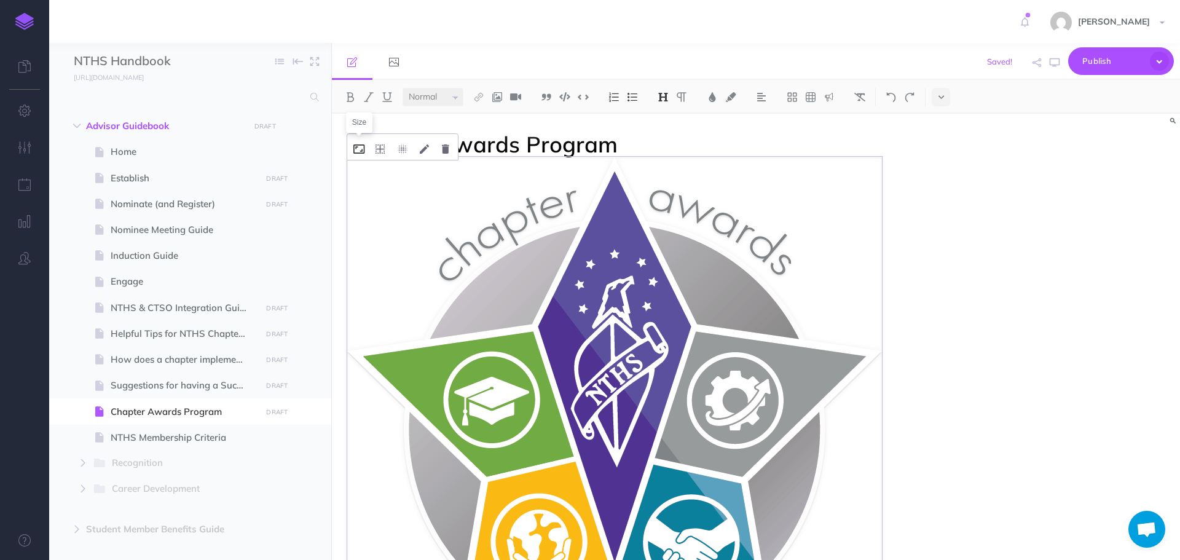
click at [363, 147] on icon at bounding box center [358, 148] width 11 height 9
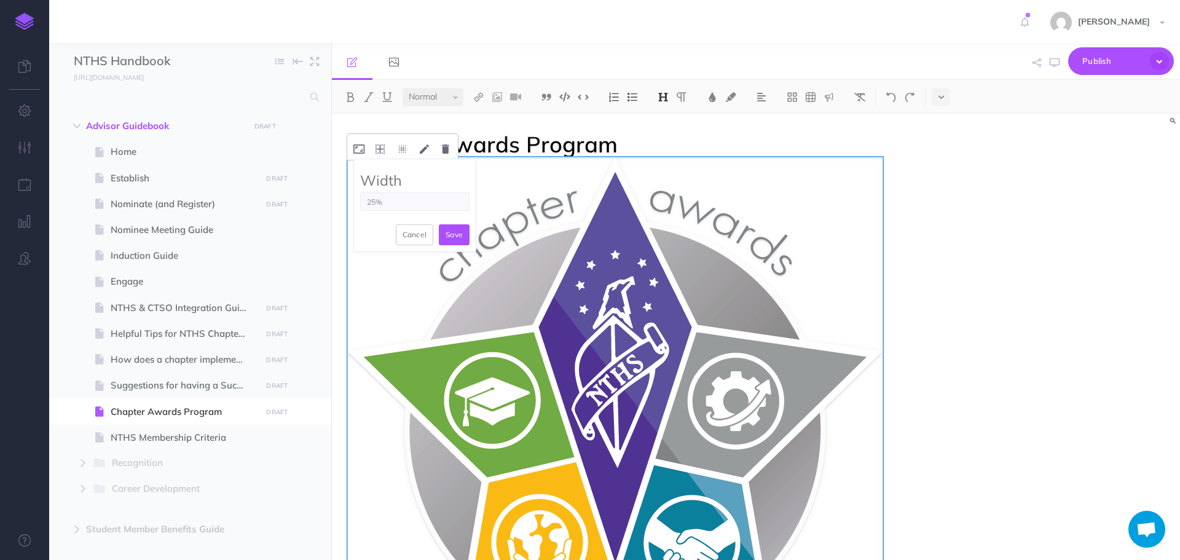
type input "25%"
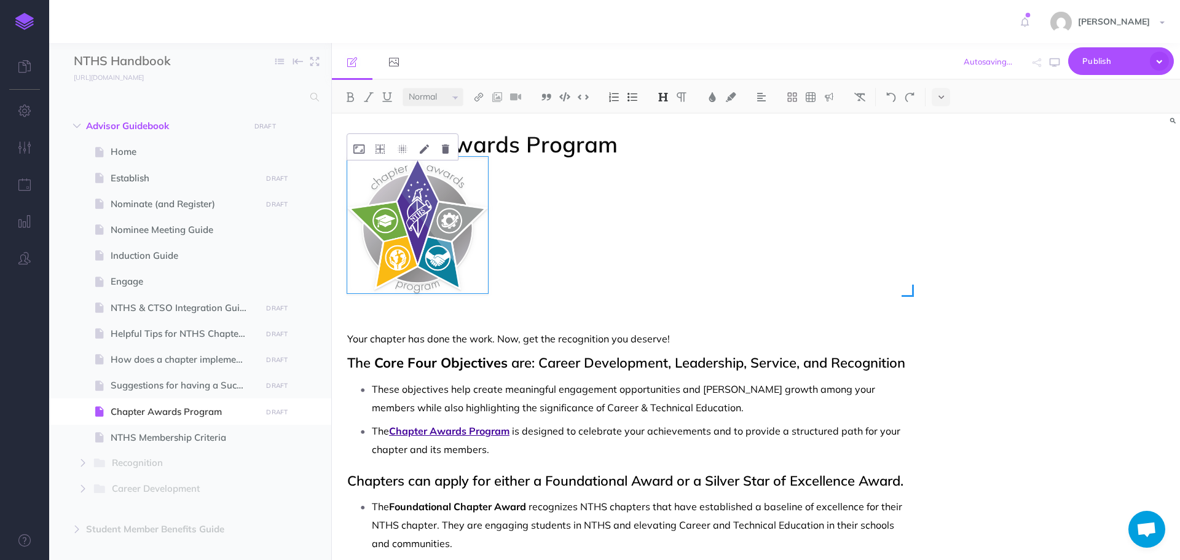
click at [638, 278] on div at bounding box center [628, 225] width 563 height 137
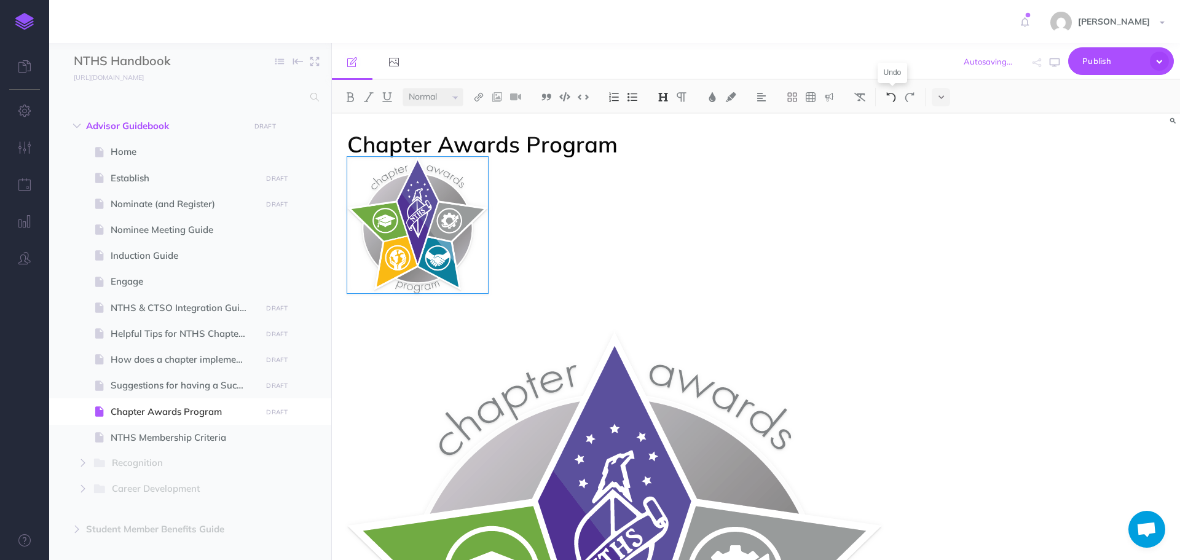
click at [894, 100] on img at bounding box center [891, 97] width 11 height 10
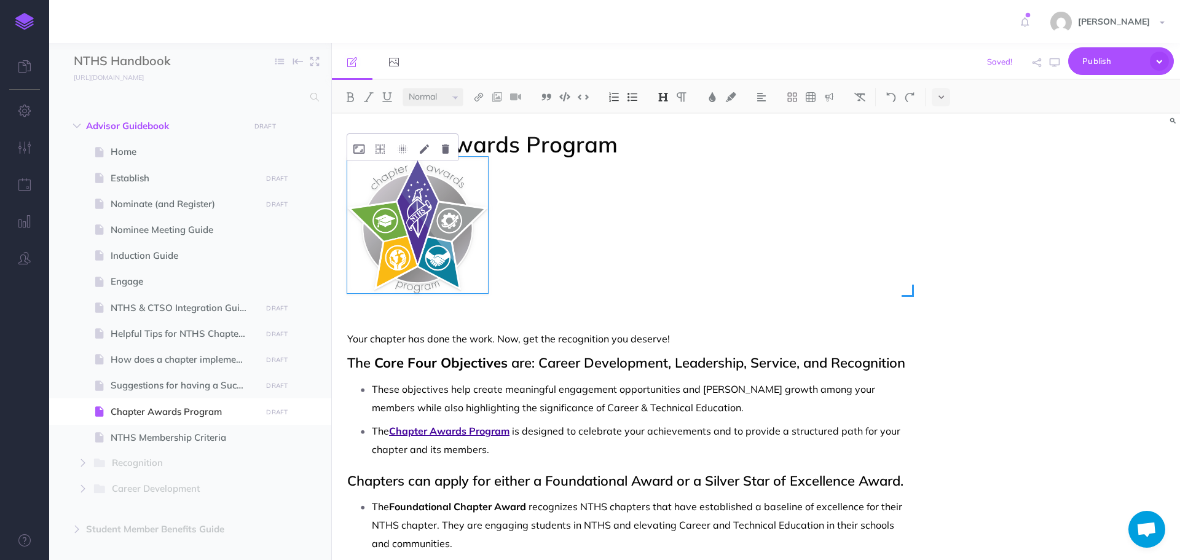
click at [440, 230] on img at bounding box center [417, 225] width 141 height 137
click at [767, 99] on img at bounding box center [761, 97] width 11 height 10
click at [766, 168] on button at bounding box center [761, 174] width 18 height 18
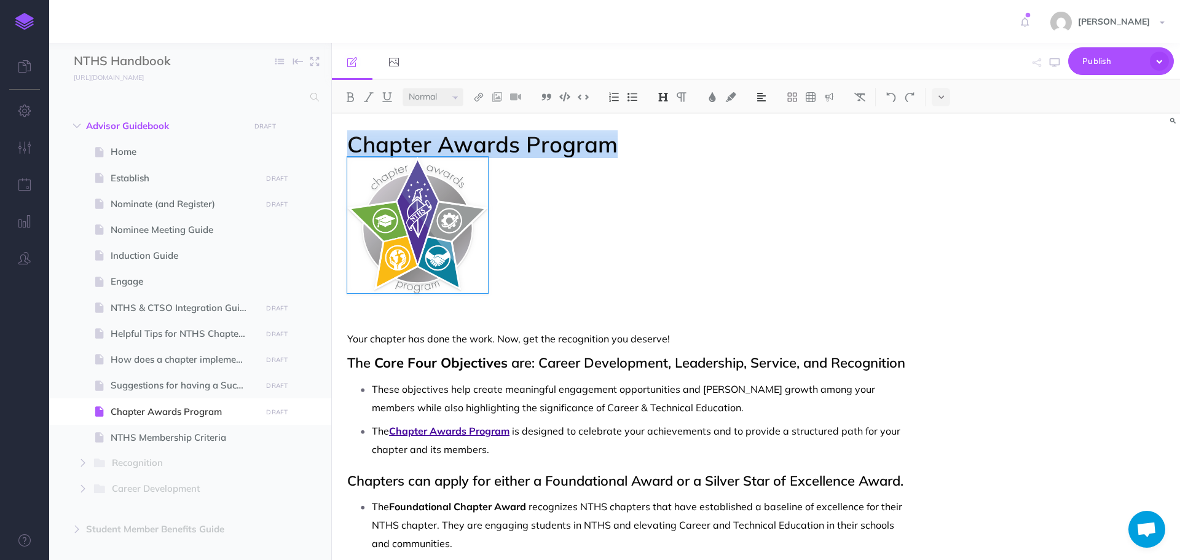
click at [761, 100] on img at bounding box center [761, 97] width 11 height 10
click at [767, 151] on img at bounding box center [761, 156] width 11 height 10
click at [455, 227] on img at bounding box center [417, 225] width 141 height 137
click at [728, 239] on div at bounding box center [628, 225] width 563 height 137
click at [408, 271] on img at bounding box center [417, 225] width 141 height 137
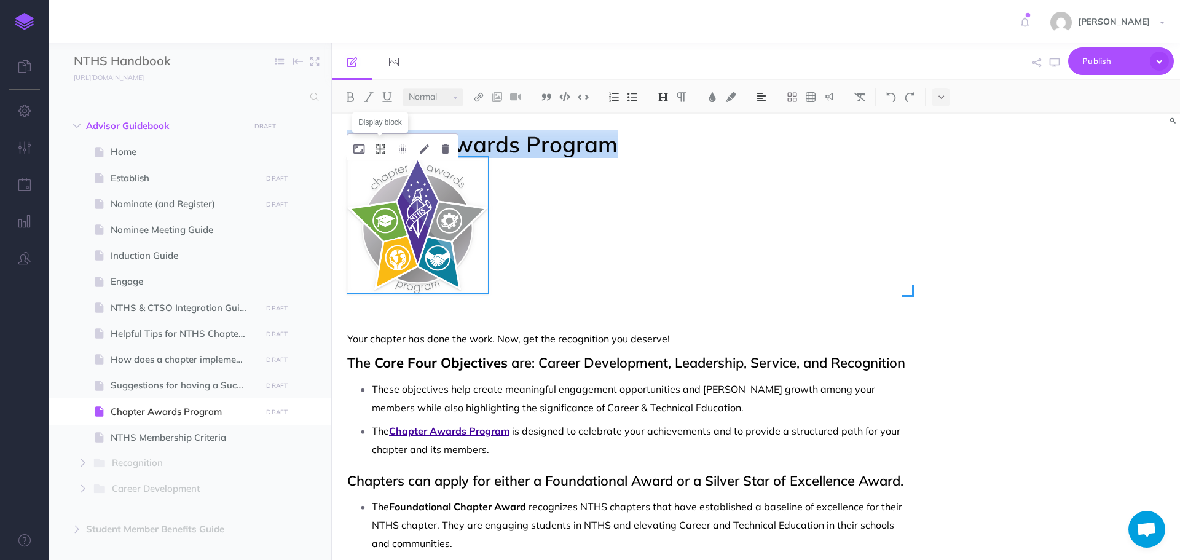
click at [383, 151] on icon at bounding box center [380, 148] width 9 height 9
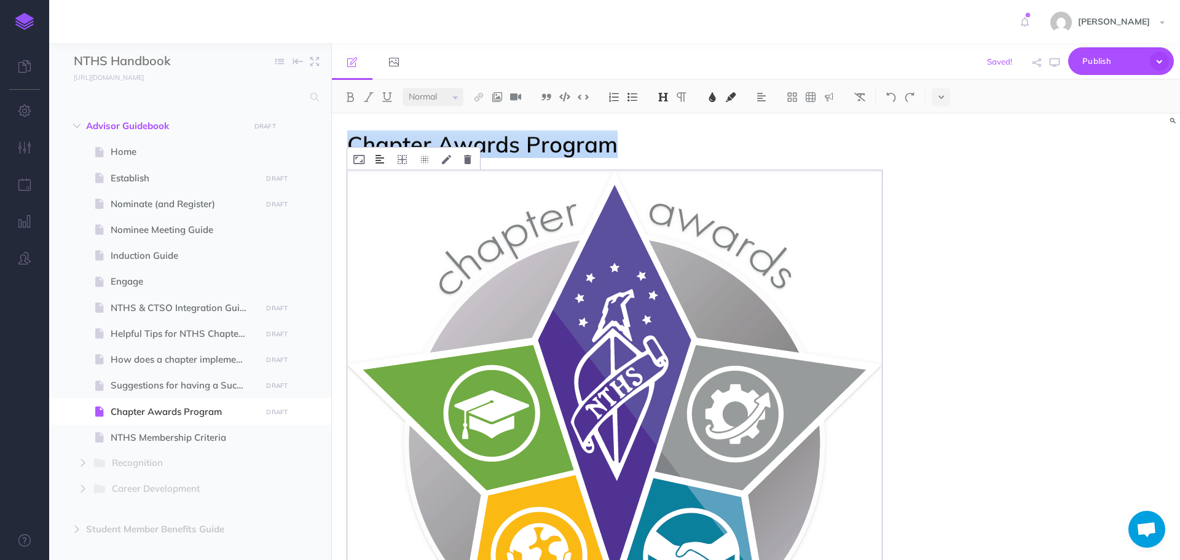
click at [377, 158] on img at bounding box center [380, 159] width 9 height 10
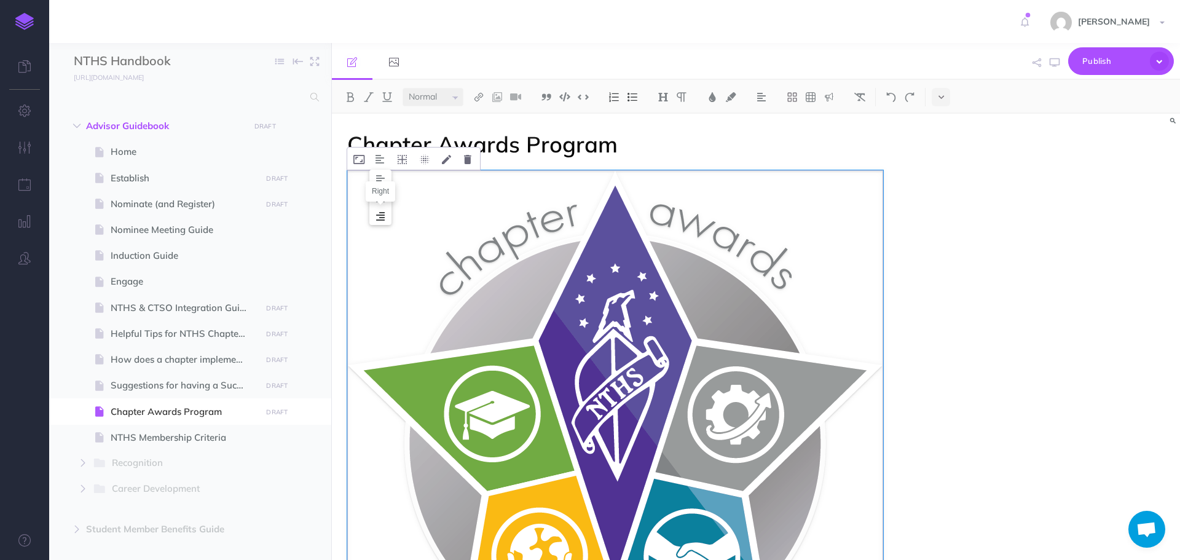
click at [382, 214] on img at bounding box center [380, 216] width 22 height 10
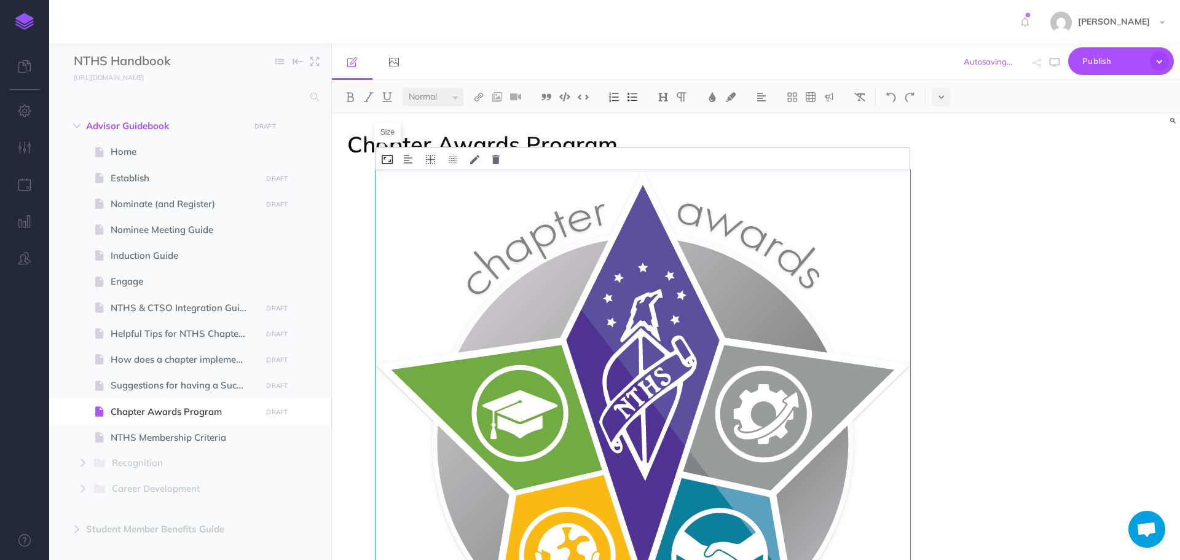
click at [391, 160] on icon at bounding box center [387, 159] width 11 height 9
type input "25%"
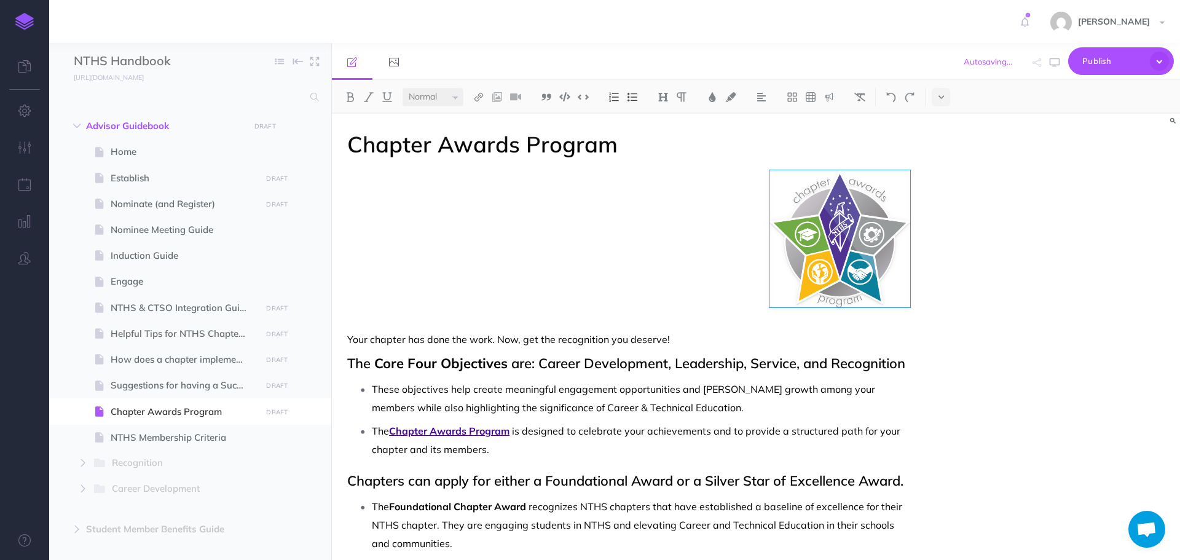
click at [978, 342] on div "Chapter Awards Program Your chapter has done the work. Now, get the recognition…" at bounding box center [756, 337] width 848 height 446
click at [625, 245] on div "Chapter Awards Program Your chapter has done the work. Now, get the recognition…" at bounding box center [629, 479] width 594 height 731
click at [416, 211] on div "Chapter Awards Program Your chapter has done the work. Now, get the recognition…" at bounding box center [629, 479] width 594 height 731
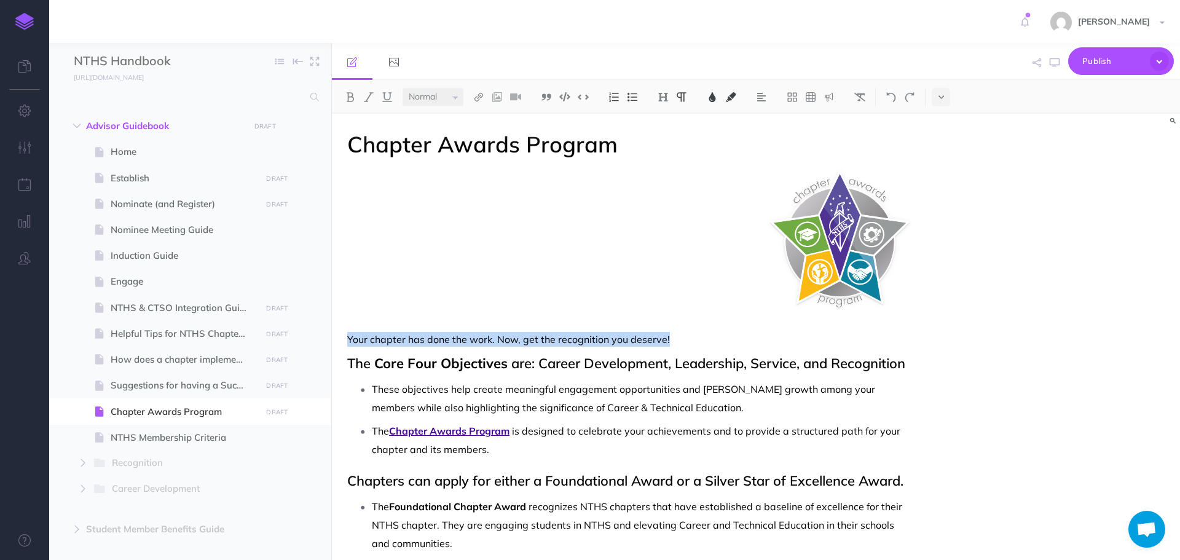
drag, startPoint x: 347, startPoint y: 340, endPoint x: 683, endPoint y: 334, distance: 335.6
click at [683, 334] on p "Your chapter has done the work. Now, get the recognition you deserve!" at bounding box center [628, 339] width 563 height 15
click at [597, 228] on div "Chapter Awards Program The Core Four Objectives are: Career Development, Leader…" at bounding box center [629, 479] width 594 height 731
click at [539, 221] on div "Chapter Awards Program The Core Four Objectives are: Career Development, Leader…" at bounding box center [629, 479] width 594 height 731
click at [640, 218] on div "Chapter Awards Program The Core Four Objectives are: Career Development, Leader…" at bounding box center [629, 479] width 594 height 731
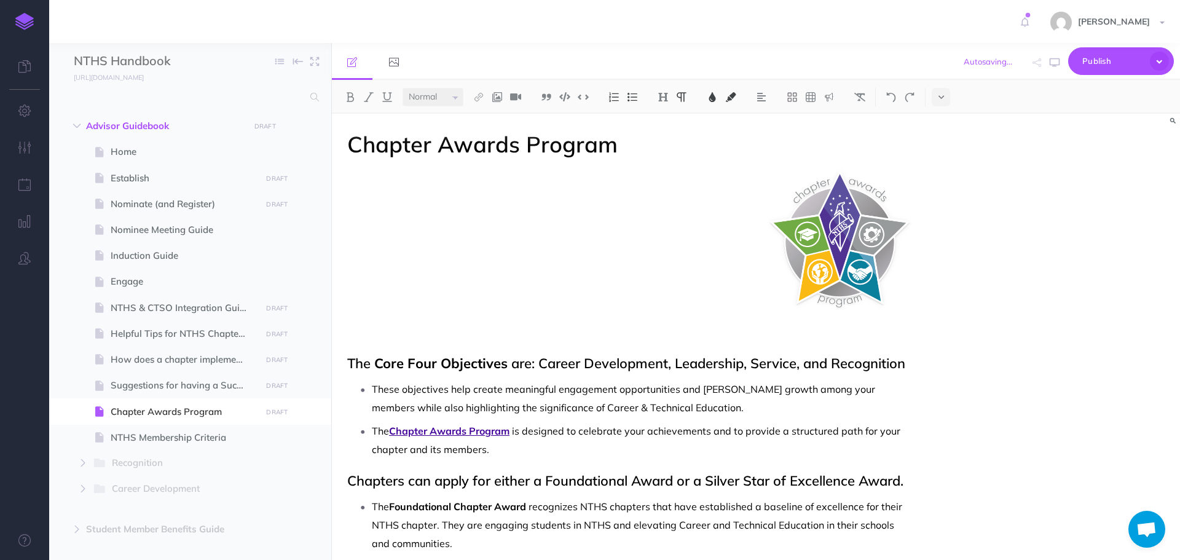
click at [669, 210] on div "Chapter Awards Program The Core Four Objectives are: Career Development, Leader…" at bounding box center [629, 479] width 594 height 731
click at [720, 210] on div "Chapter Awards Program The Core Four Objectives are: Career Development, Leader…" at bounding box center [629, 479] width 594 height 731
click at [816, 230] on img at bounding box center [839, 238] width 141 height 137
click at [649, 230] on div "Chapter Awards Program The Core Four Objectives are: Career Development, Leader…" at bounding box center [629, 479] width 594 height 731
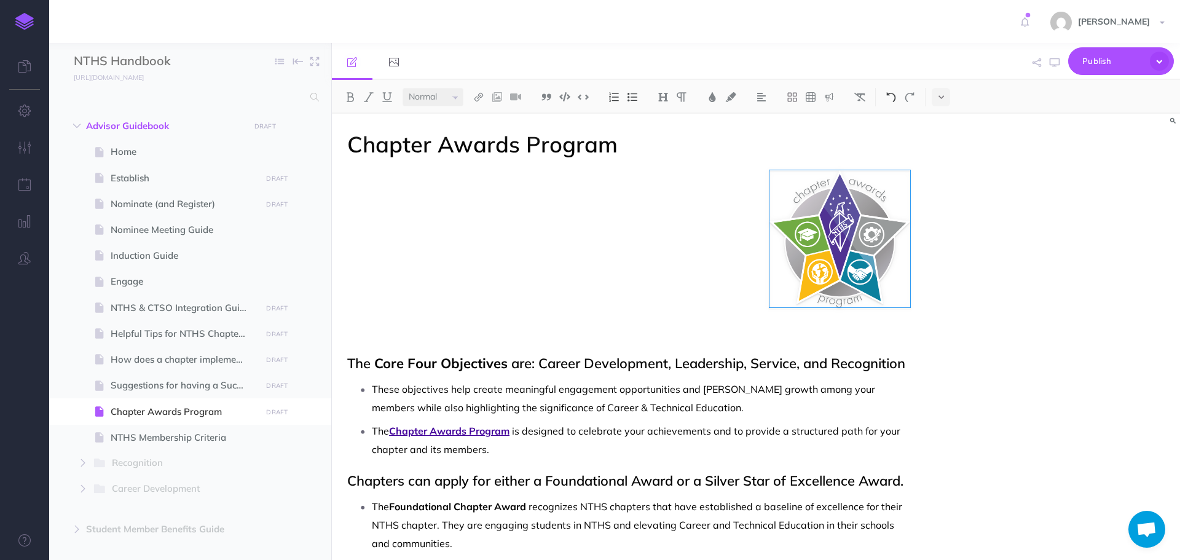
click at [891, 95] on img at bounding box center [891, 97] width 11 height 10
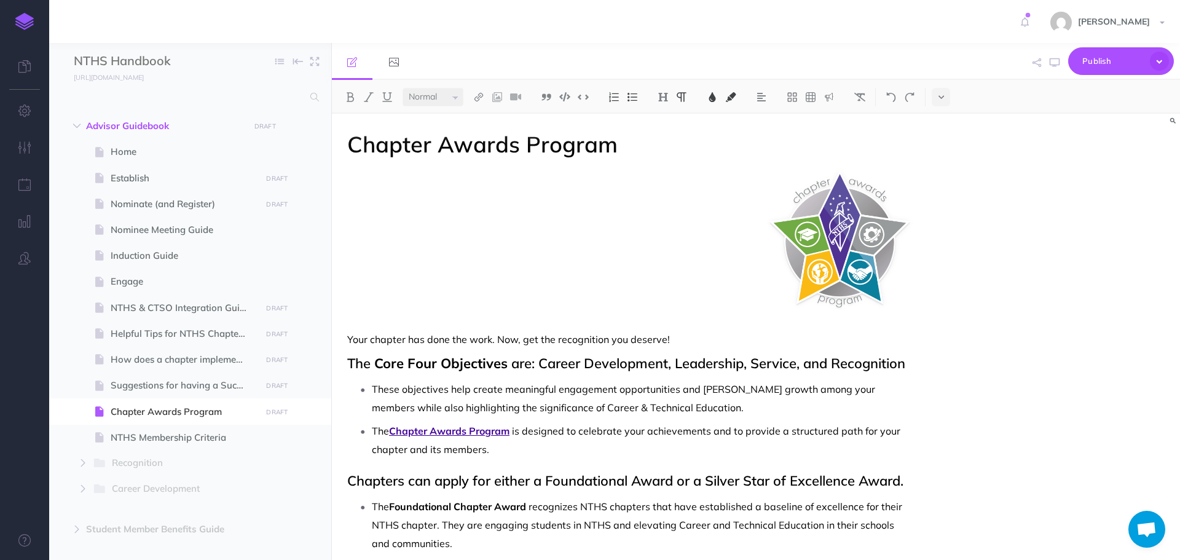
click at [809, 332] on p "Your chapter has done the work. Now, get the recognition you deserve!" at bounding box center [628, 339] width 563 height 15
click at [1053, 65] on icon "button" at bounding box center [1055, 63] width 10 height 10
click at [868, 160] on icon at bounding box center [868, 159] width 9 height 9
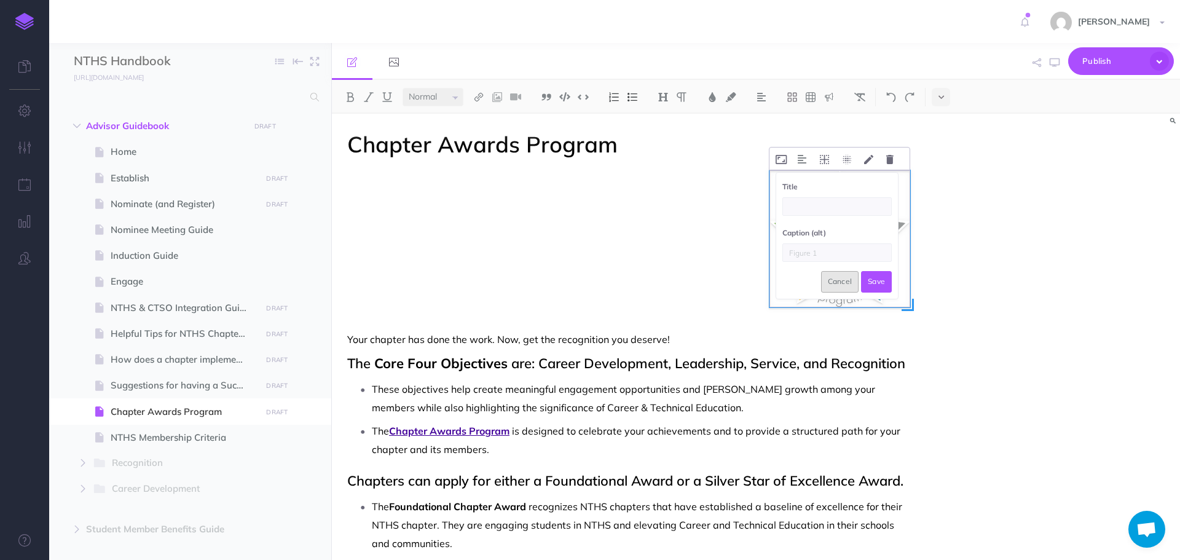
click at [840, 283] on button "Cancel" at bounding box center [840, 281] width 38 height 21
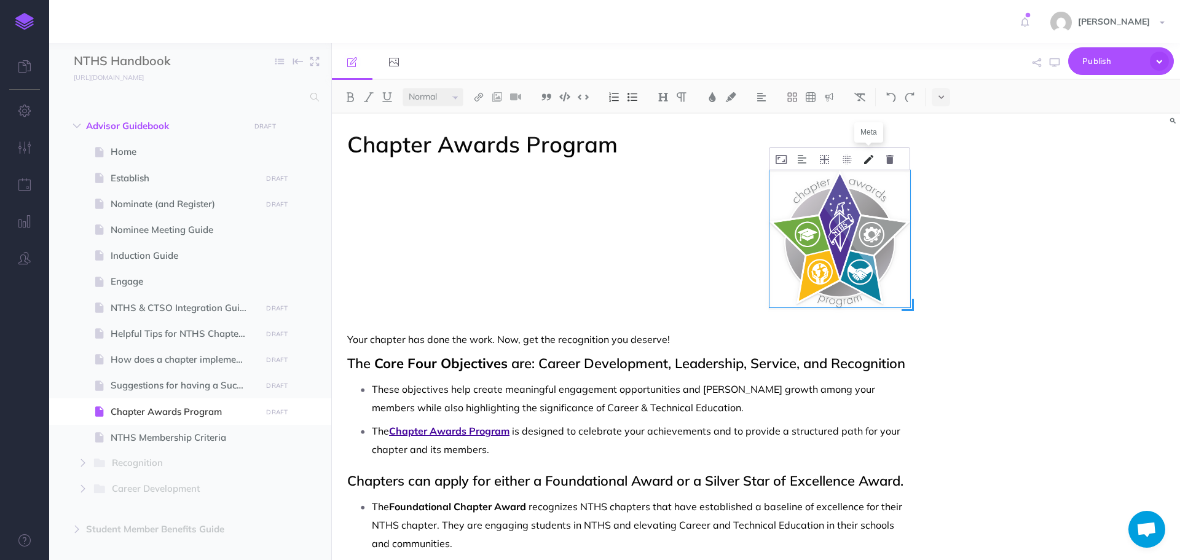
click at [864, 159] on button at bounding box center [869, 159] width 22 height 22
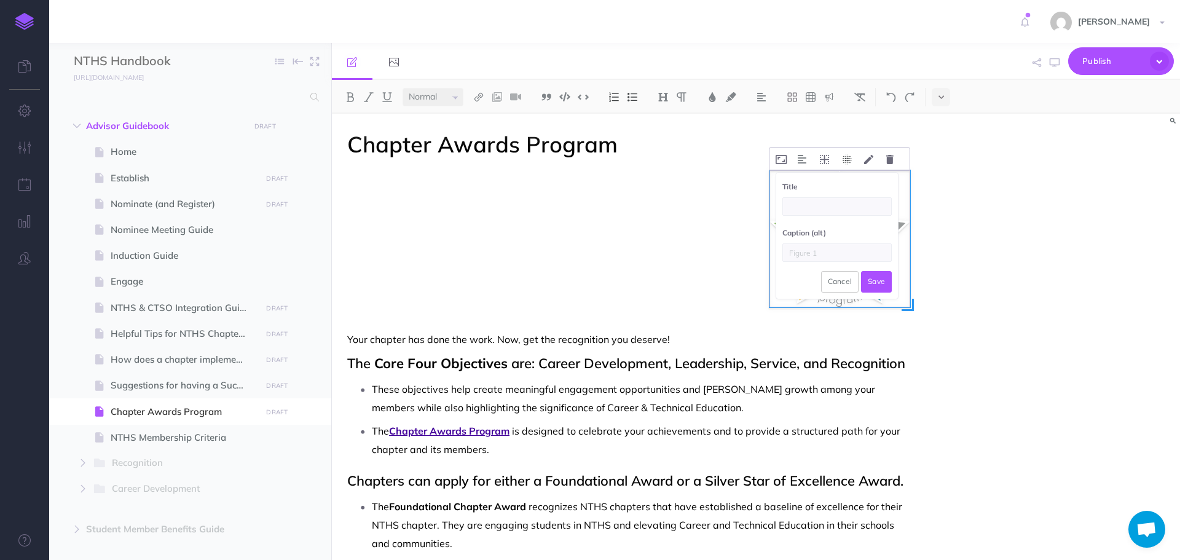
click at [841, 159] on button at bounding box center [847, 159] width 22 height 22
click at [841, 282] on button "Cancel" at bounding box center [840, 281] width 38 height 21
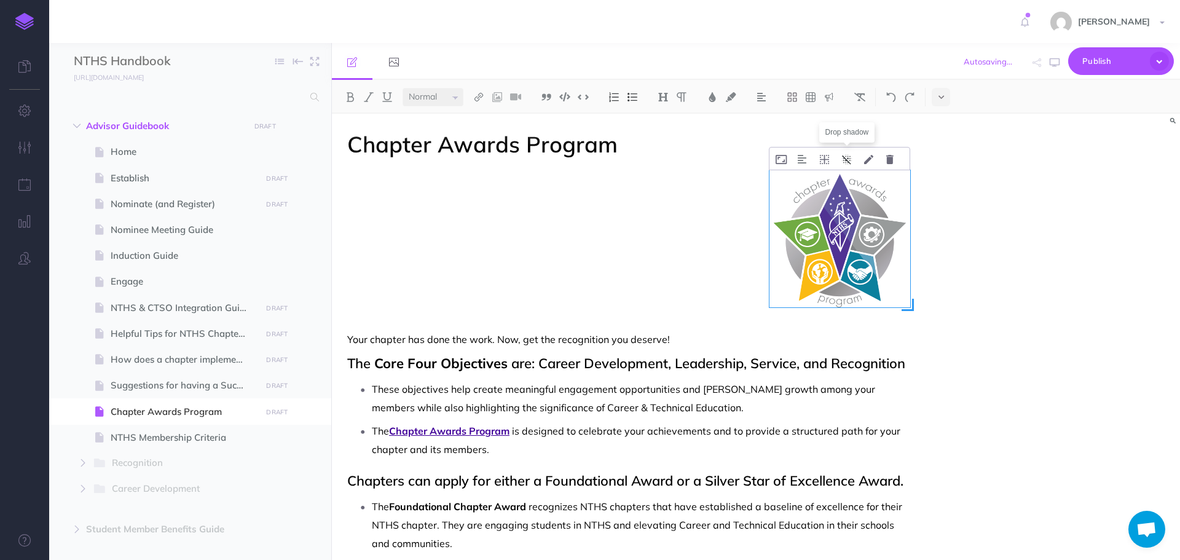
click at [847, 159] on icon at bounding box center [847, 159] width 10 height 9
click at [820, 157] on icon at bounding box center [824, 159] width 9 height 9
click at [823, 213] on icon at bounding box center [825, 216] width 22 height 19
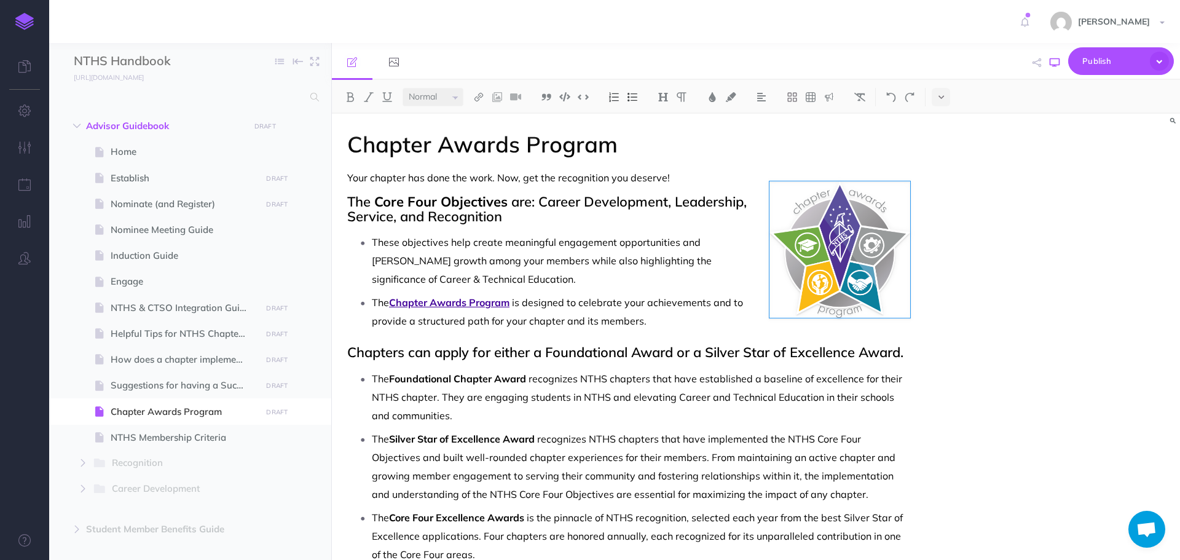
click at [1053, 65] on icon "button" at bounding box center [1055, 63] width 10 height 10
click at [785, 170] on icon at bounding box center [781, 169] width 11 height 9
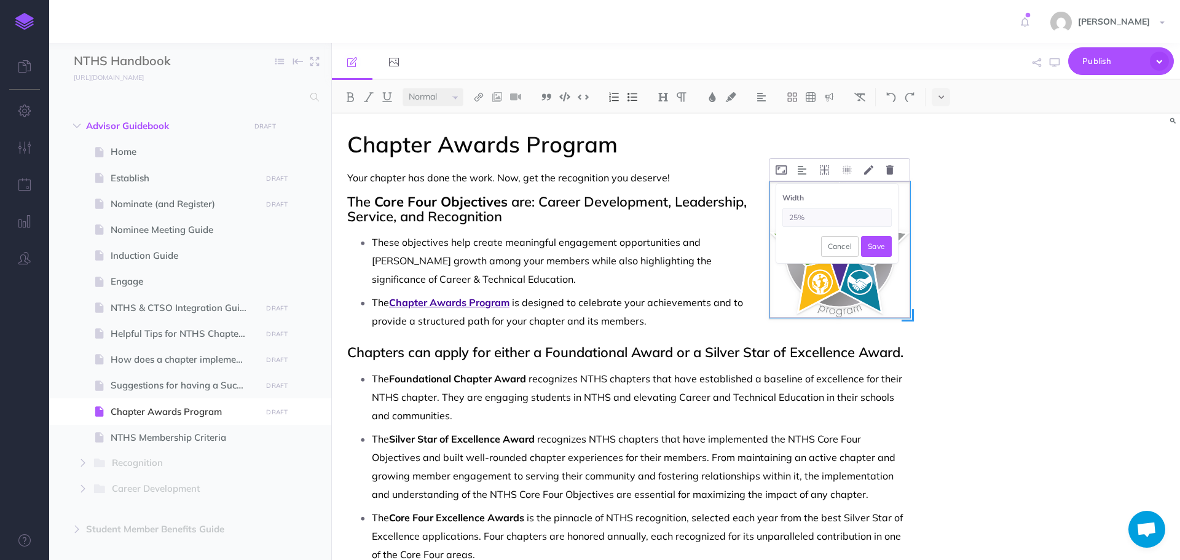
drag, startPoint x: 817, startPoint y: 218, endPoint x: 777, endPoint y: 216, distance: 40.0
click at [777, 216] on div "Width 25% Cancel Save" at bounding box center [837, 223] width 122 height 79
type input "35%"
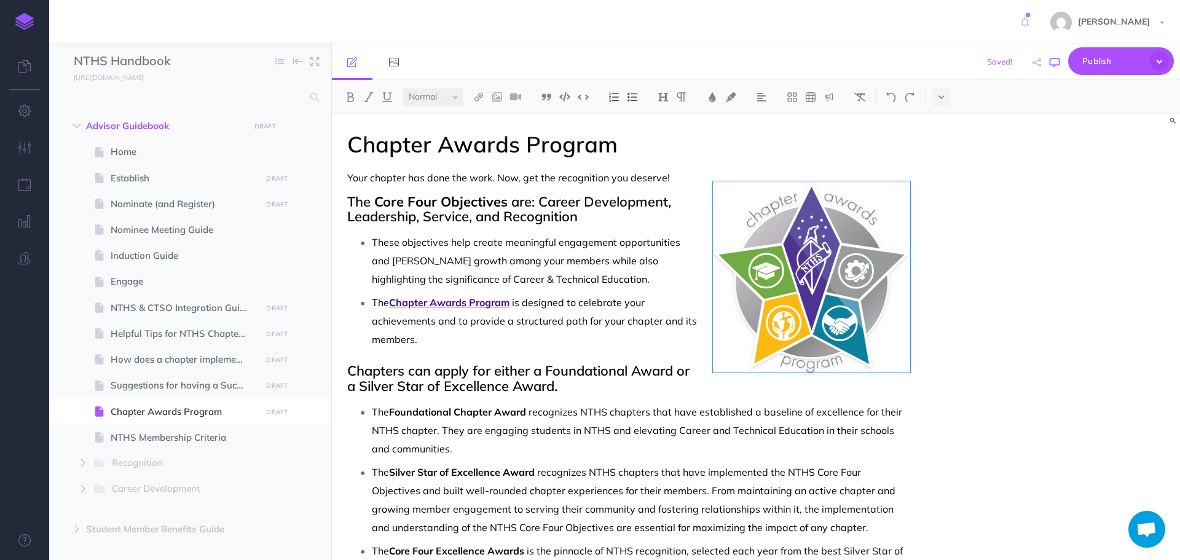
click at [1061, 60] on button "button" at bounding box center [1055, 63] width 16 height 36
click at [495, 180] on span "Your chapter has done the work. Now, get the recognition you deserve!" at bounding box center [508, 177] width 323 height 12
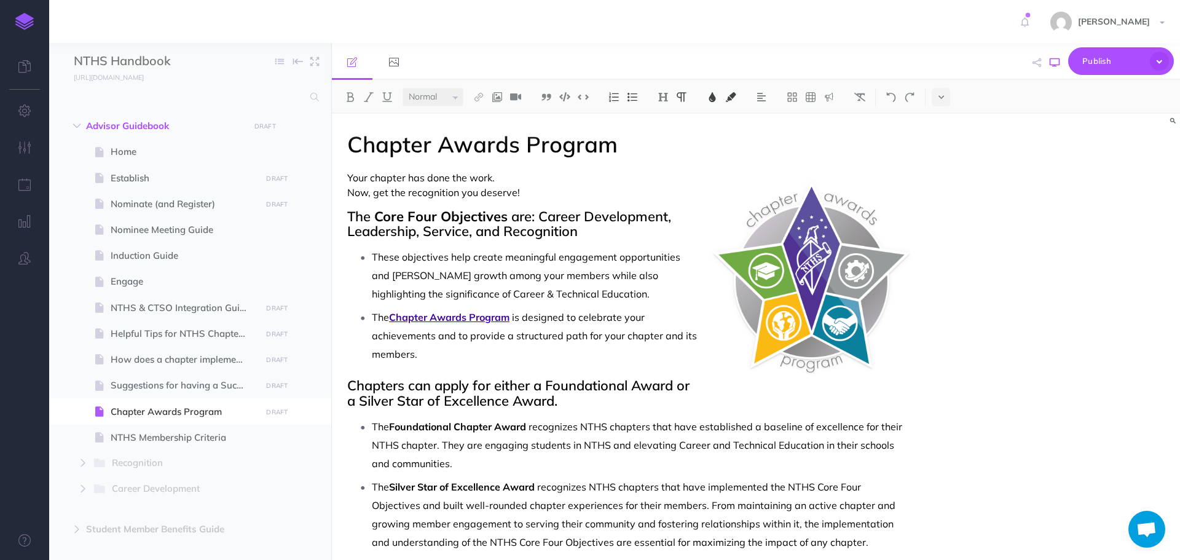
click at [1058, 62] on icon "button" at bounding box center [1055, 63] width 10 height 10
click at [450, 170] on div "Chapter Awards Program Your chapter has done the work. Now, get the recognition…" at bounding box center [629, 439] width 594 height 651
click at [348, 179] on span "Your chapter has done the work. Now, get the recognition you deserve!" at bounding box center [433, 184] width 173 height 27
click at [344, 177] on div "Chapter Awards Program Your chapter has done the work. Now, get the recognition…" at bounding box center [629, 439] width 594 height 651
drag, startPoint x: 346, startPoint y: 176, endPoint x: 534, endPoint y: 187, distance: 188.4
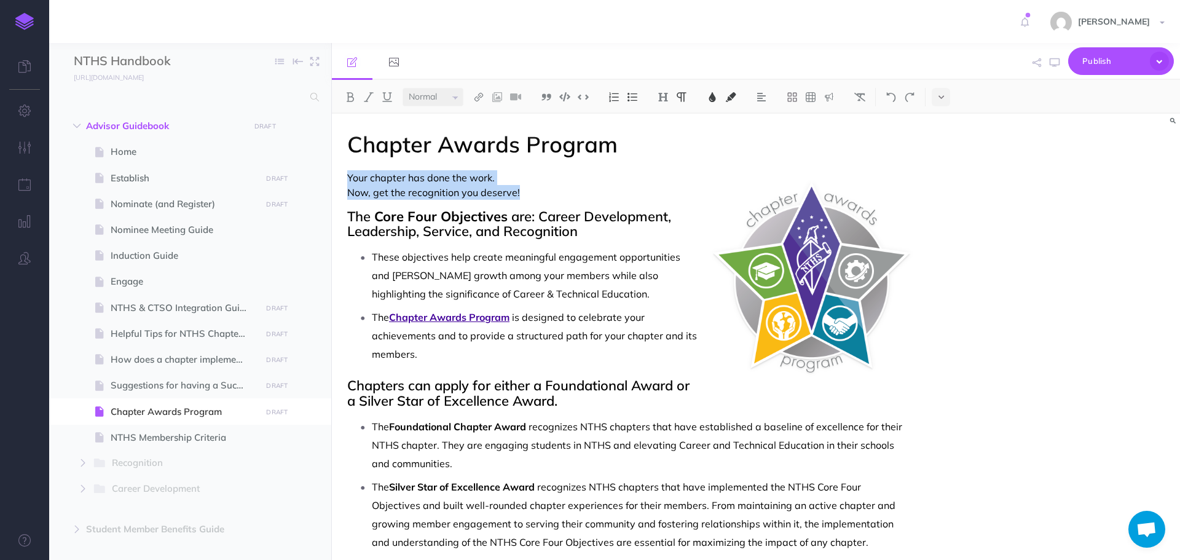
click at [534, 187] on div "Chapter Awards Program Your chapter has done the work. Now, get the recognition…" at bounding box center [629, 439] width 594 height 651
click at [764, 95] on img at bounding box center [761, 97] width 11 height 10
click at [761, 154] on img at bounding box center [761, 156] width 11 height 10
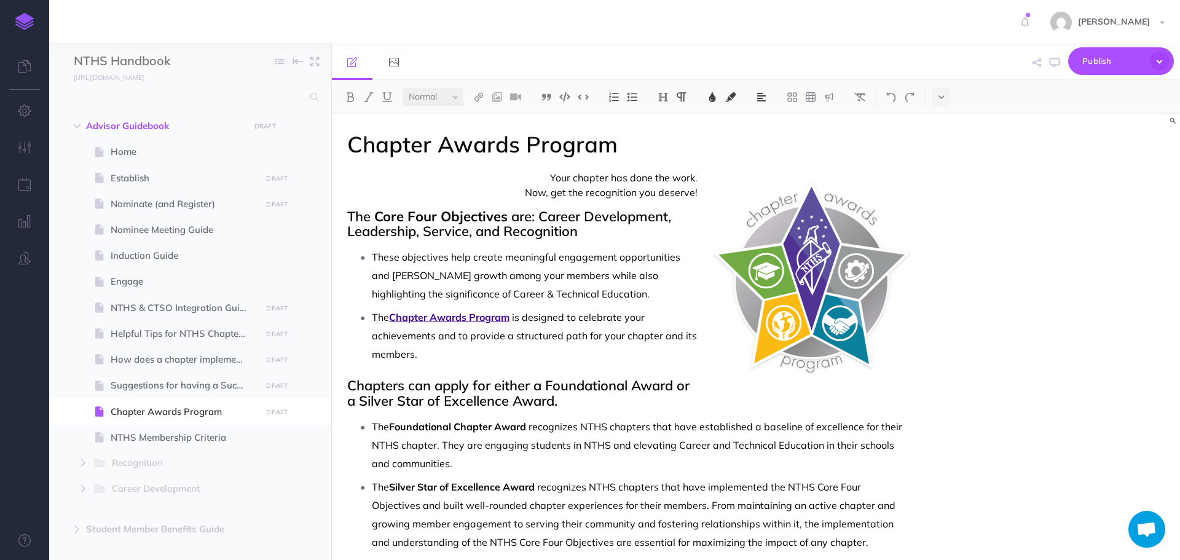
click at [669, 343] on p "The Chapter Awards Program is designed to celebrate your achievements and to pr…" at bounding box center [641, 335] width 538 height 55
click at [1060, 61] on button "button" at bounding box center [1055, 63] width 16 height 36
drag, startPoint x: 546, startPoint y: 175, endPoint x: 704, endPoint y: 195, distance: 159.2
click at [704, 195] on span "Your chapter has done the work. Now, get the recognition you deserve!" at bounding box center [628, 185] width 563 height 30
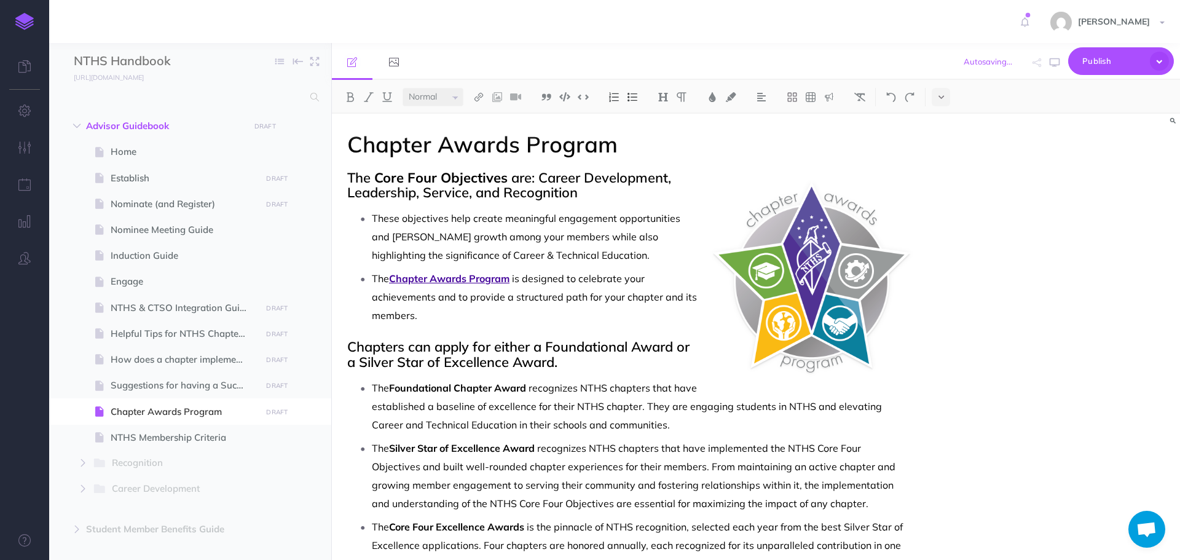
click at [660, 146] on h1 "Chapter Awards Program" at bounding box center [628, 144] width 563 height 25
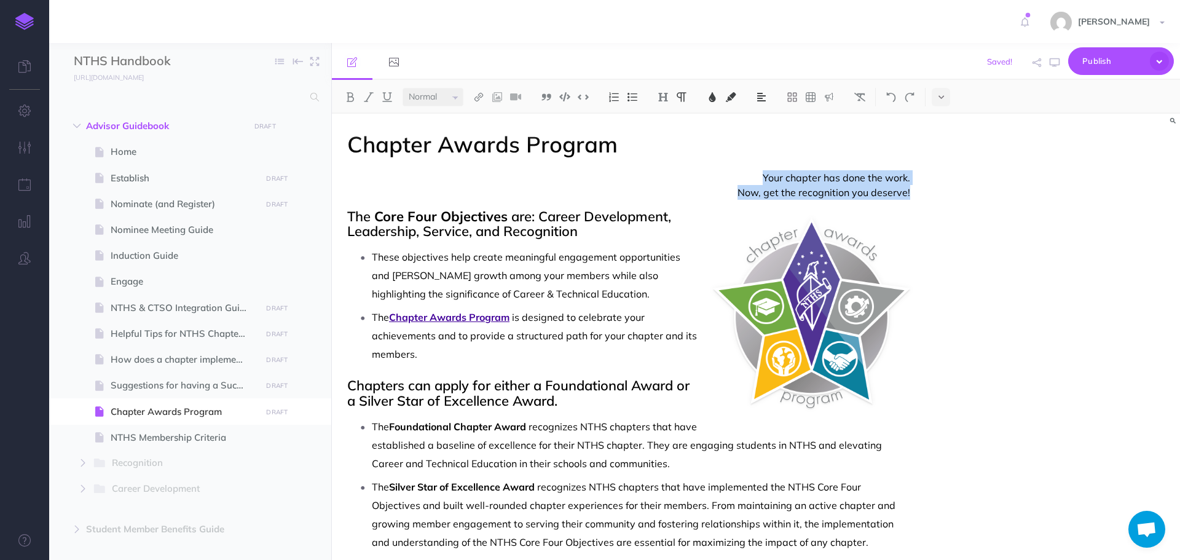
drag, startPoint x: 760, startPoint y: 176, endPoint x: 919, endPoint y: 188, distance: 160.2
click at [919, 188] on div "Chapter Awards Program Your chapter has done the work. Now, get the recognition…" at bounding box center [629, 439] width 594 height 651
click at [1052, 58] on icon "button" at bounding box center [1055, 63] width 10 height 10
click at [591, 183] on span "Your chapter has done the work. Now, get the recognition you deserve!" at bounding box center [628, 185] width 563 height 30
drag, startPoint x: 758, startPoint y: 170, endPoint x: 932, endPoint y: 195, distance: 175.7
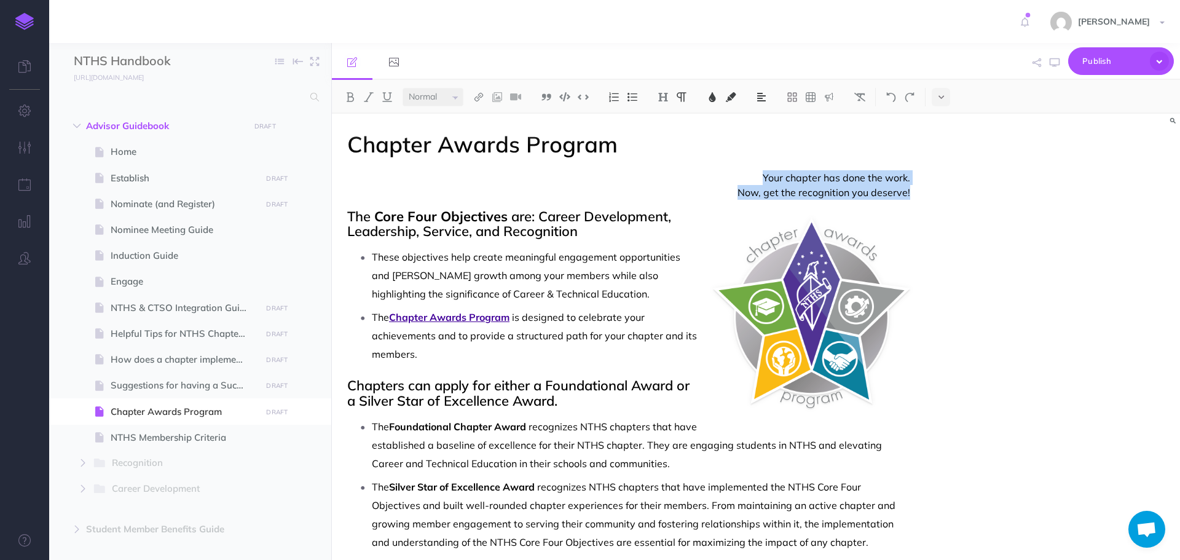
click at [932, 195] on div "Chapter Awards Program Your chapter has done the work. Now, get the recognition…" at bounding box center [756, 337] width 848 height 446
click at [762, 98] on img at bounding box center [761, 97] width 11 height 10
click at [764, 116] on img at bounding box center [761, 119] width 11 height 10
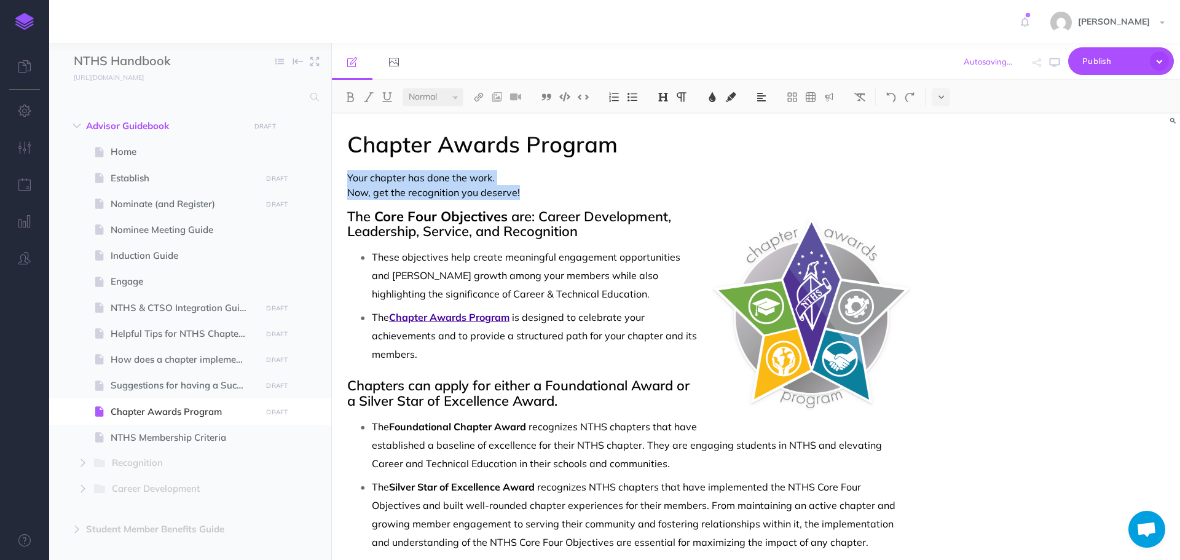
click at [668, 98] on img at bounding box center [663, 97] width 11 height 10
click at [665, 156] on button "H3" at bounding box center [663, 155] width 18 height 18
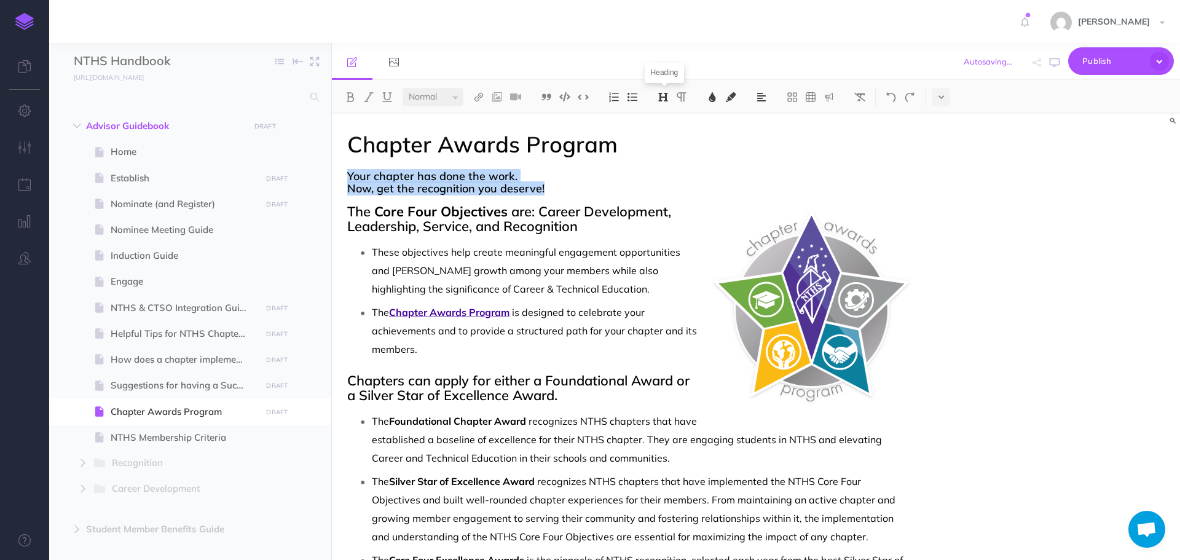
click at [659, 98] on img at bounding box center [663, 97] width 11 height 10
click at [662, 136] on button "H2" at bounding box center [663, 137] width 18 height 18
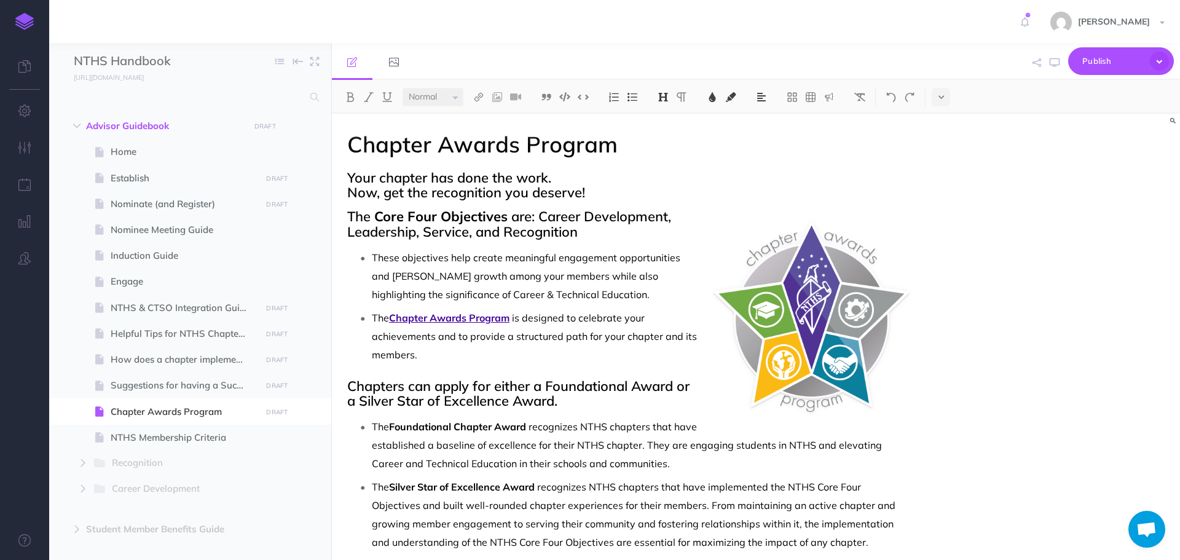
click at [656, 180] on span "Your chapter has done the work. Now, get the recognition you deserve!" at bounding box center [628, 185] width 563 height 30
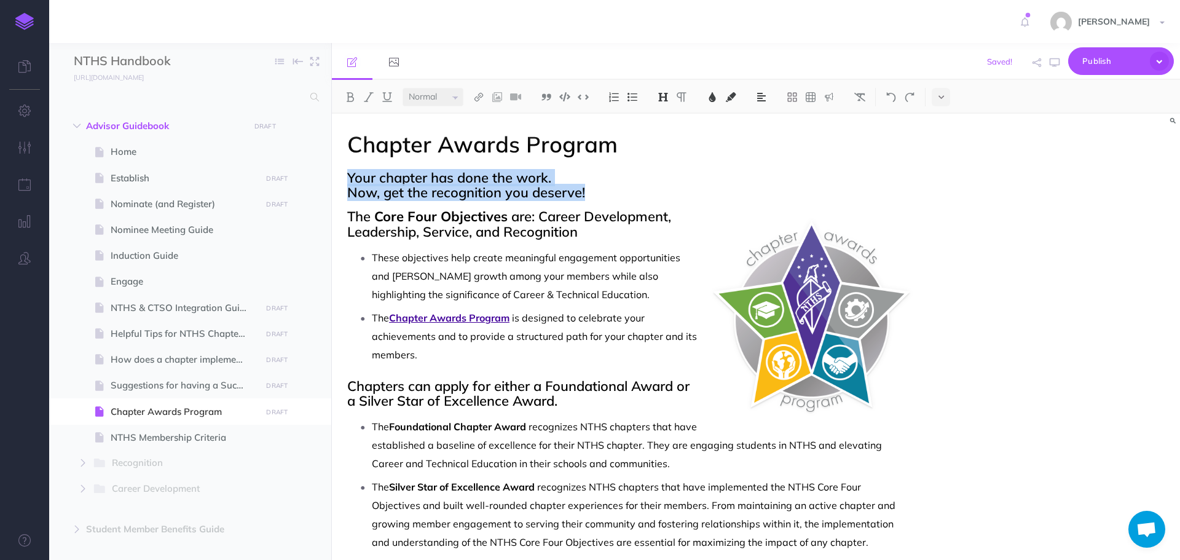
drag, startPoint x: 345, startPoint y: 176, endPoint x: 596, endPoint y: 197, distance: 252.2
click at [596, 197] on div "Chapter Awards Program Your chapter has done the work. Now, get the recognition…" at bounding box center [629, 439] width 594 height 651
click at [761, 98] on img at bounding box center [761, 97] width 11 height 10
click at [766, 152] on img at bounding box center [761, 156] width 11 height 10
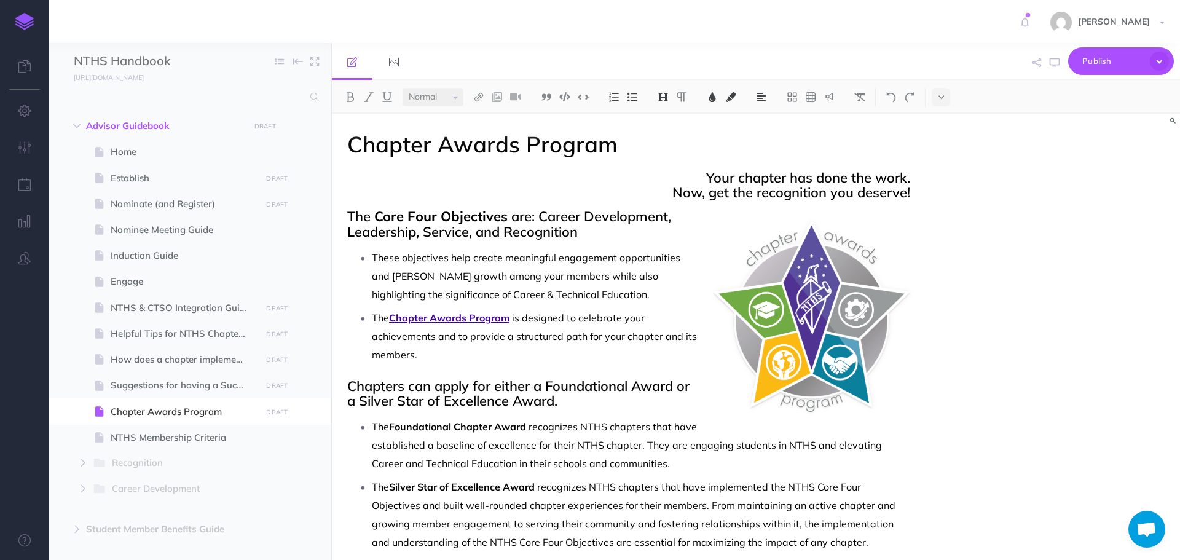
click at [645, 178] on span "Your chapter has done the work. Now, get the recognition you deserve!" at bounding box center [628, 185] width 563 height 30
click at [1056, 66] on icon "button" at bounding box center [1055, 63] width 10 height 10
click at [645, 173] on span "Your chapter has done the work. Now, get the recognition you deserve!" at bounding box center [628, 185] width 563 height 30
click at [764, 95] on img at bounding box center [761, 97] width 11 height 10
click at [760, 118] on img at bounding box center [761, 119] width 11 height 10
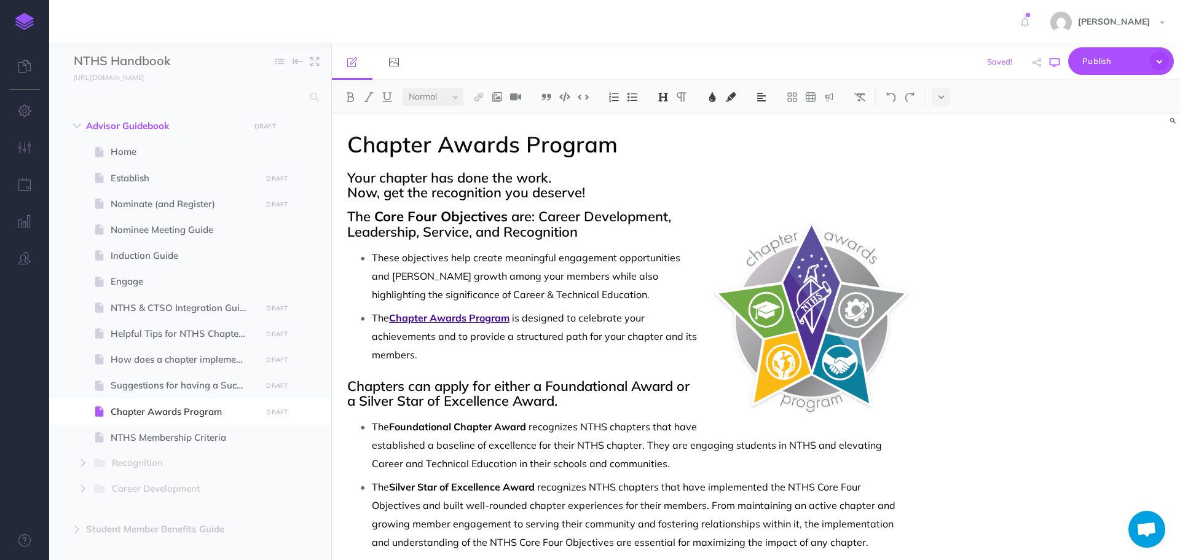
click at [1060, 57] on button "button" at bounding box center [1055, 63] width 16 height 36
click at [346, 198] on div "Chapter Awards Program Your chapter has done the work. Now, get the recognition…" at bounding box center [629, 439] width 594 height 651
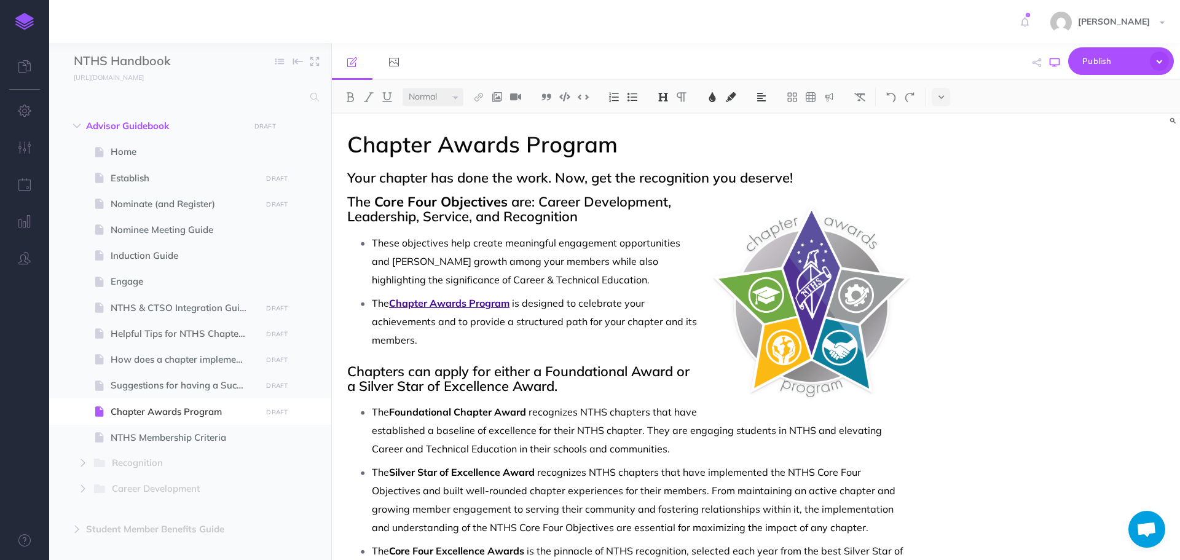
click at [1050, 65] on icon "button" at bounding box center [1055, 63] width 10 height 10
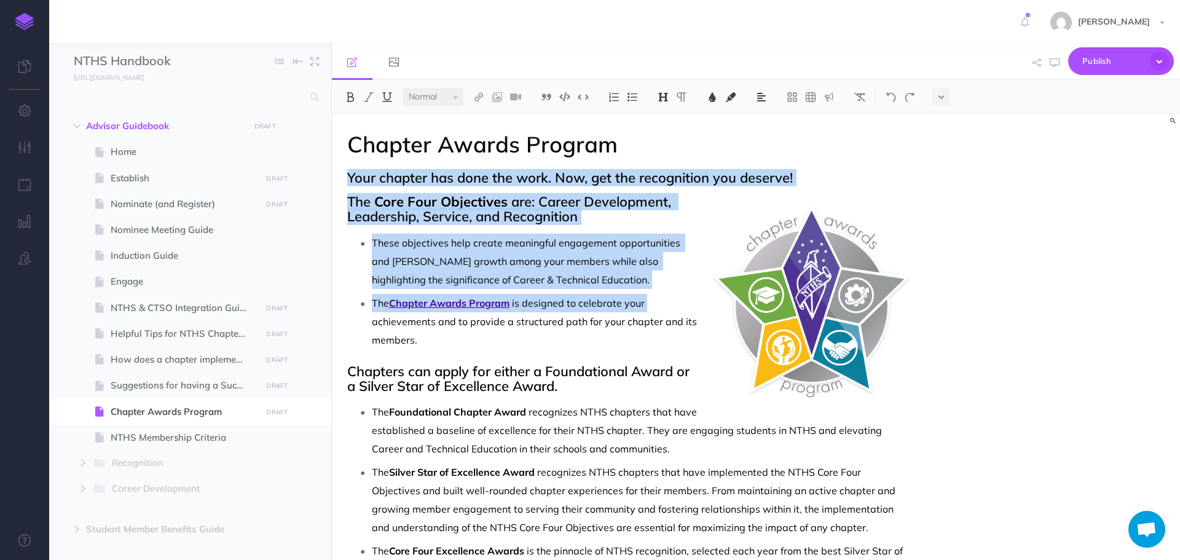
drag, startPoint x: 779, startPoint y: 294, endPoint x: 774, endPoint y: 140, distance: 155.0
click at [774, 140] on div "Chapter Awards Program Your chapter has done the work. Now, get the recognition…" at bounding box center [629, 432] width 594 height 636
click at [832, 238] on p "These objectives help create meaningful engagement opportunities and [PERSON_NA…" at bounding box center [641, 261] width 538 height 55
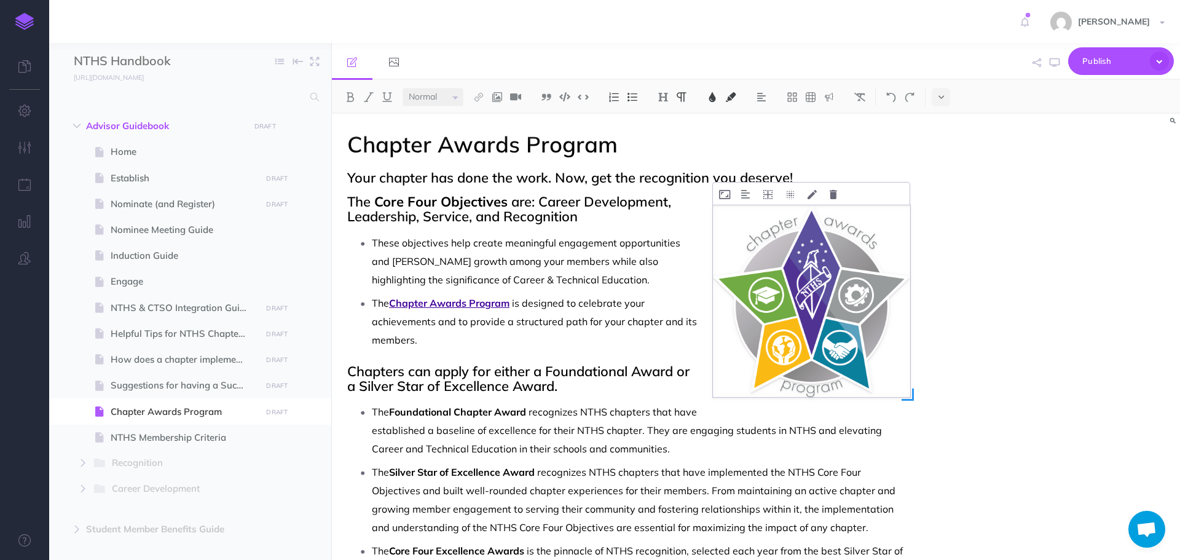
click at [856, 199] on div at bounding box center [811, 193] width 198 height 23
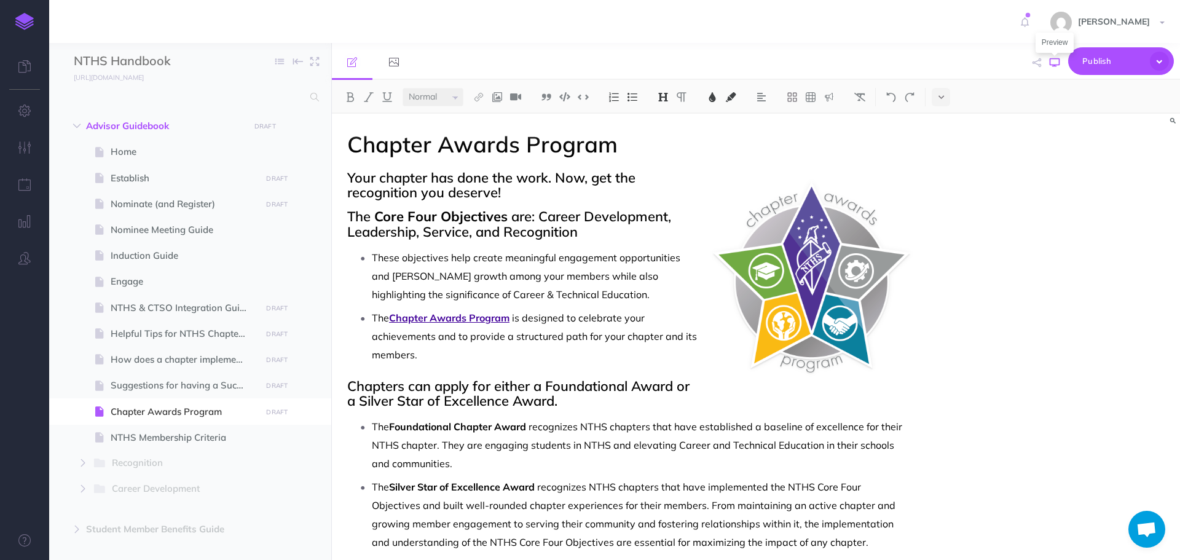
click at [1057, 61] on icon "button" at bounding box center [1055, 63] width 10 height 10
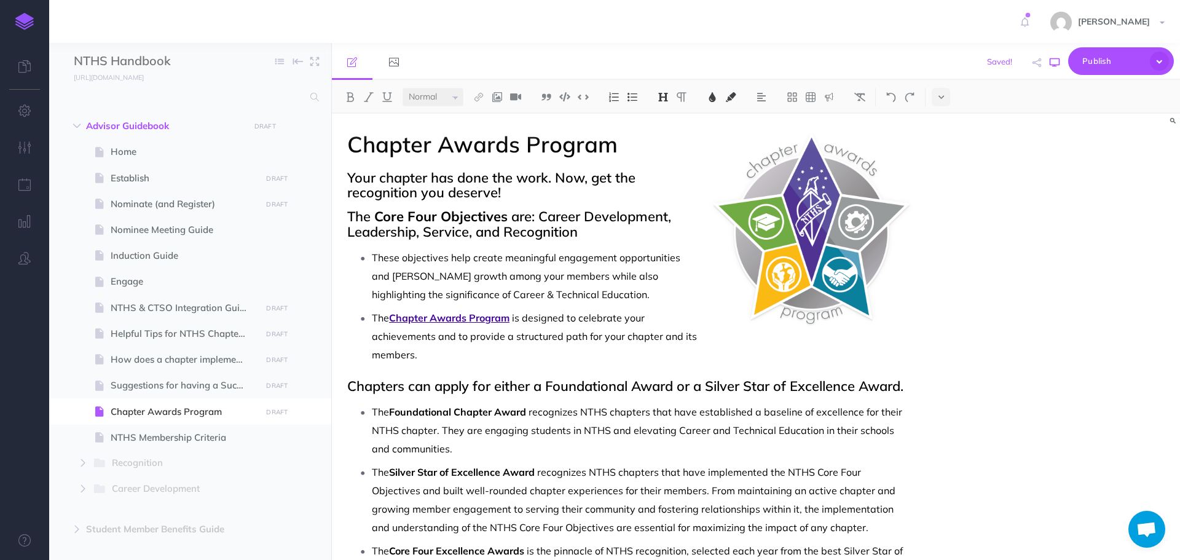
click at [1061, 61] on button "button" at bounding box center [1055, 63] width 16 height 36
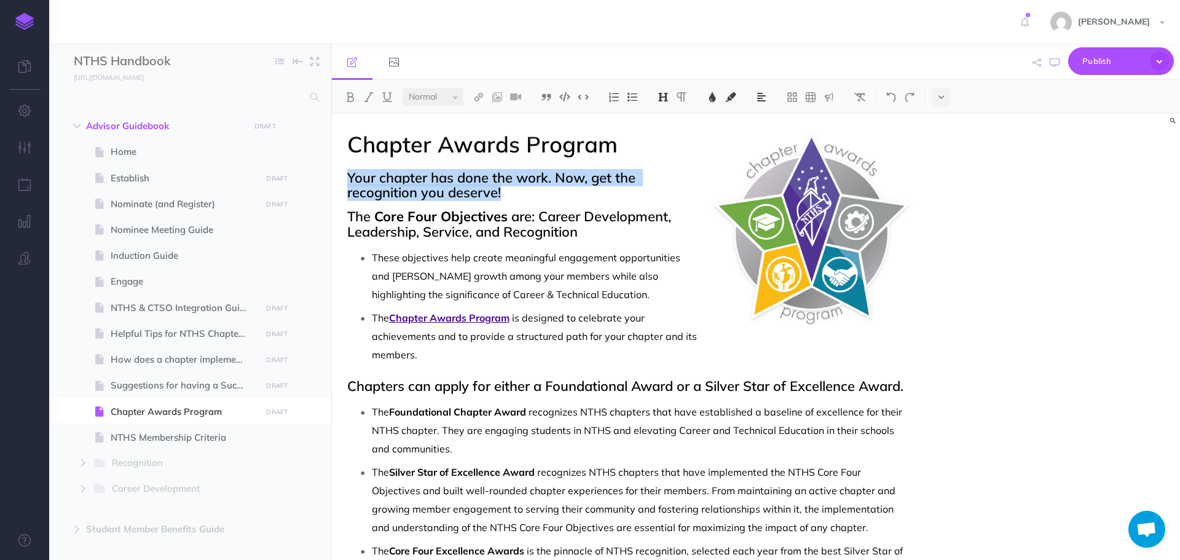
drag, startPoint x: 345, startPoint y: 175, endPoint x: 519, endPoint y: 189, distance: 173.9
click at [519, 189] on div "Chapter Awards Program Your chapter has done the work. Now, get the recognition…" at bounding box center [629, 432] width 594 height 636
click at [667, 96] on img at bounding box center [663, 97] width 11 height 10
click at [669, 152] on button "H3" at bounding box center [663, 155] width 18 height 18
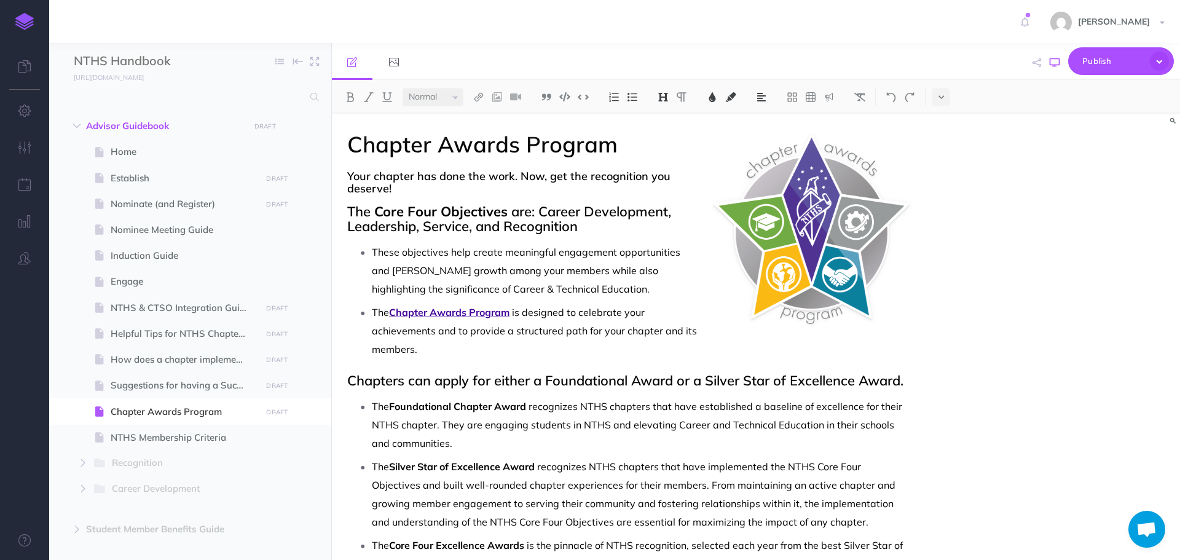
click at [1050, 65] on icon "button" at bounding box center [1055, 63] width 10 height 10
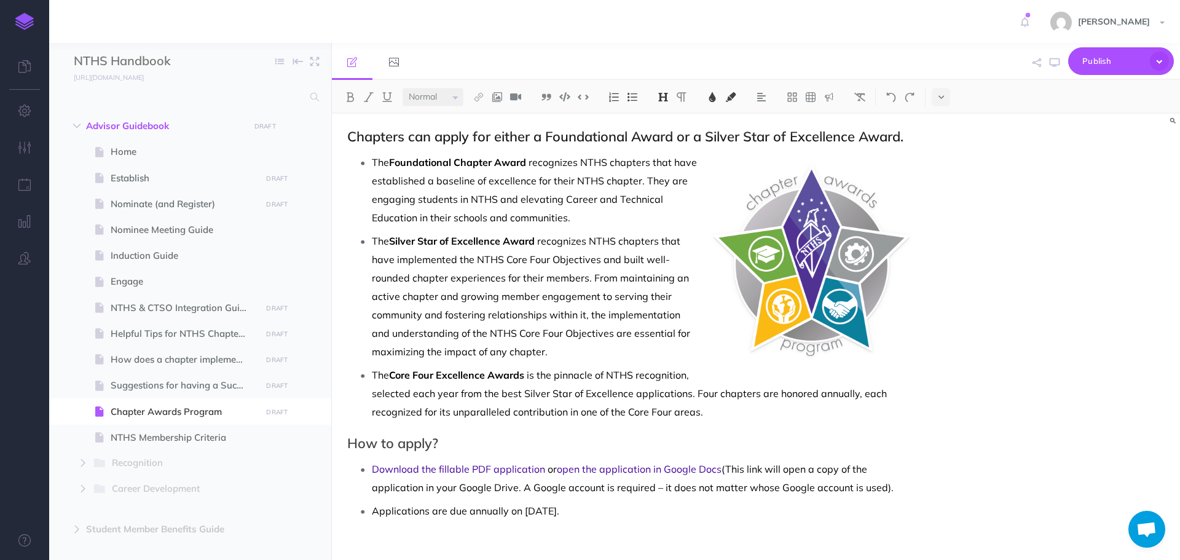
scroll to position [184, 0]
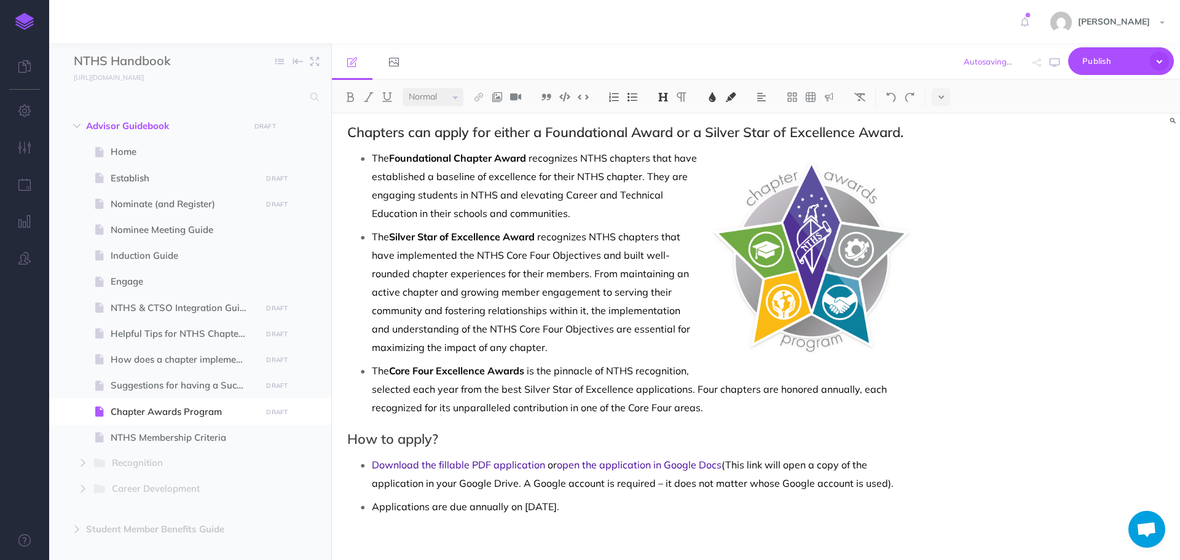
click at [860, 165] on p "The Foundational Chapter Award recognizes NTHS chapters that have established a…" at bounding box center [641, 186] width 538 height 74
click at [865, 218] on p "The Foundational Chapter Award recognizes NTHS chapters that have established a…" at bounding box center [641, 186] width 538 height 74
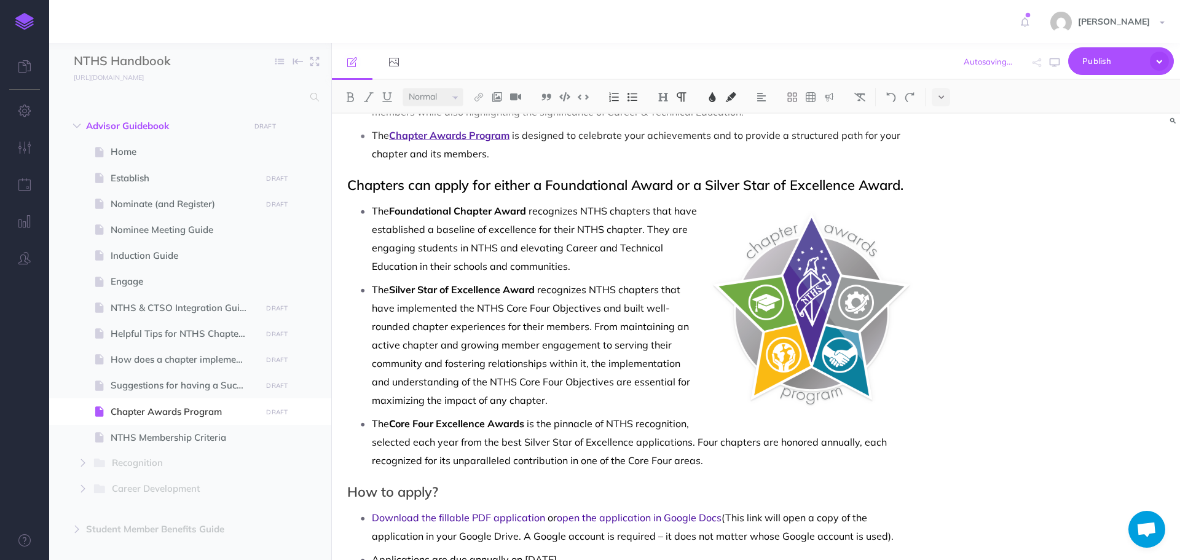
scroll to position [61, 0]
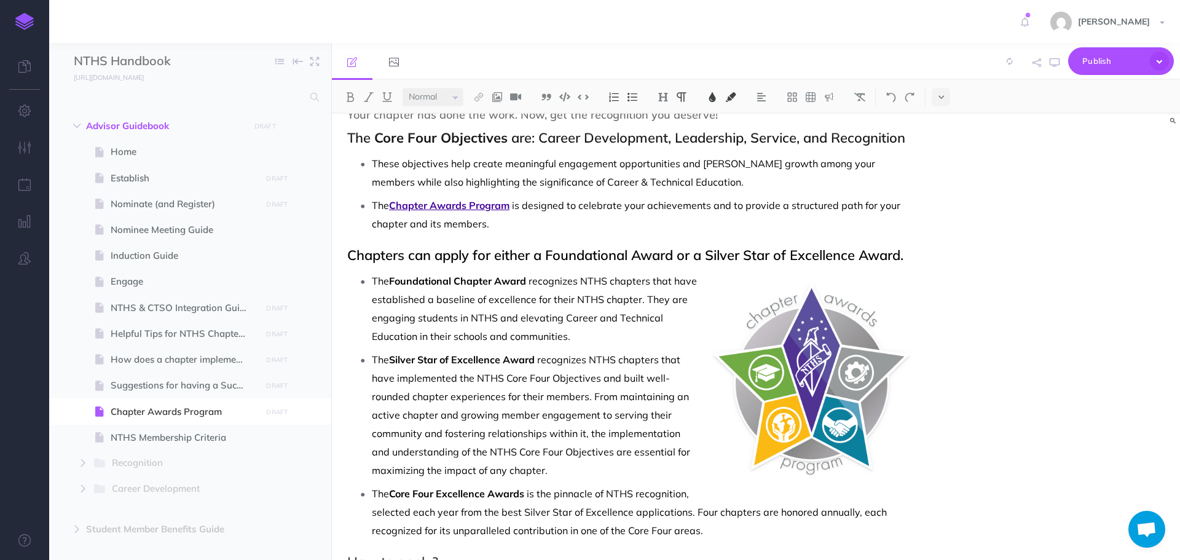
click at [804, 358] on p "The Silver Star of Excellence Award recognizes NTHS chapters that have implemen…" at bounding box center [641, 414] width 538 height 129
click at [825, 293] on p "The Foundational Chapter Award recognizes NTHS chapters that have established a…" at bounding box center [641, 309] width 538 height 74
click at [808, 332] on p "The Foundational Chapter Award recognizes NTHS chapters that have established a…" at bounding box center [641, 309] width 538 height 74
drag, startPoint x: 808, startPoint y: 332, endPoint x: 797, endPoint y: 370, distance: 39.1
click at [808, 333] on p "The Foundational Chapter Award recognizes NTHS chapters that have established a…" at bounding box center [641, 309] width 538 height 74
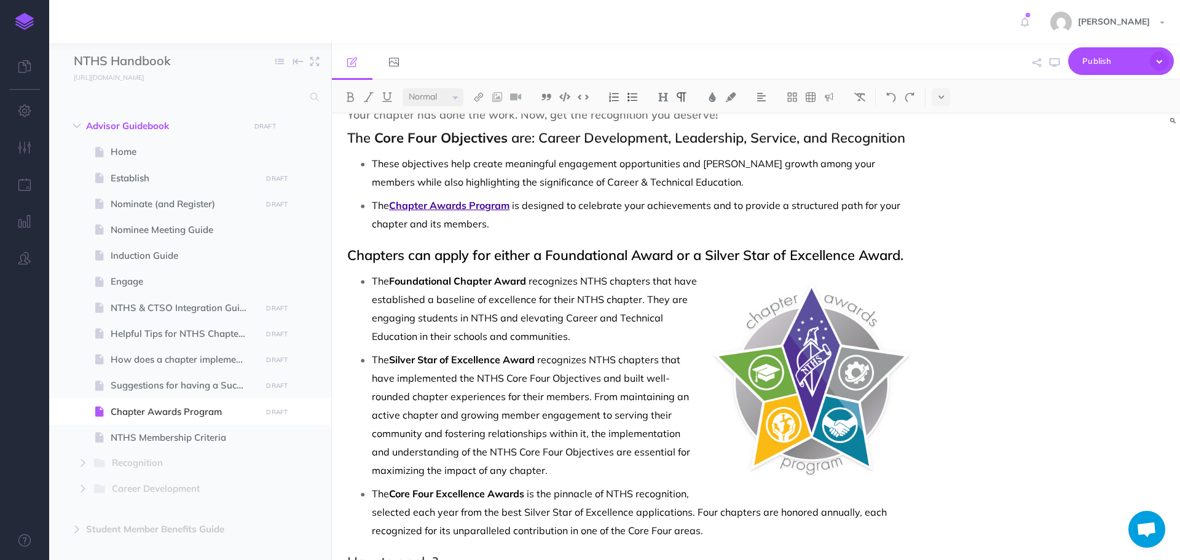
click at [797, 372] on p "The Silver Star of Excellence Award recognizes NTHS chapters that have implemen…" at bounding box center [641, 414] width 538 height 129
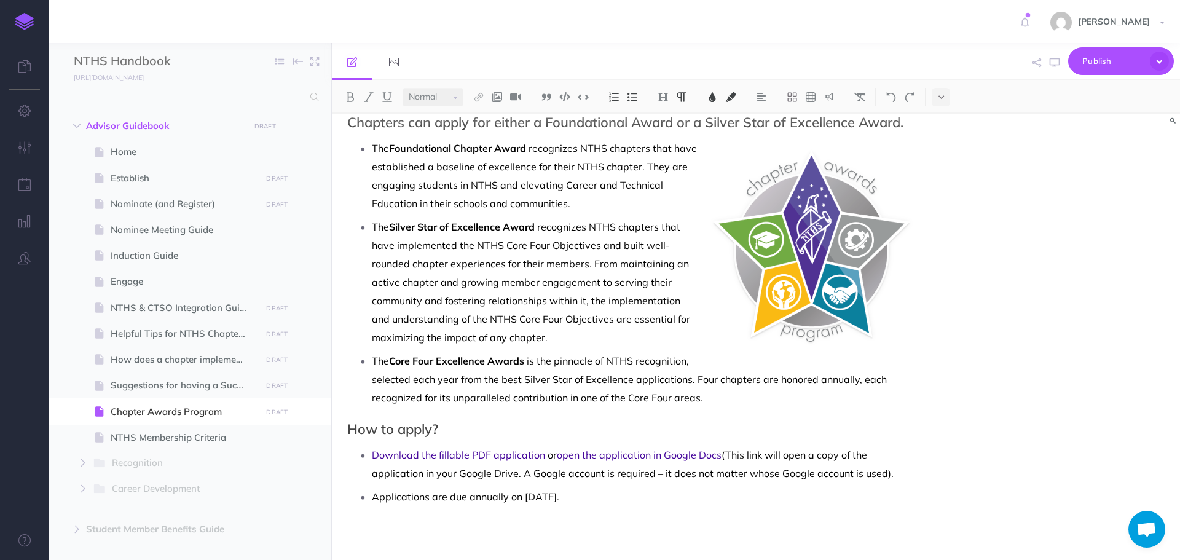
scroll to position [71, 0]
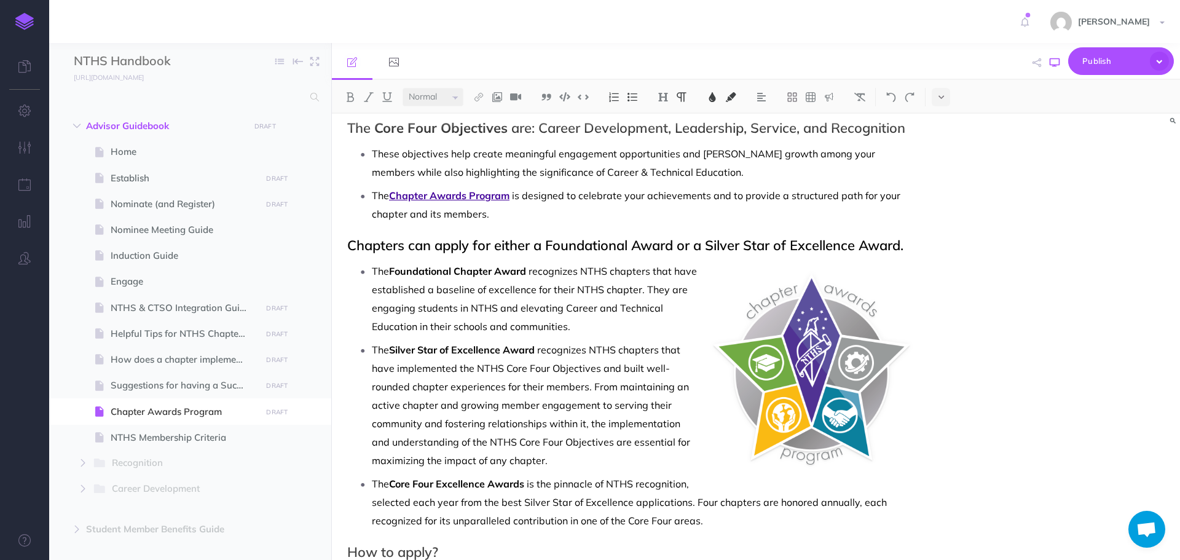
click at [1055, 65] on icon "button" at bounding box center [1055, 63] width 10 height 10
